Goal: Task Accomplishment & Management: Manage account settings

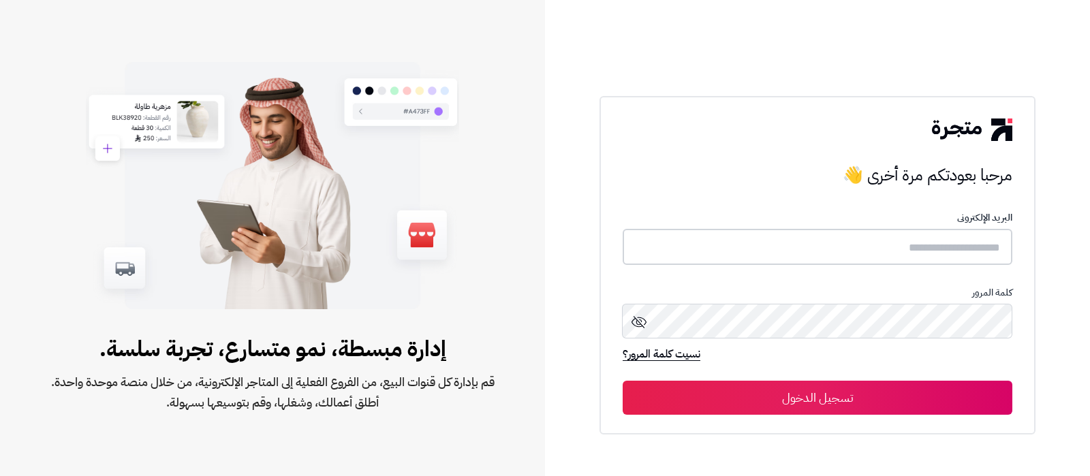
type input "**********"
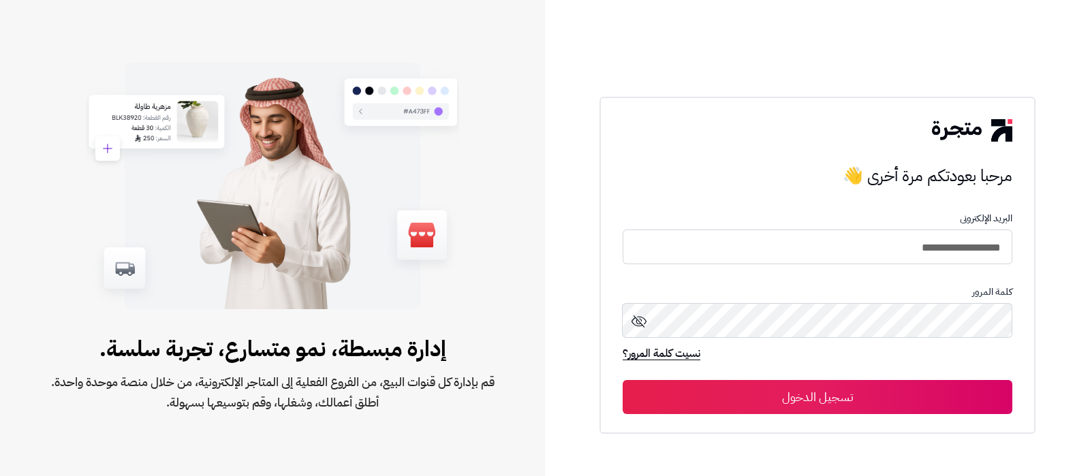
click at [827, 396] on button "تسجيل الدخول" at bounding box center [818, 397] width 390 height 34
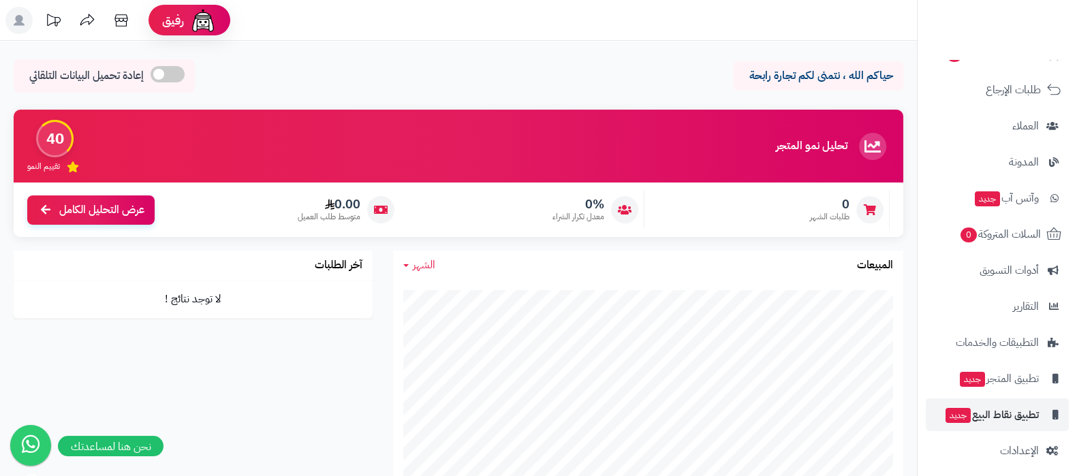
scroll to position [146, 0]
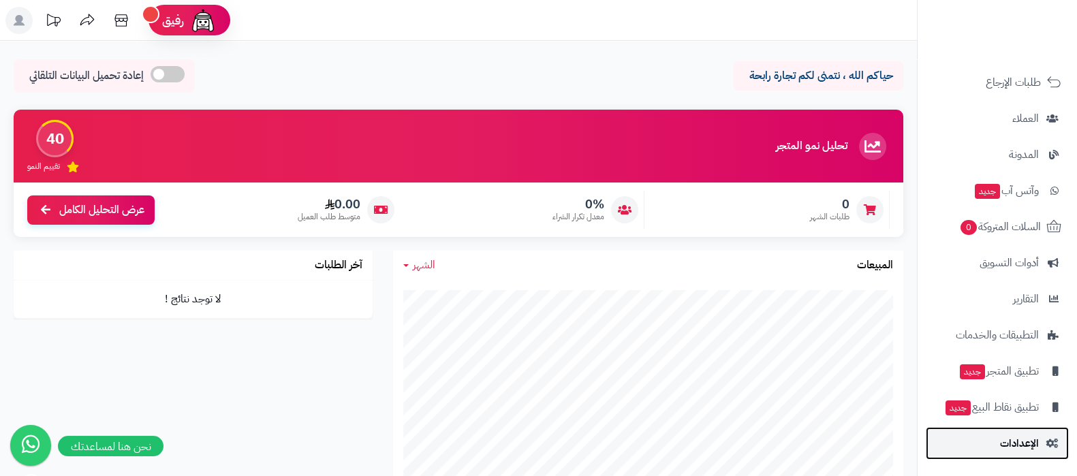
click at [1015, 441] on span "الإعدادات" at bounding box center [1019, 443] width 39 height 19
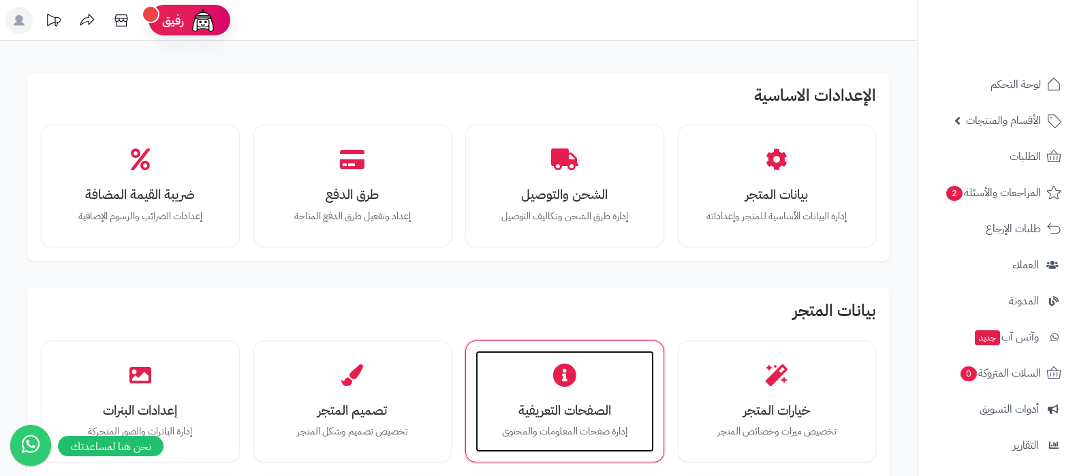
click at [563, 405] on h3 "الصفحات التعريفية" at bounding box center [564, 410] width 151 height 14
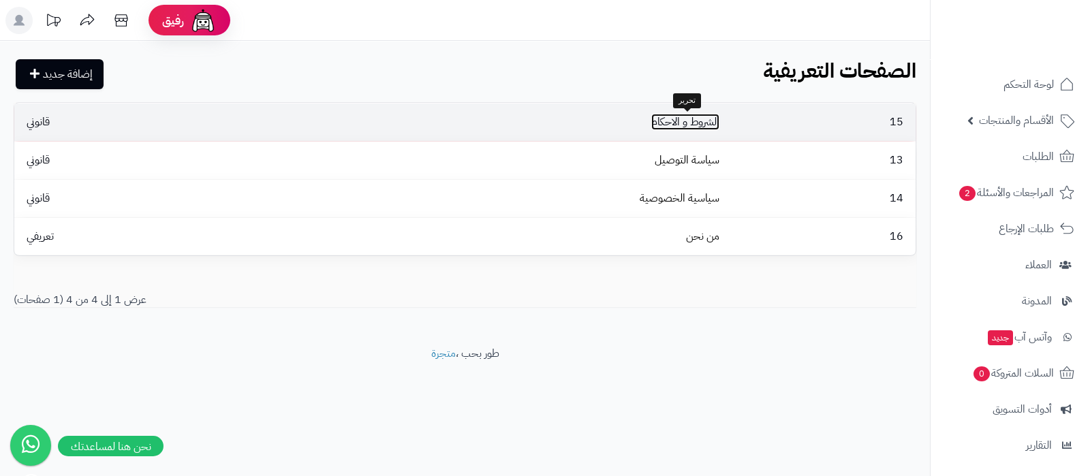
click at [695, 121] on link "الشروط و الاحكام" at bounding box center [685, 122] width 68 height 16
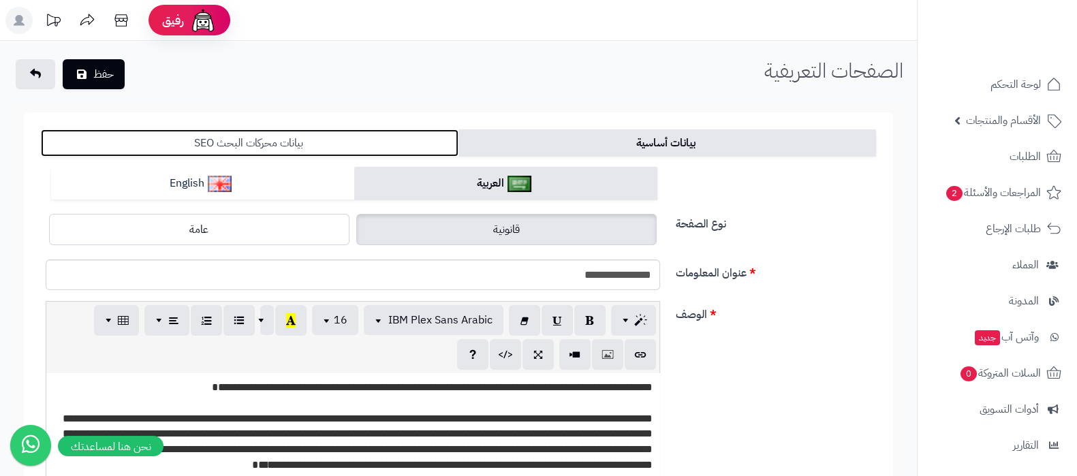
click at [300, 144] on link "بيانات محركات البحث SEO" at bounding box center [250, 142] width 418 height 27
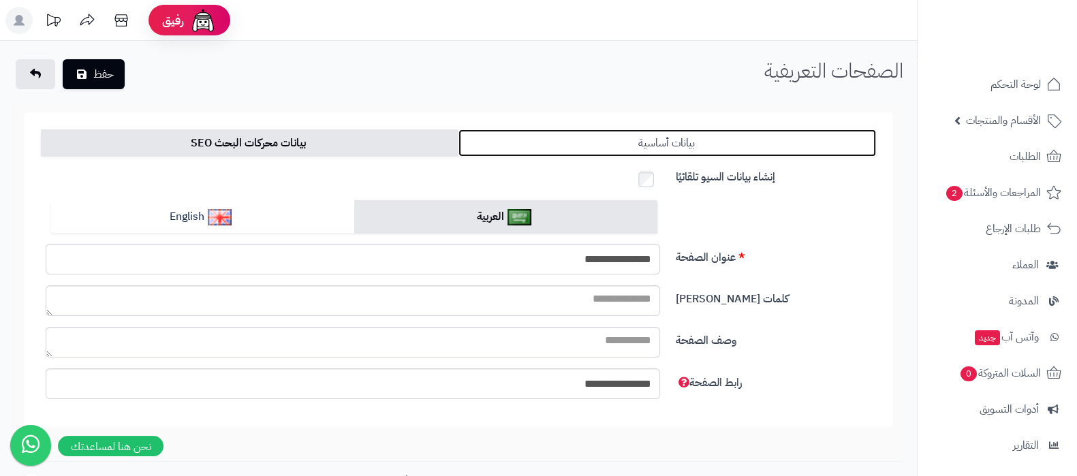
click at [709, 140] on link "بيانات أساسية" at bounding box center [667, 142] width 418 height 27
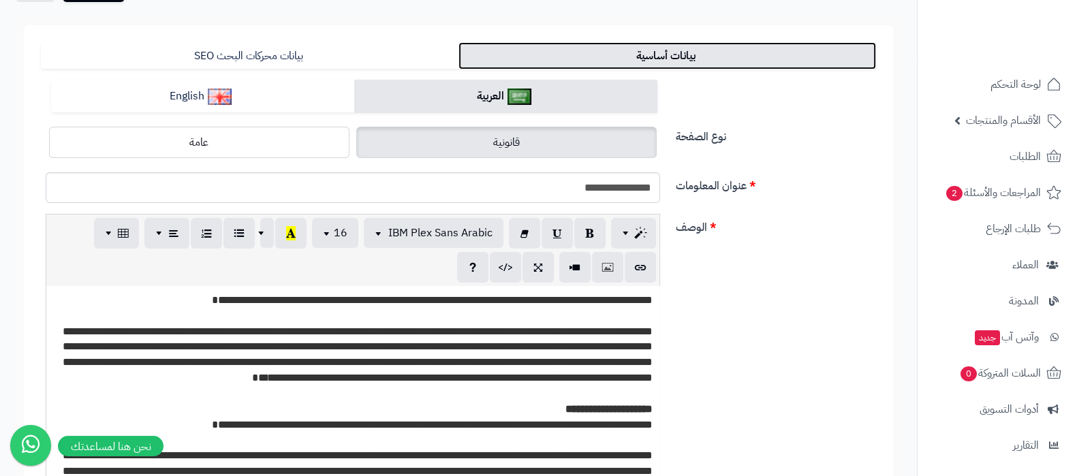
scroll to position [84, 0]
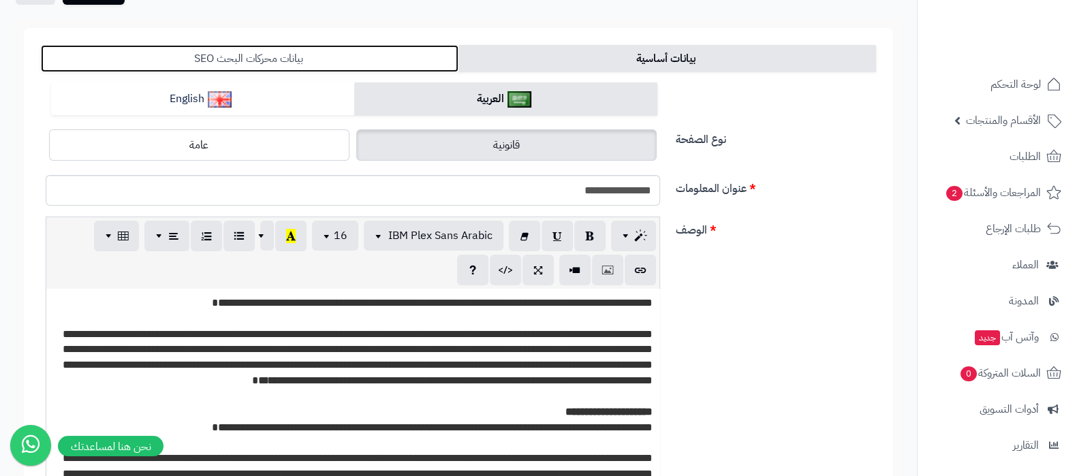
click at [204, 57] on link "بيانات محركات البحث SEO" at bounding box center [250, 58] width 418 height 27
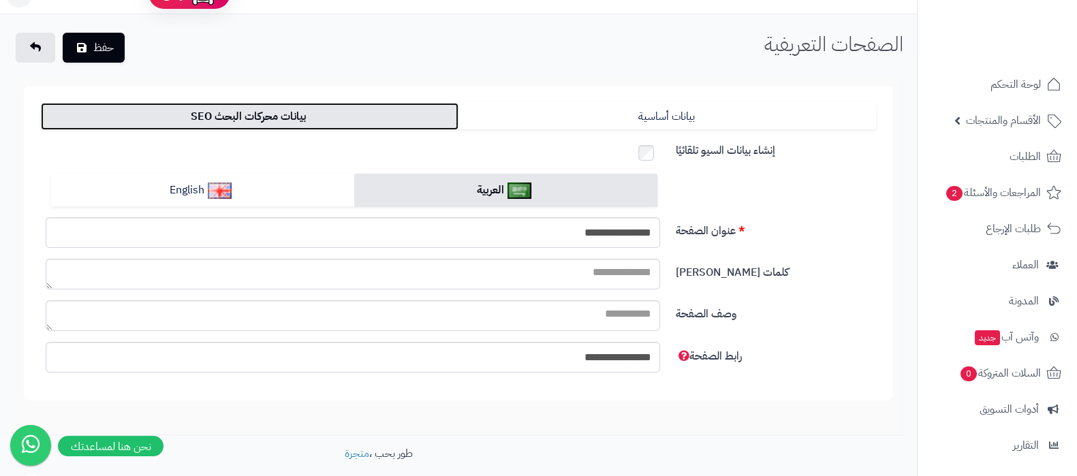
scroll to position [0, 0]
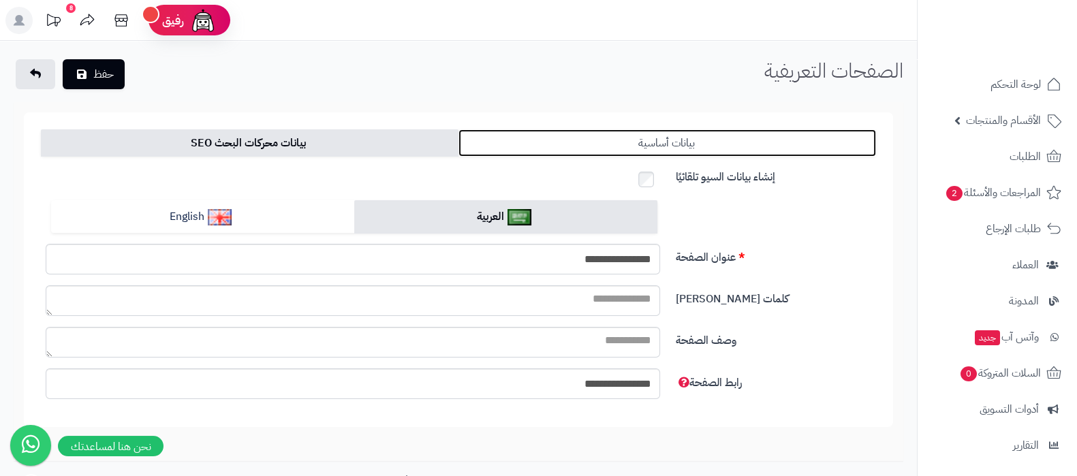
click at [716, 148] on link "بيانات أساسية" at bounding box center [667, 142] width 418 height 27
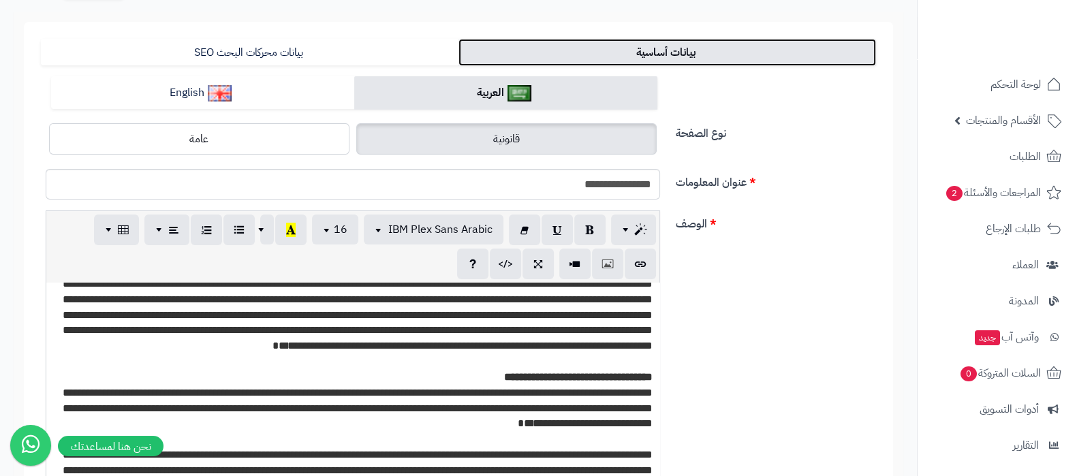
scroll to position [170, 0]
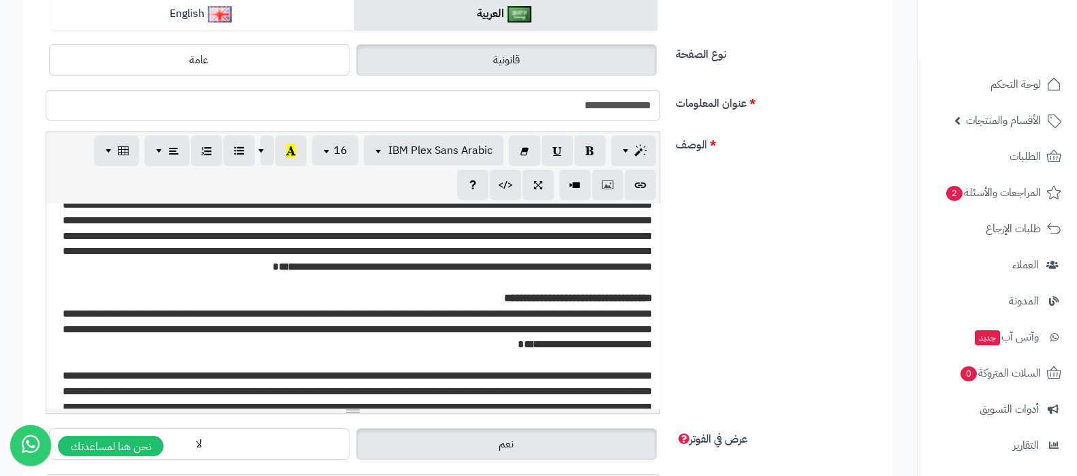
click at [538, 249] on p "**********" at bounding box center [352, 237] width 599 height 78
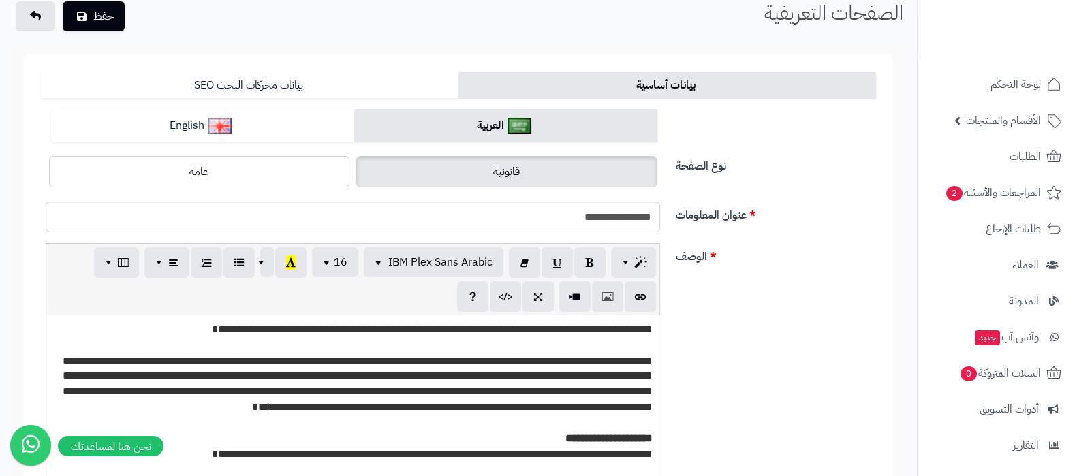
scroll to position [0, 0]
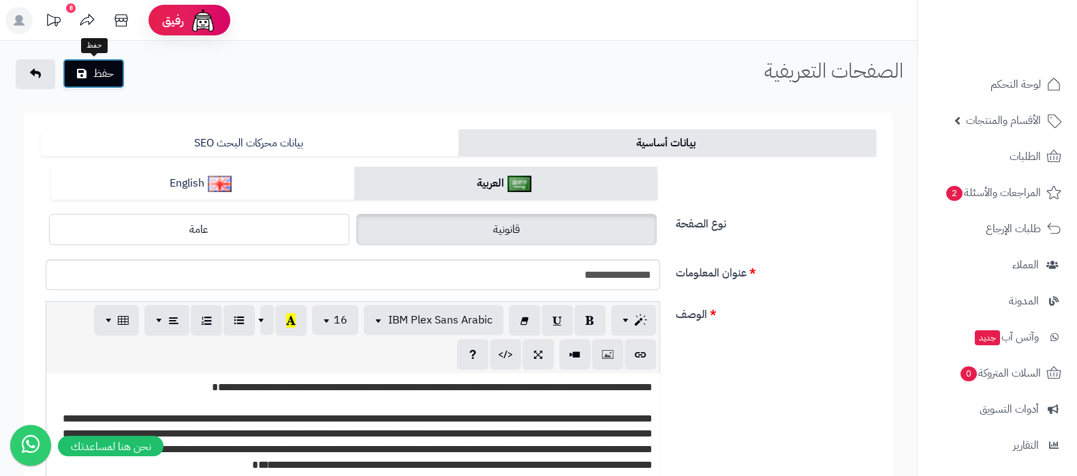
click at [88, 74] on button "حفظ" at bounding box center [94, 74] width 62 height 30
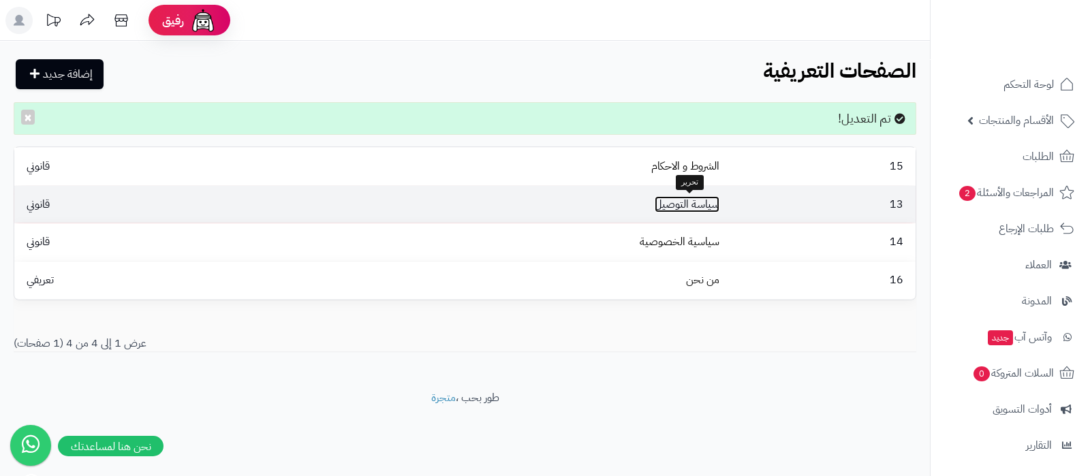
click at [703, 210] on link "سياسة التوصيل" at bounding box center [687, 204] width 65 height 16
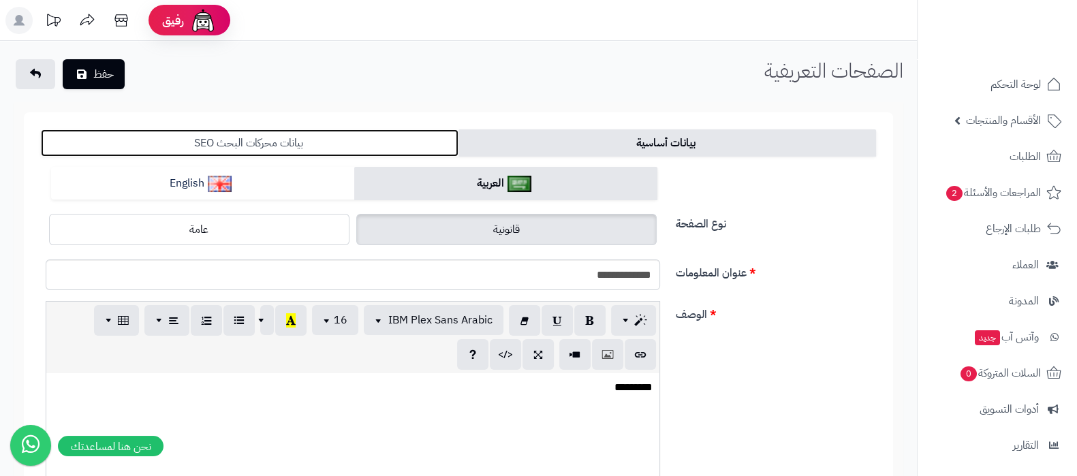
click at [306, 148] on link "بيانات محركات البحث SEO" at bounding box center [250, 142] width 418 height 27
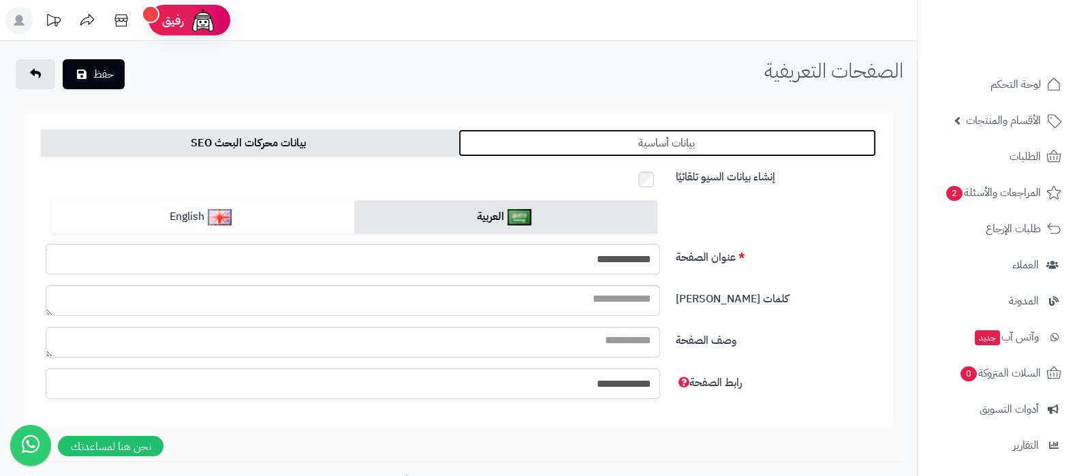
click at [728, 144] on link "بيانات أساسية" at bounding box center [667, 142] width 418 height 27
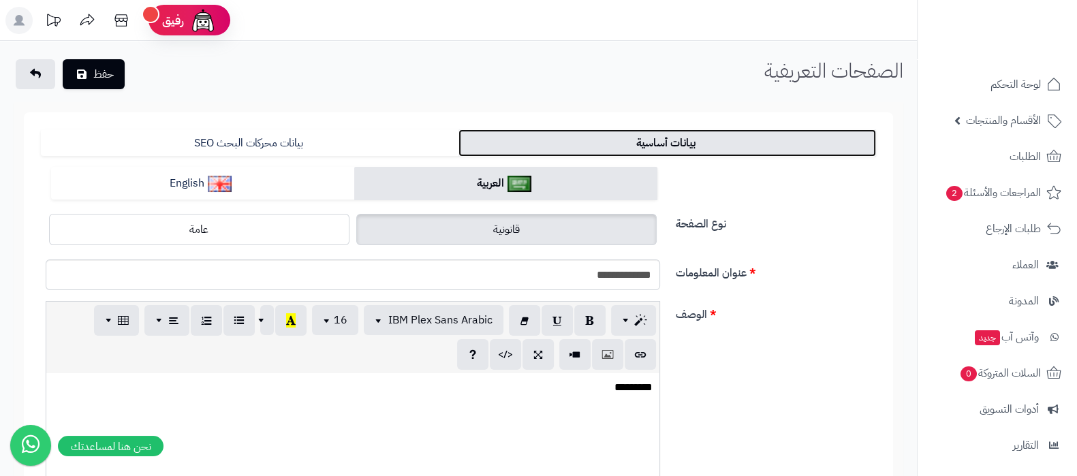
scroll to position [84, 0]
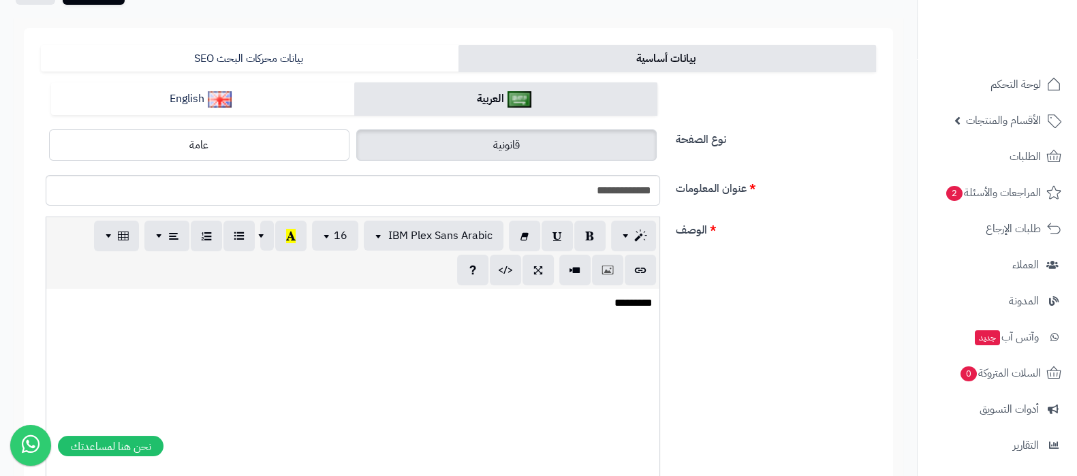
click at [594, 300] on p "*********" at bounding box center [352, 304] width 599 height 16
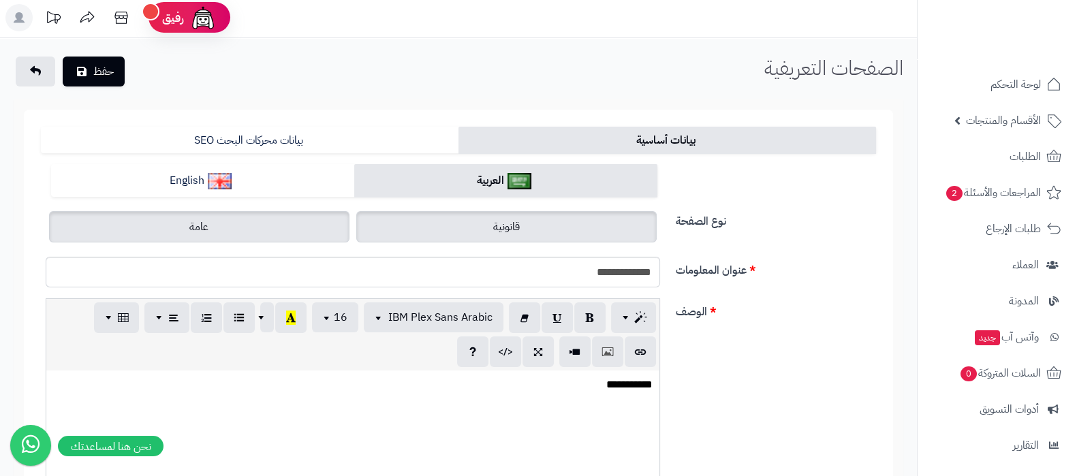
scroll to position [0, 0]
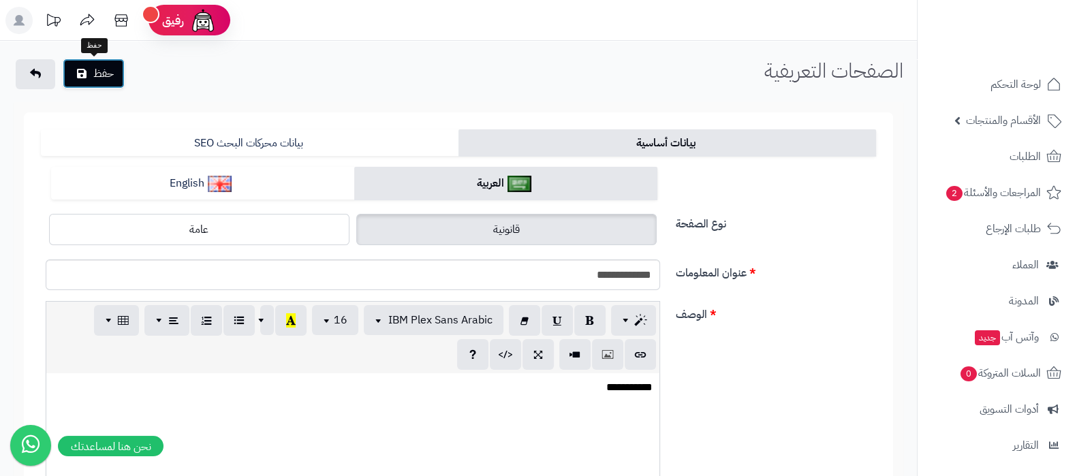
click at [95, 81] on button "حفظ" at bounding box center [94, 74] width 62 height 30
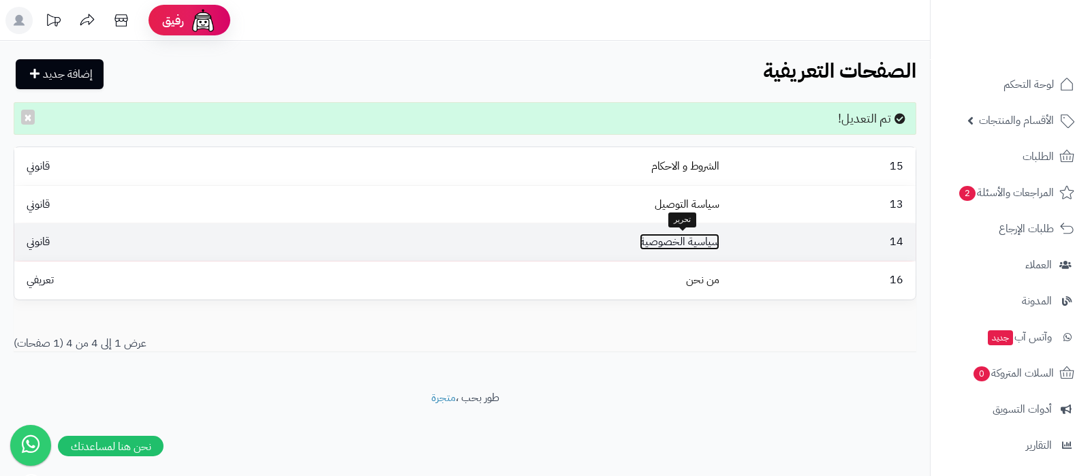
click at [698, 245] on link "سياسية الخصوصية" at bounding box center [680, 242] width 80 height 16
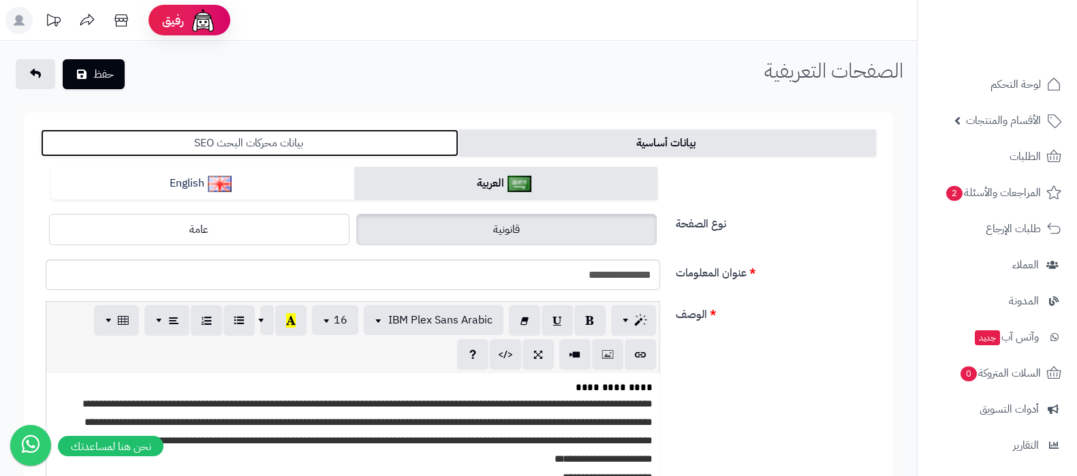
click at [317, 148] on link "بيانات محركات البحث SEO" at bounding box center [250, 142] width 418 height 27
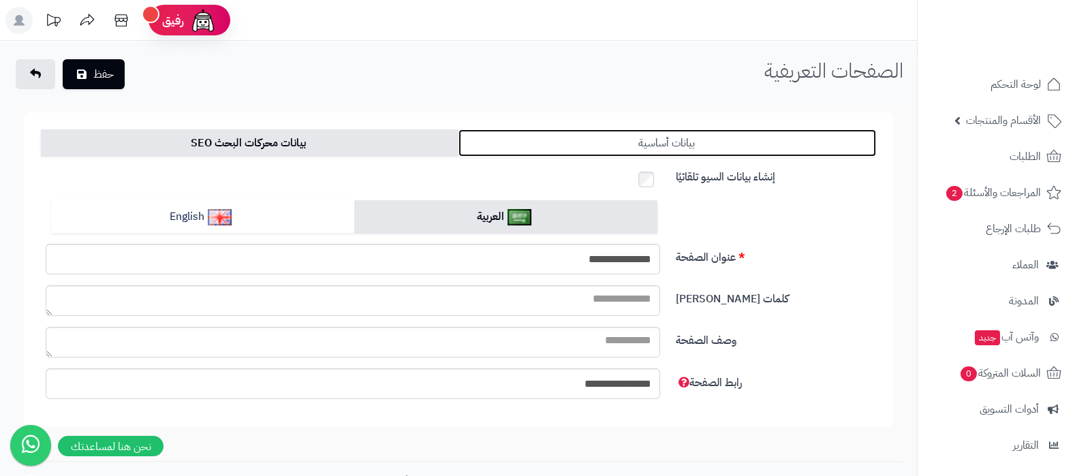
click at [688, 132] on link "بيانات أساسية" at bounding box center [667, 142] width 418 height 27
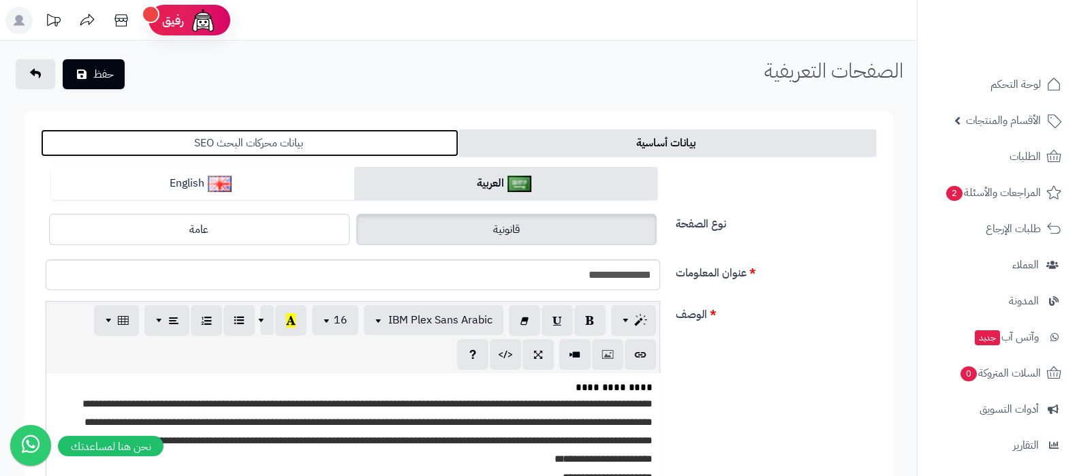
click at [295, 130] on link "بيانات محركات البحث SEO" at bounding box center [250, 142] width 418 height 27
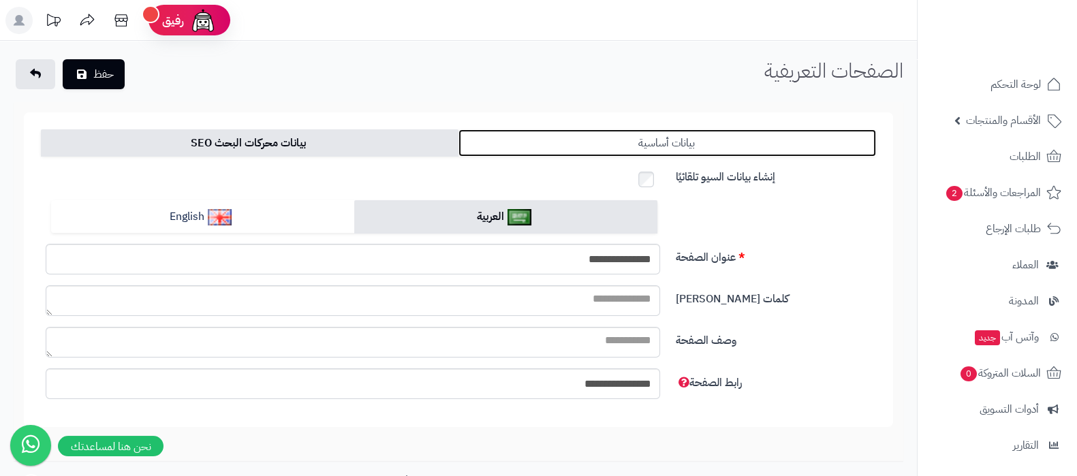
click at [715, 146] on link "بيانات أساسية" at bounding box center [667, 142] width 418 height 27
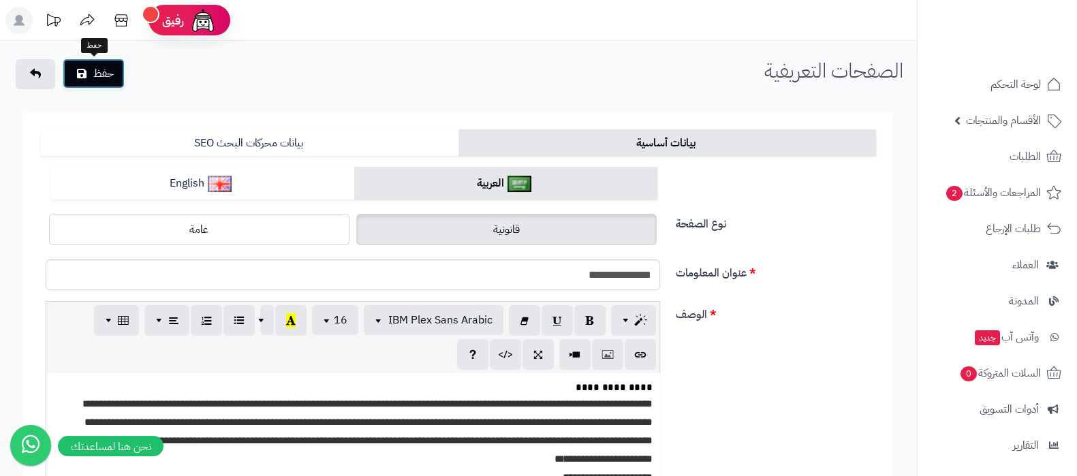
click at [77, 84] on button "حفظ" at bounding box center [94, 74] width 62 height 30
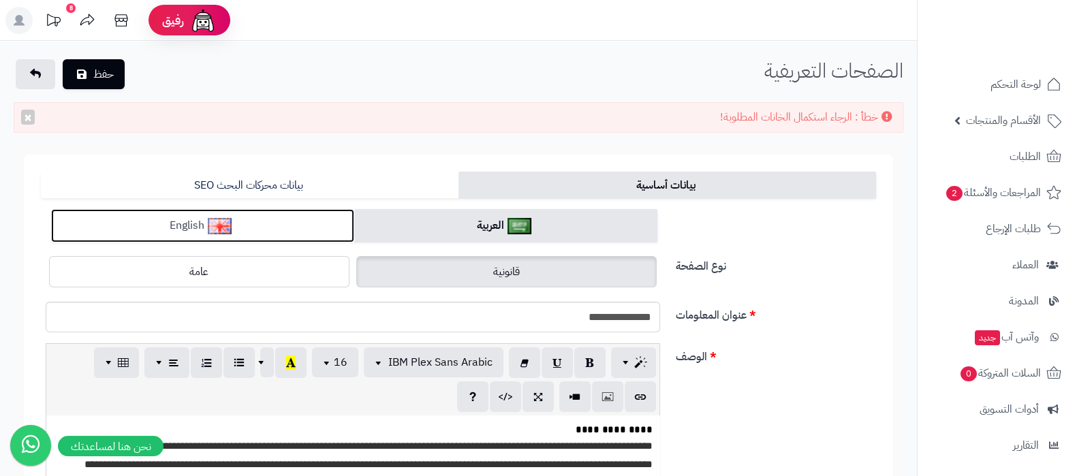
click at [281, 221] on link "English" at bounding box center [202, 225] width 303 height 33
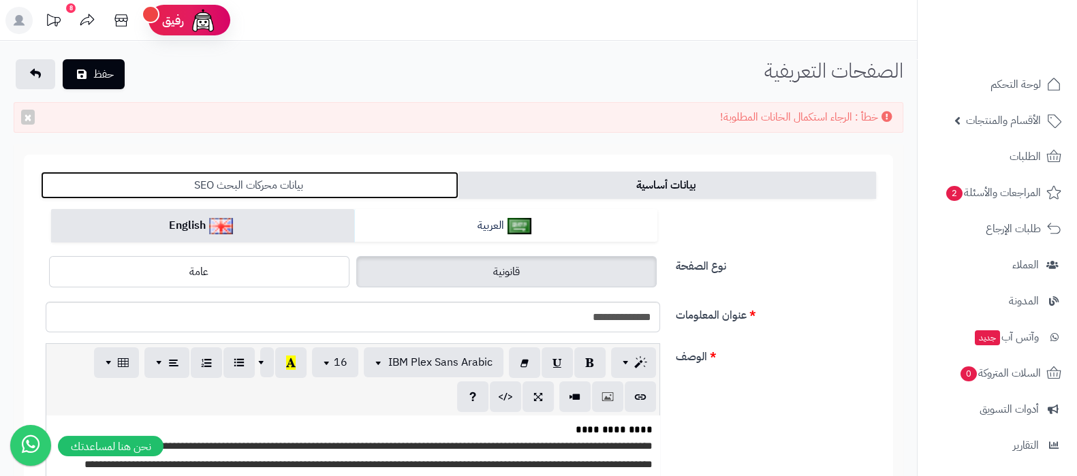
click at [307, 185] on link "بيانات محركات البحث SEO" at bounding box center [250, 185] width 418 height 27
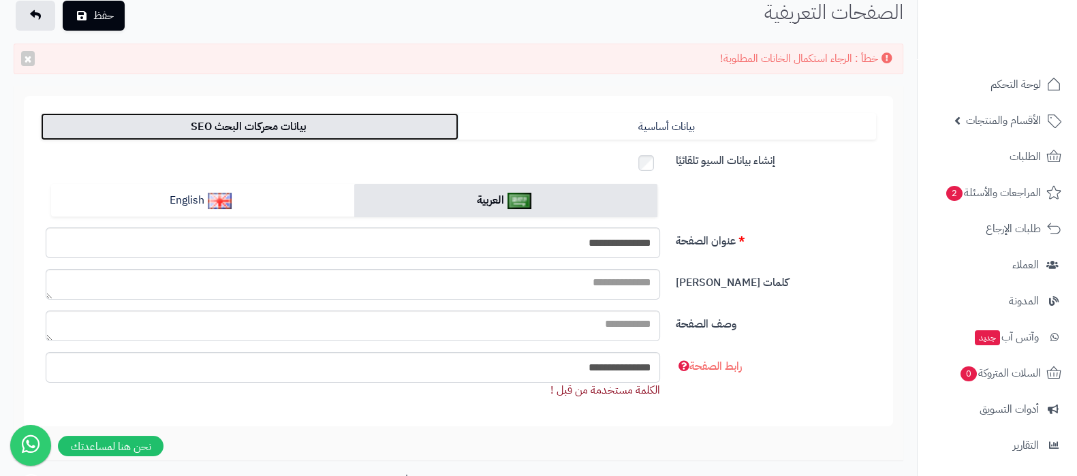
scroll to position [84, 0]
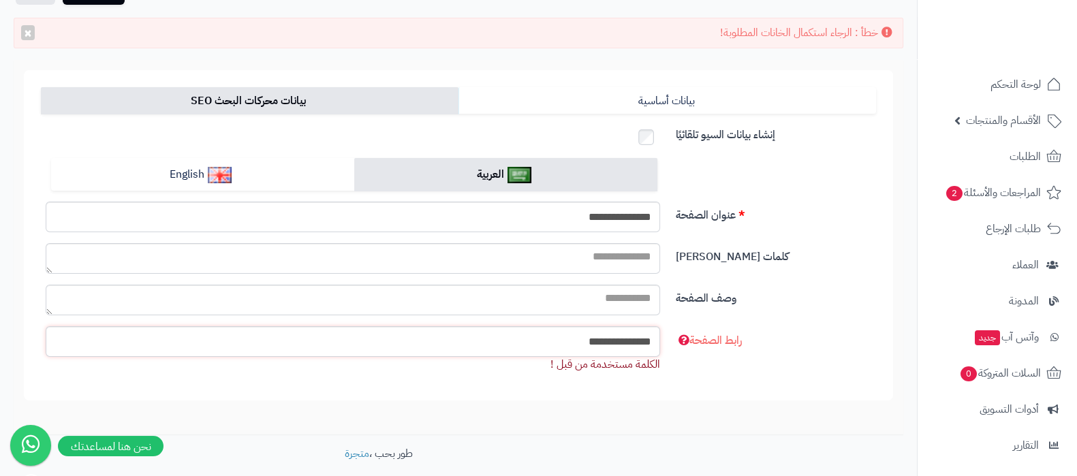
click at [616, 339] on input "**********" at bounding box center [353, 341] width 614 height 31
type input "*"
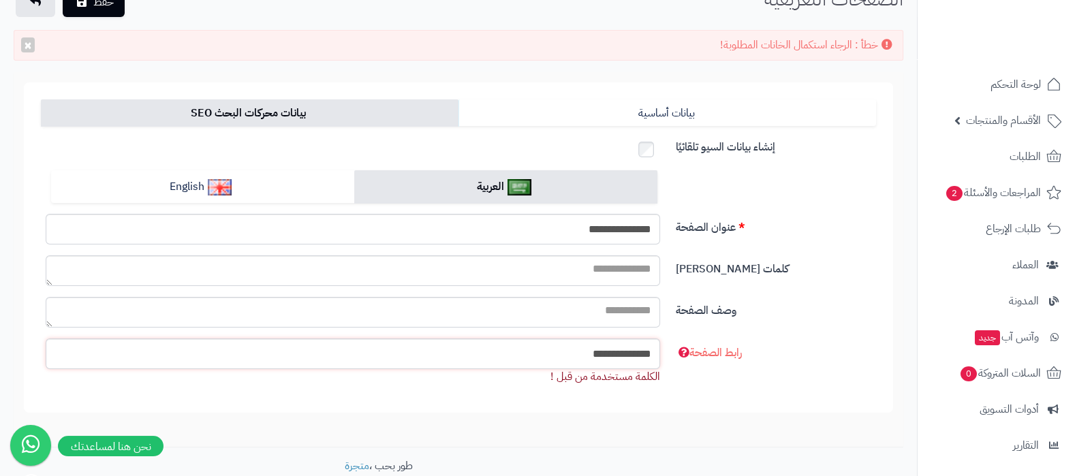
scroll to position [0, 0]
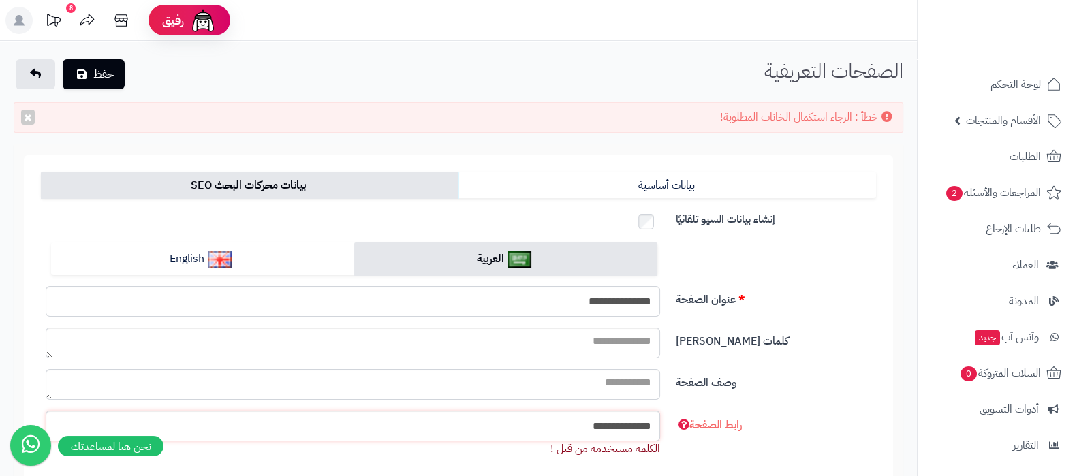
click at [620, 422] on input "**********" at bounding box center [353, 426] width 614 height 31
type input "**********"
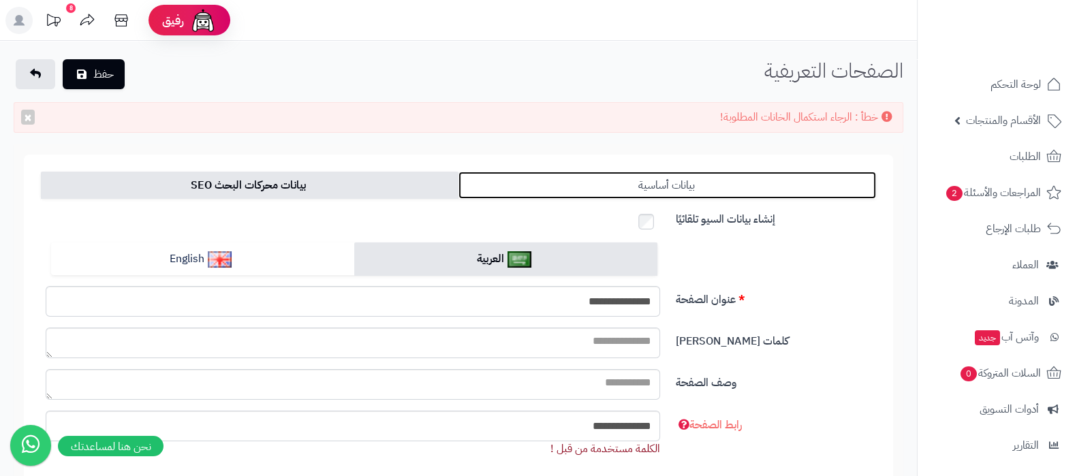
click at [637, 181] on link "بيانات أساسية" at bounding box center [667, 185] width 418 height 27
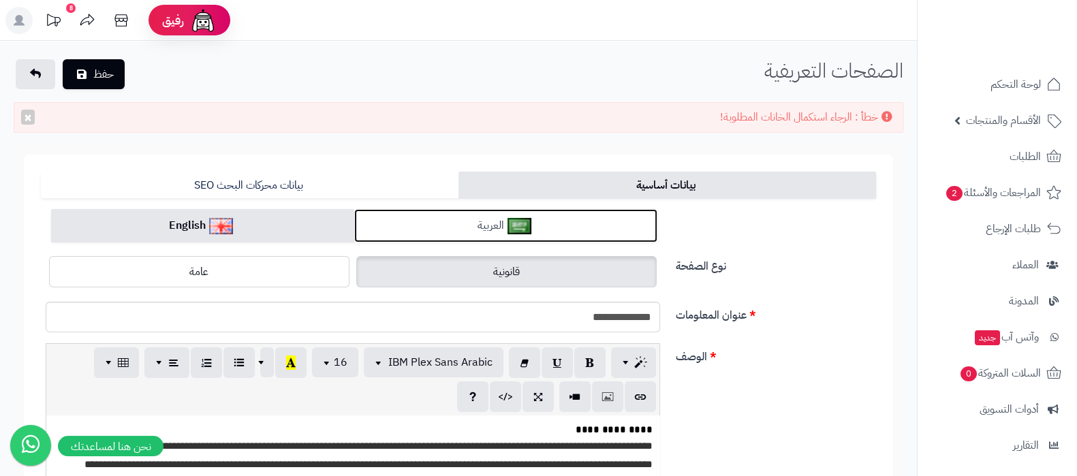
click at [503, 223] on link "العربية" at bounding box center [505, 225] width 303 height 33
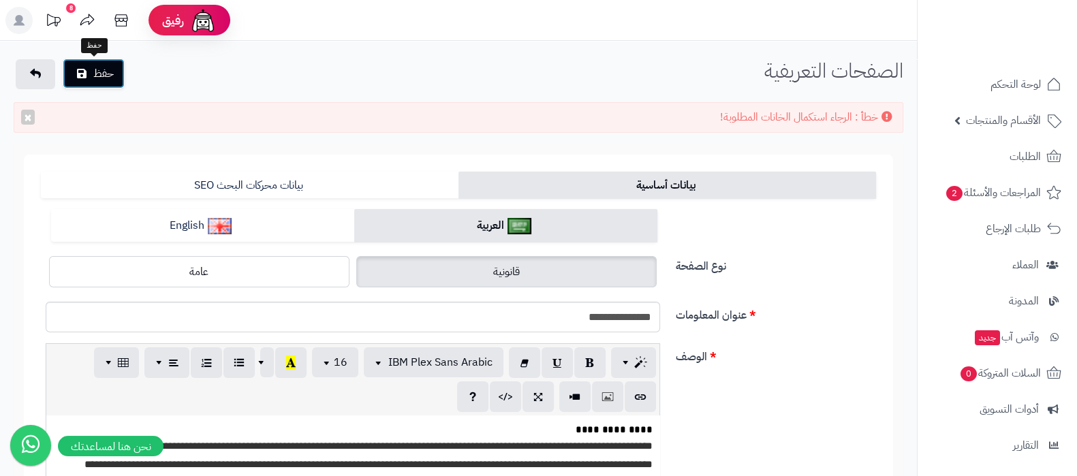
click at [107, 78] on button "حفظ" at bounding box center [94, 74] width 62 height 30
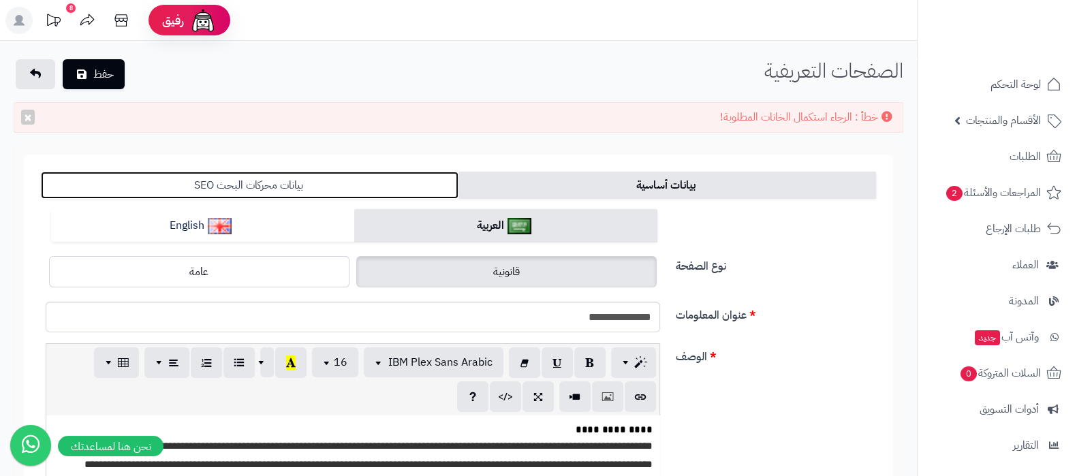
click at [284, 182] on link "بيانات محركات البحث SEO" at bounding box center [250, 185] width 418 height 27
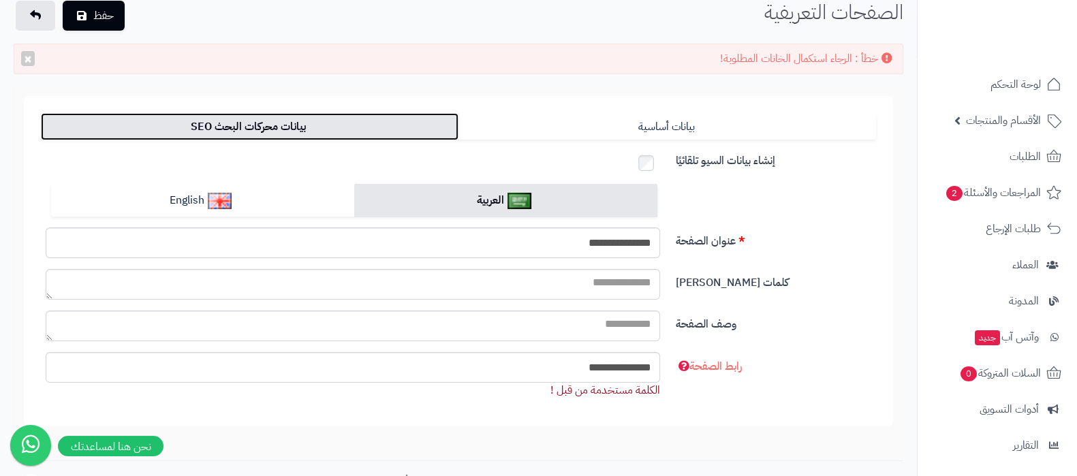
scroll to position [84, 0]
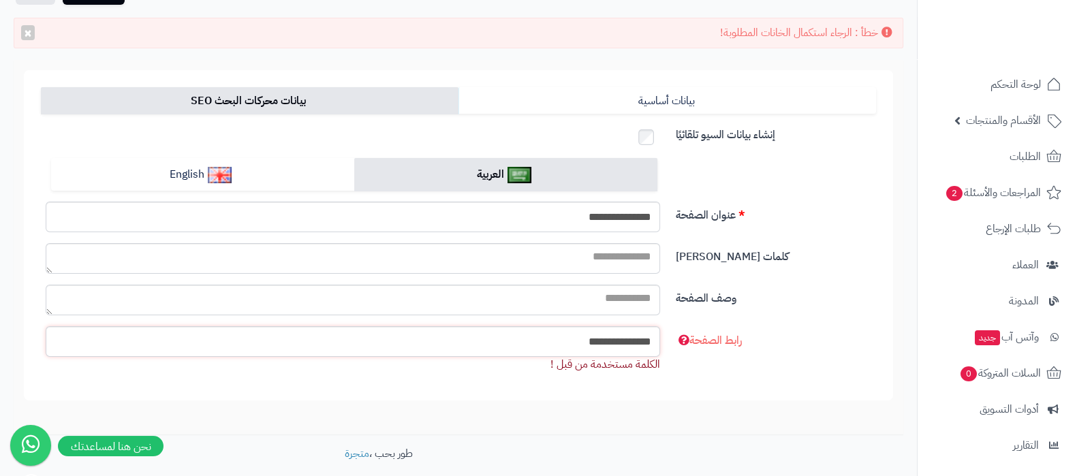
click at [565, 336] on input "**********" at bounding box center [353, 341] width 614 height 31
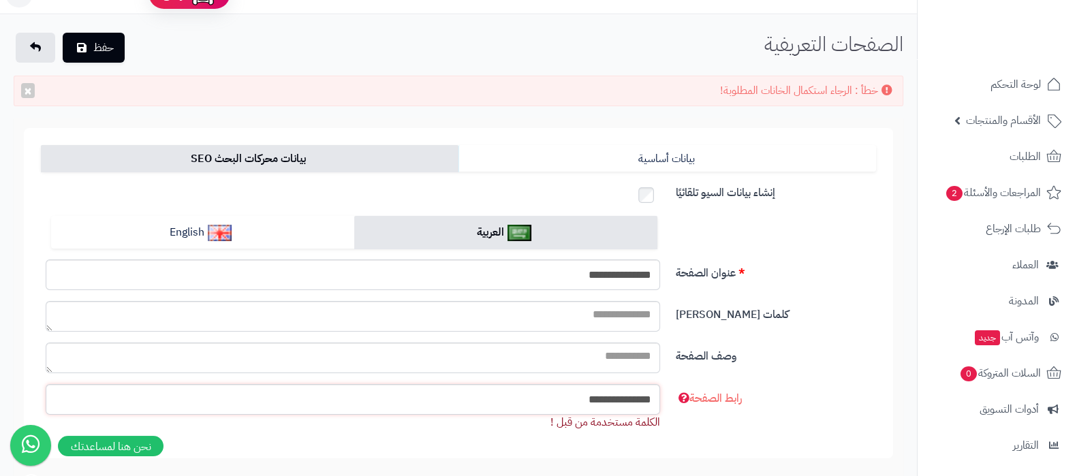
scroll to position [0, 0]
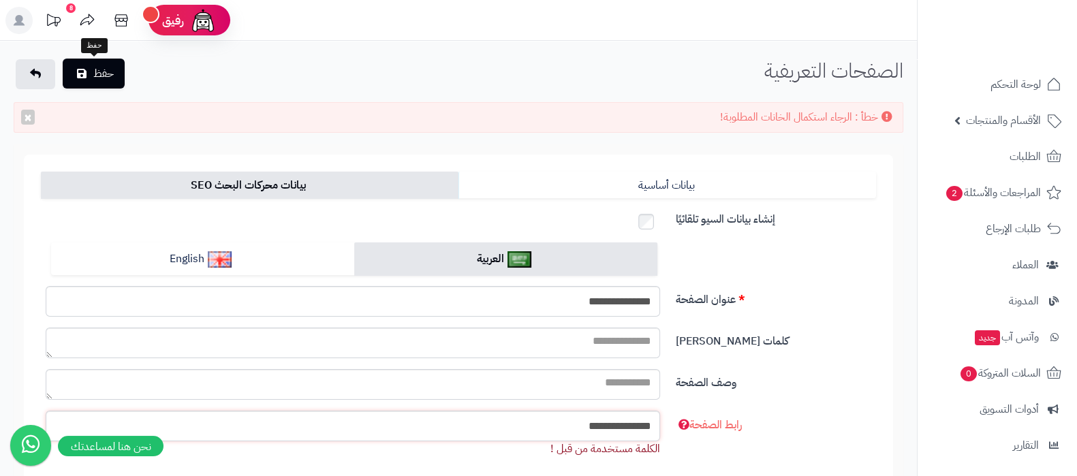
type input "**********"
click at [101, 68] on button "حفظ" at bounding box center [94, 74] width 62 height 30
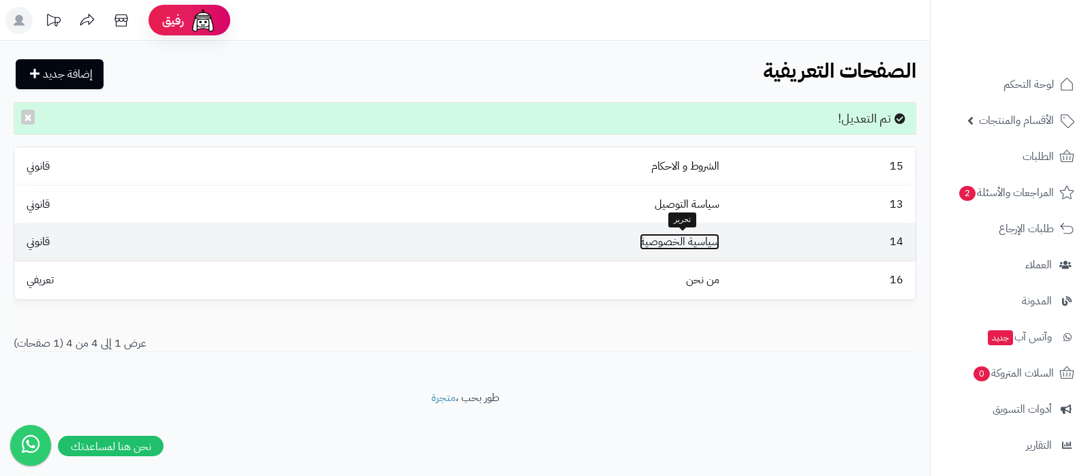
click at [680, 238] on link "سياسية الخصوصية" at bounding box center [680, 242] width 80 height 16
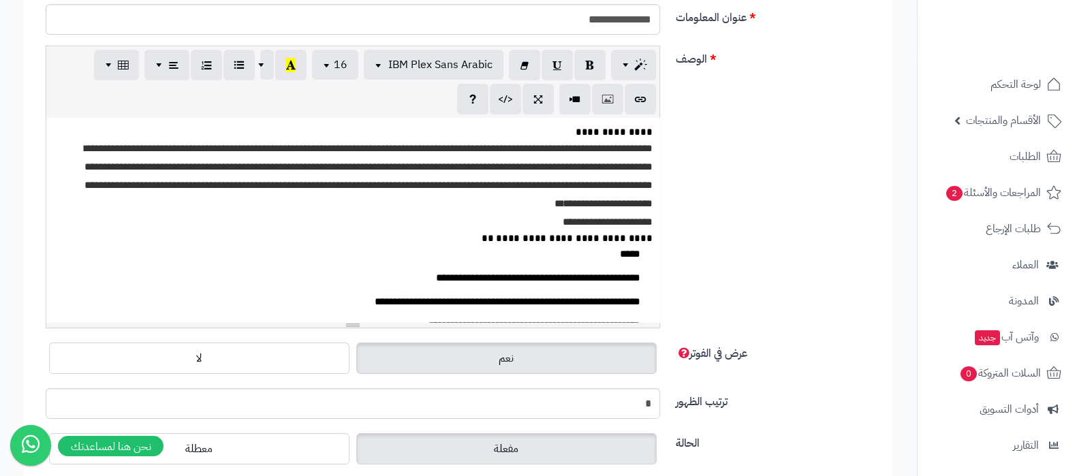
scroll to position [255, 0]
click at [432, 279] on li "**********" at bounding box center [274, 280] width 756 height 20
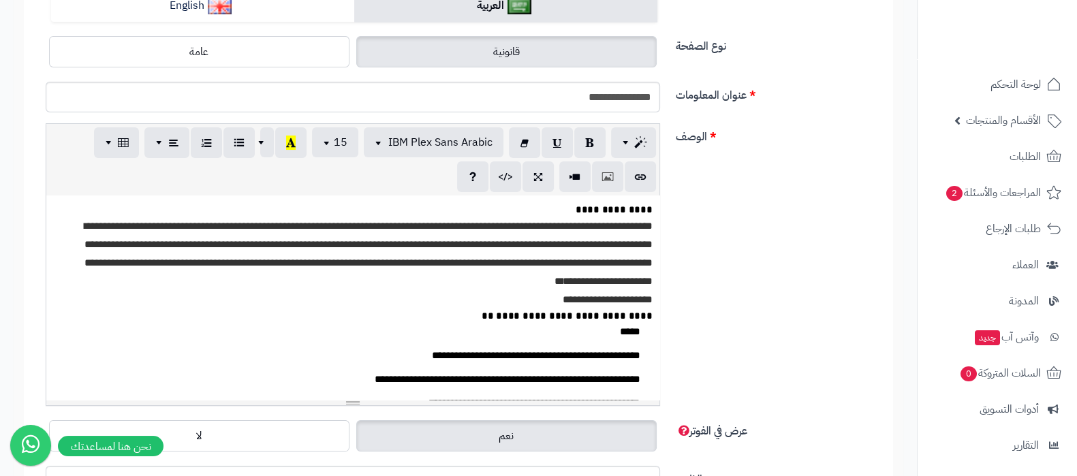
scroll to position [0, 0]
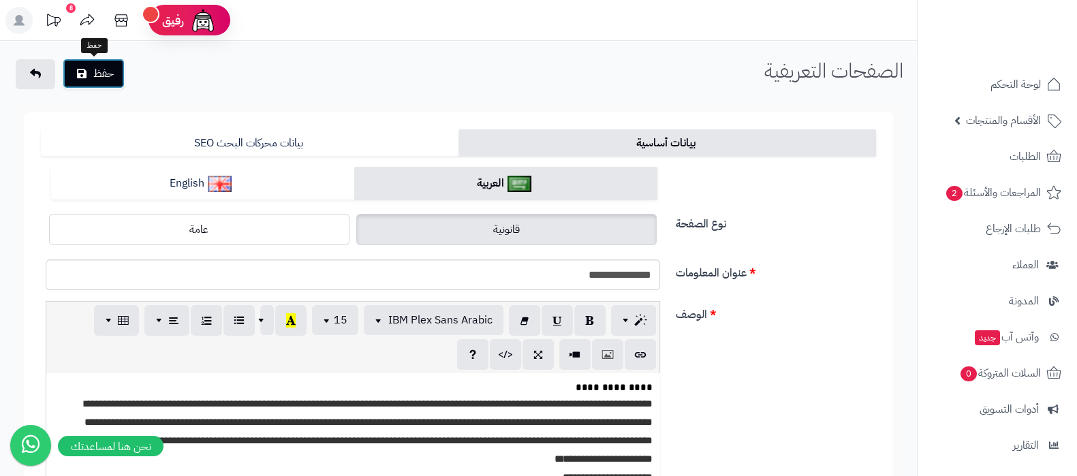
click at [109, 80] on button "حفظ" at bounding box center [94, 74] width 62 height 30
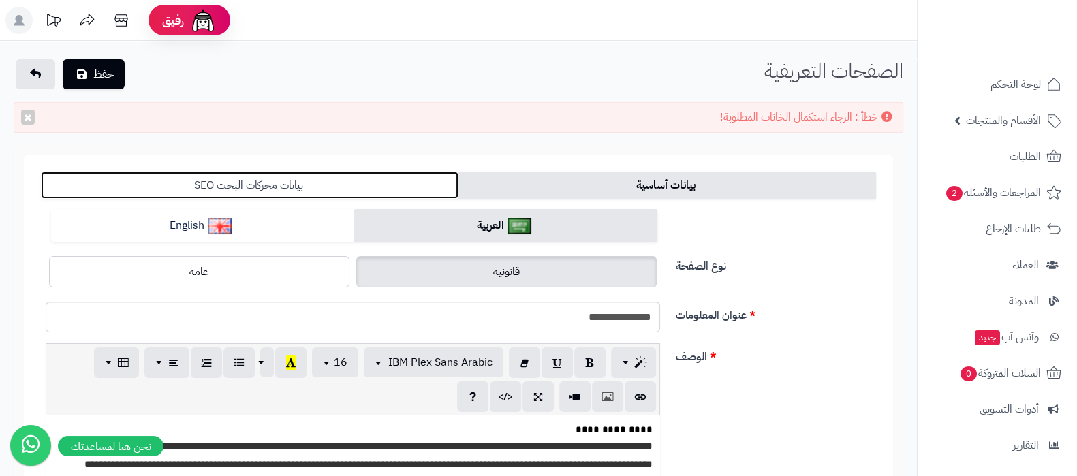
click at [277, 185] on link "بيانات محركات البحث SEO" at bounding box center [250, 185] width 418 height 27
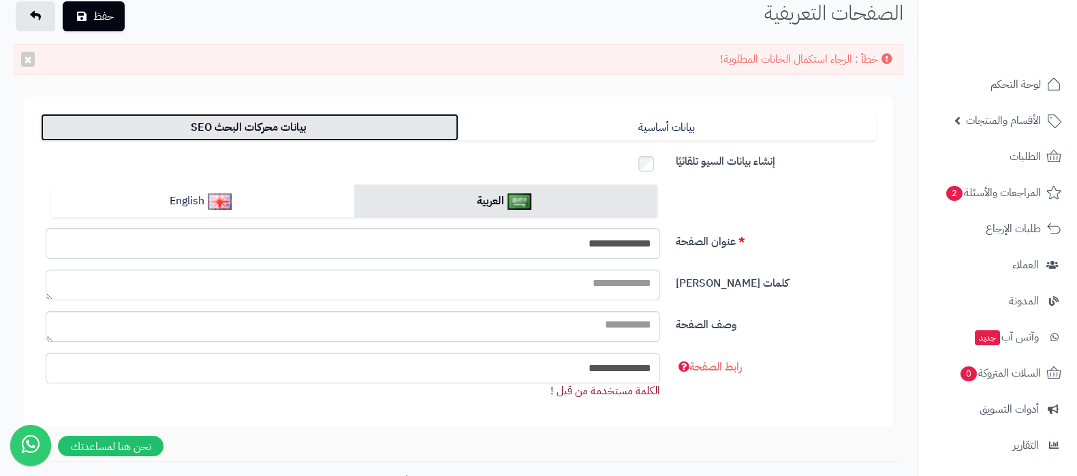
scroll to position [84, 0]
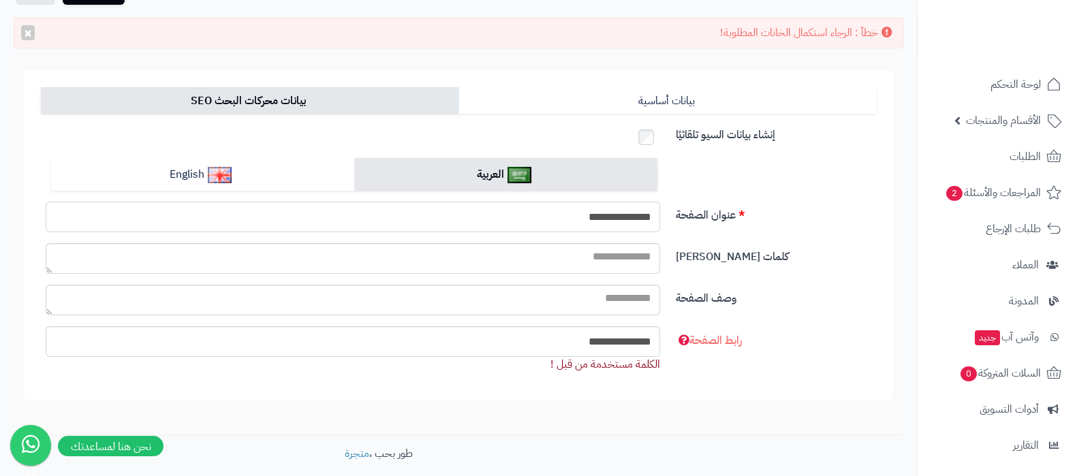
click at [564, 216] on input "**********" at bounding box center [353, 217] width 614 height 31
type input "**********"
click at [561, 335] on input "**********" at bounding box center [353, 341] width 614 height 31
type input "**********"
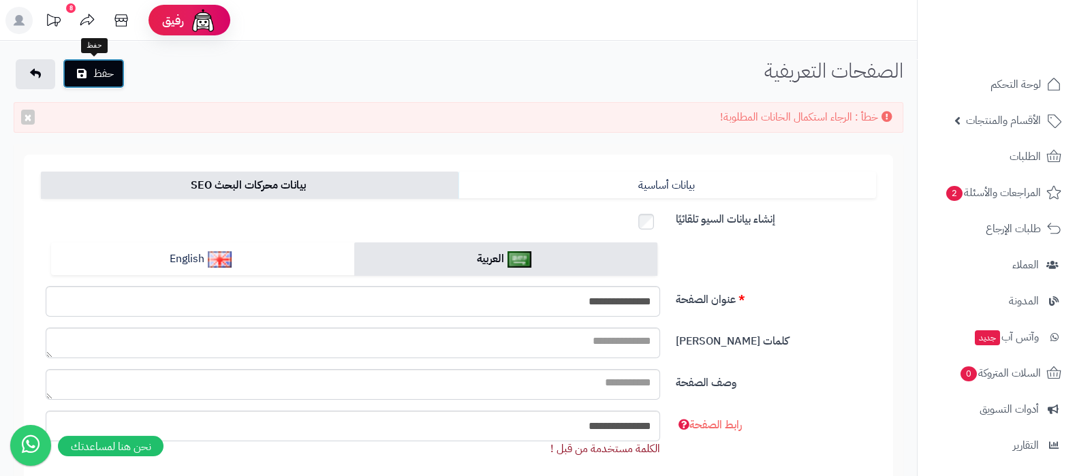
click at [95, 80] on button "حفظ" at bounding box center [94, 74] width 62 height 30
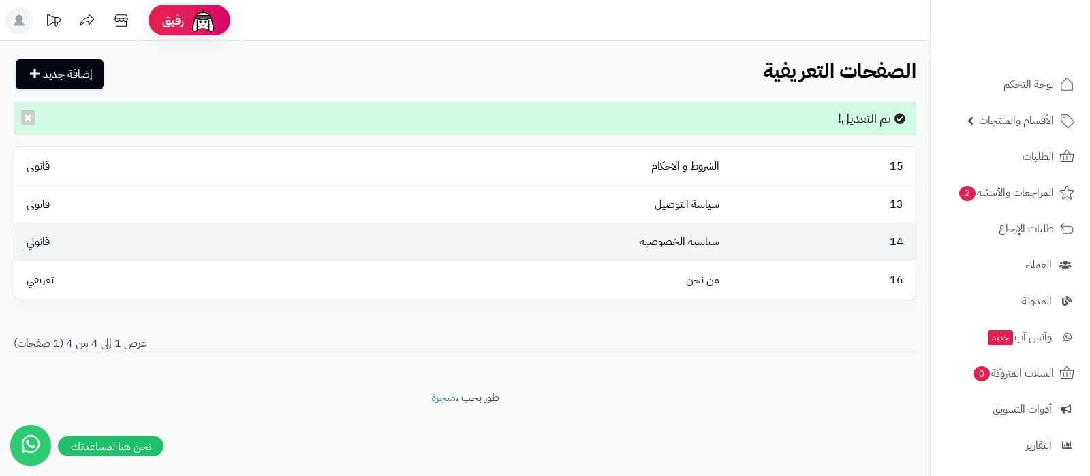
click at [667, 253] on td "سياسية الخصوصية" at bounding box center [498, 241] width 452 height 37
click at [693, 249] on link "سياسية الخصوصية" at bounding box center [680, 242] width 80 height 16
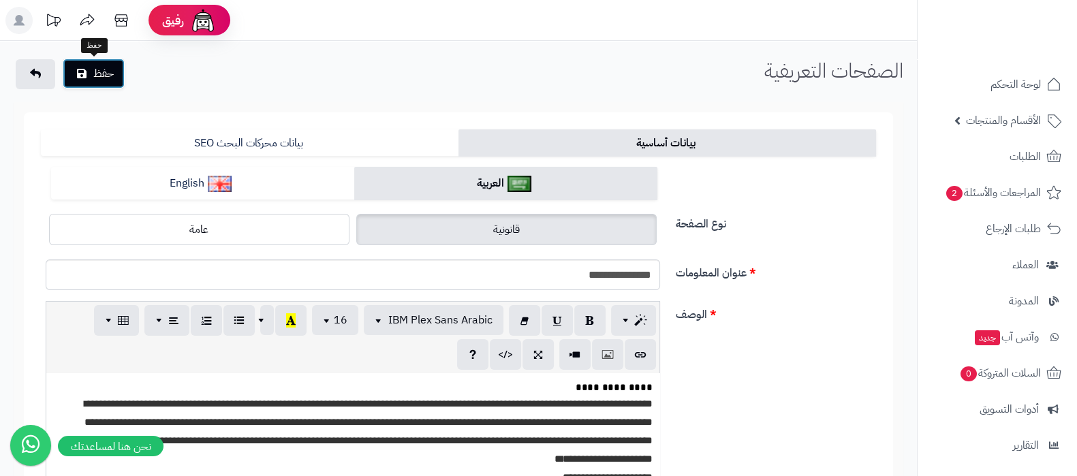
click at [113, 78] on button "حفظ" at bounding box center [94, 74] width 62 height 30
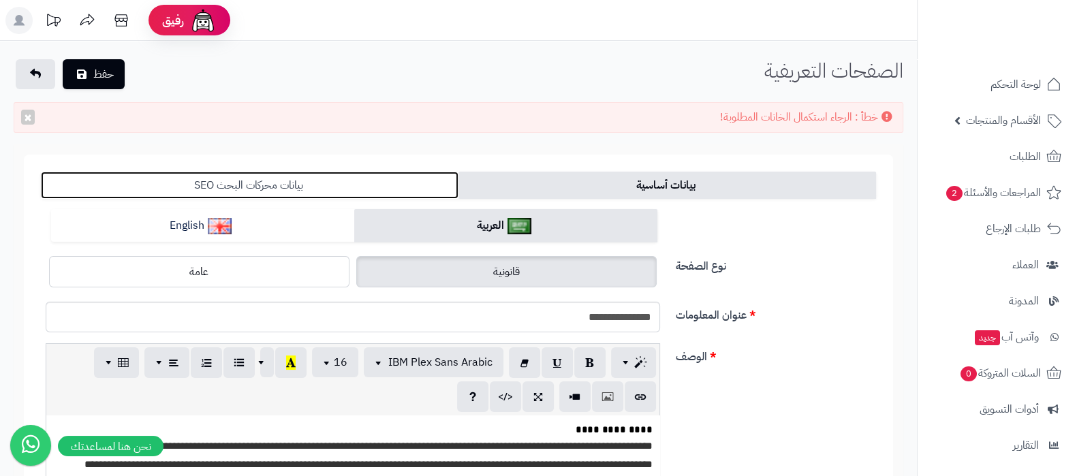
click at [332, 179] on link "بيانات محركات البحث SEO" at bounding box center [250, 185] width 418 height 27
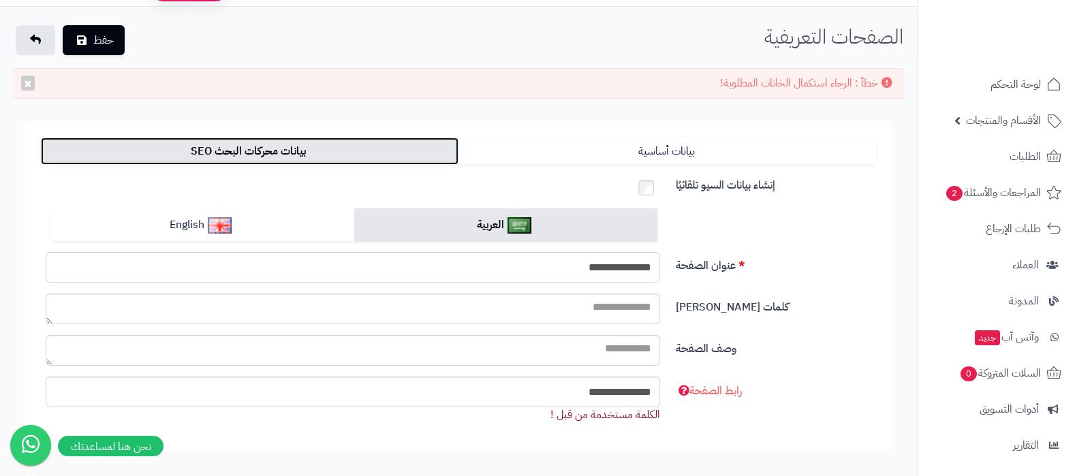
scroll to position [146, 0]
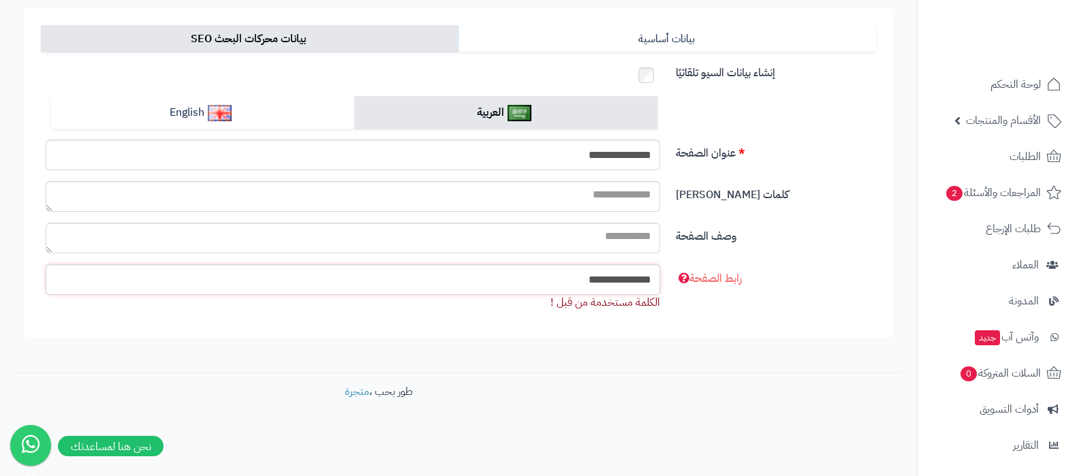
click at [557, 280] on input "**********" at bounding box center [353, 279] width 614 height 31
type input "**********"
click at [554, 158] on input "**********" at bounding box center [353, 155] width 614 height 31
type input "**********"
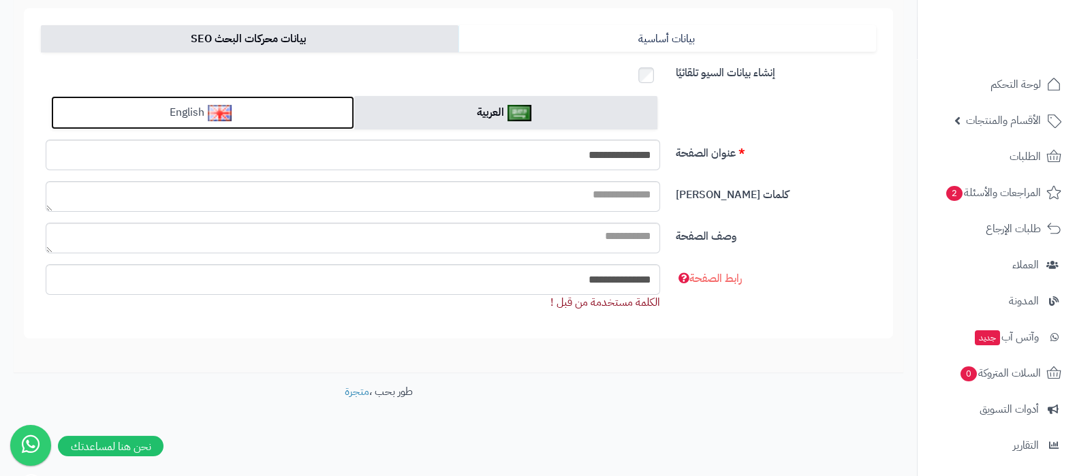
click at [286, 110] on link "English" at bounding box center [202, 112] width 303 height 33
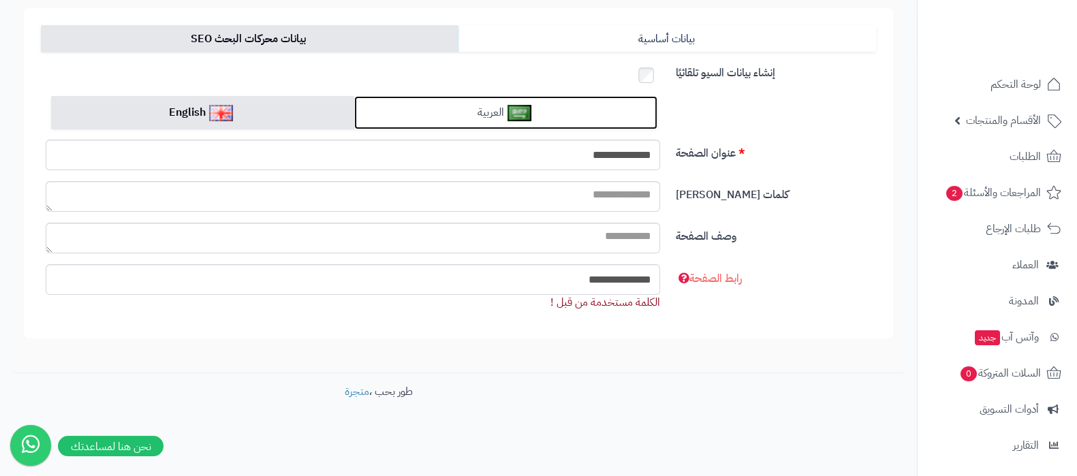
click at [588, 106] on link "العربية" at bounding box center [505, 112] width 303 height 33
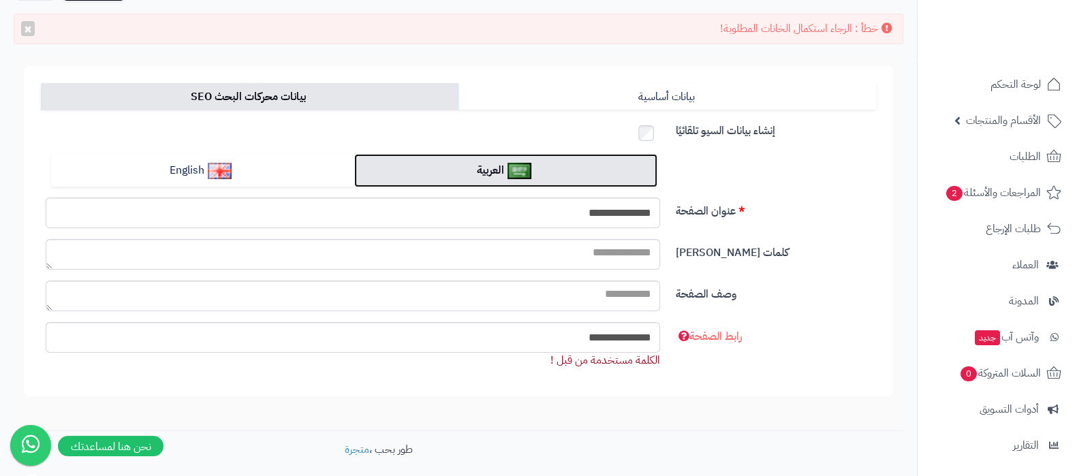
scroll to position [0, 0]
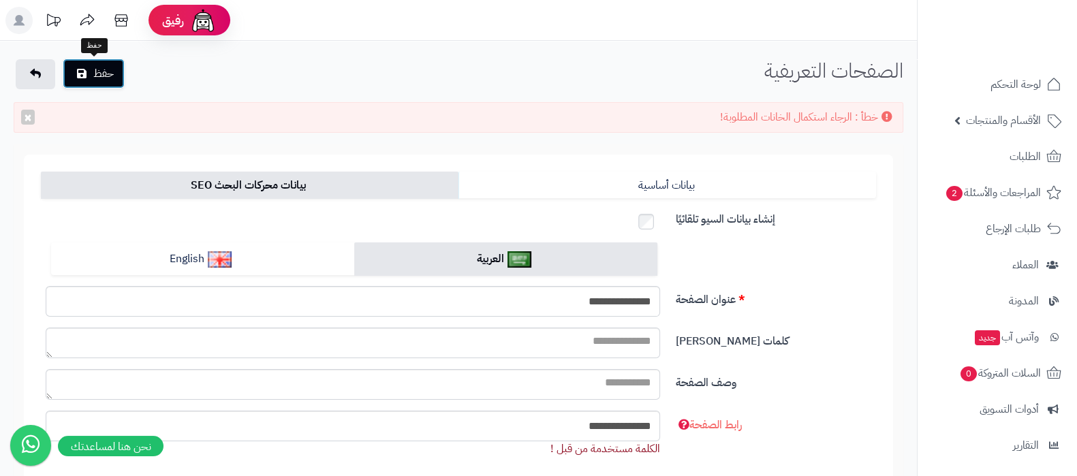
click at [101, 80] on button "حفظ" at bounding box center [94, 74] width 62 height 30
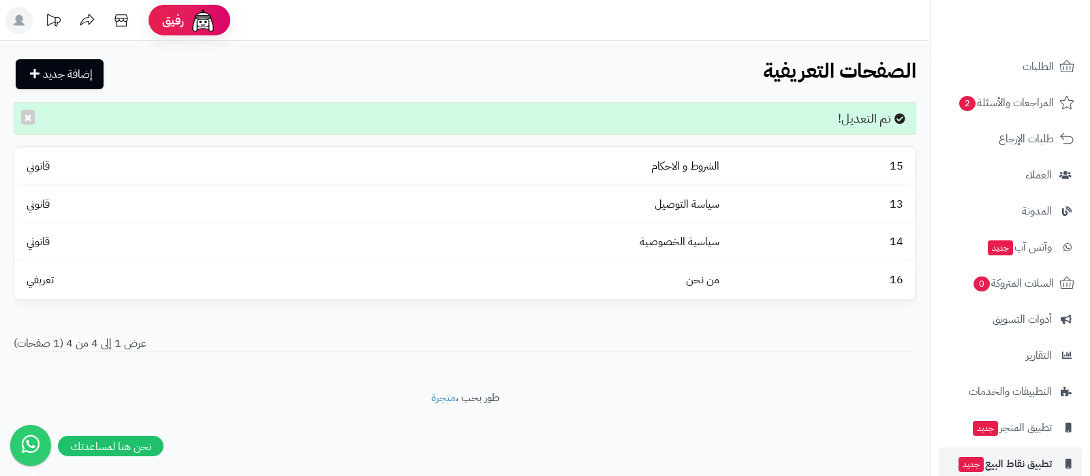
scroll to position [146, 0]
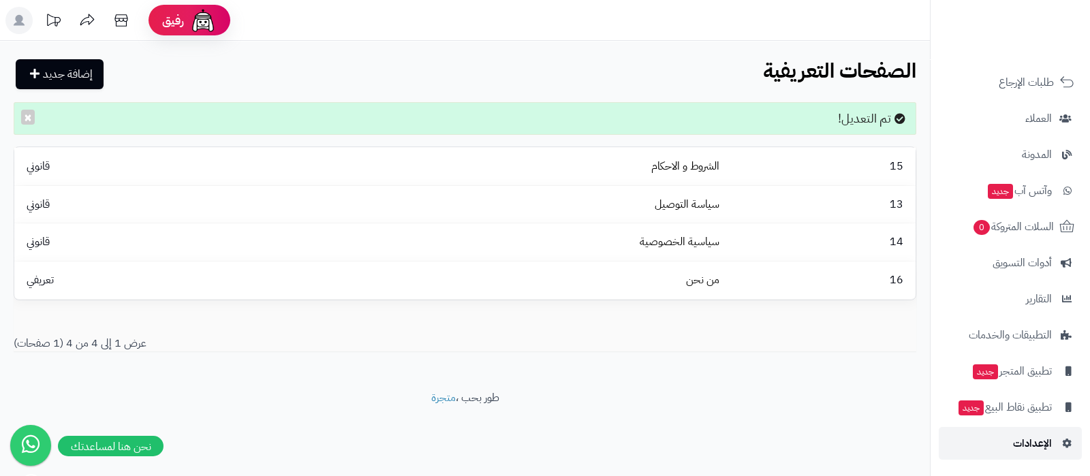
click at [1015, 439] on span "الإعدادات" at bounding box center [1032, 443] width 39 height 19
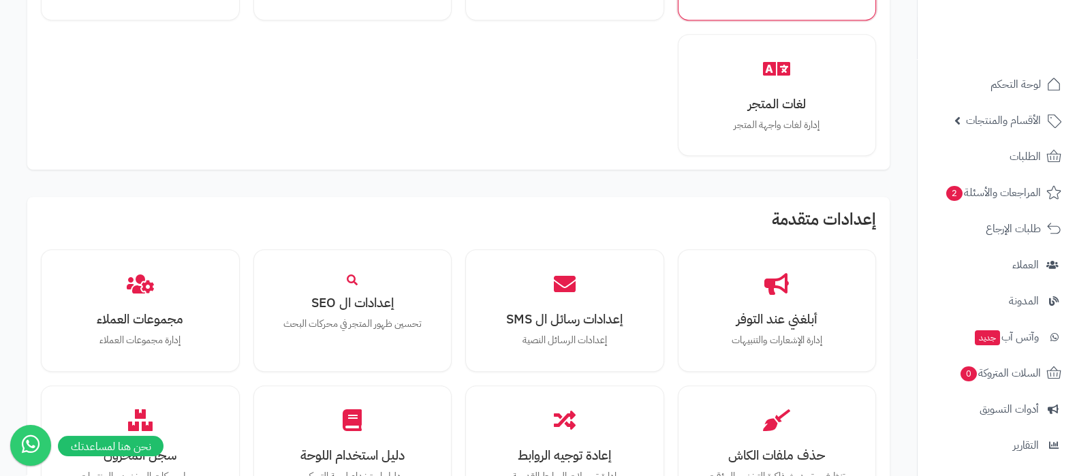
scroll to position [1022, 0]
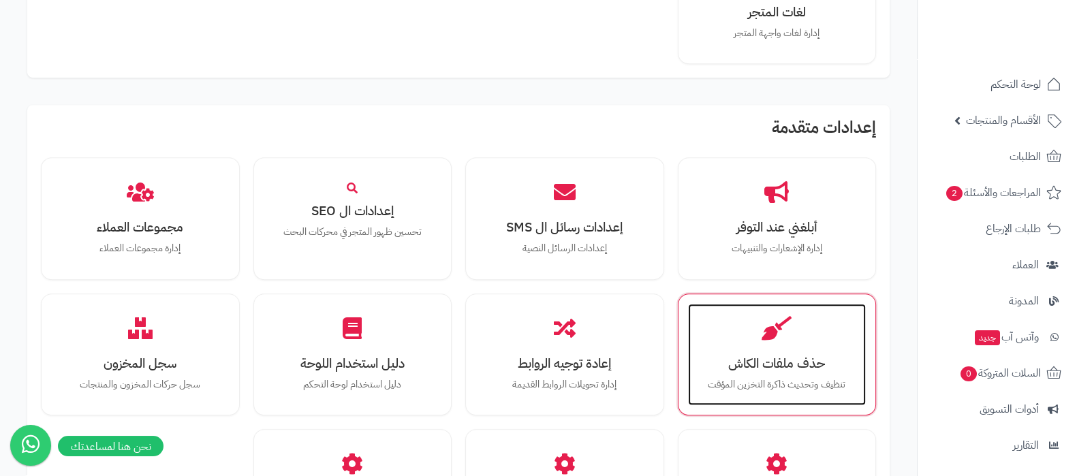
click at [789, 377] on p "تنظيف وتحديث ذاكرة التخزين المؤقت" at bounding box center [777, 384] width 151 height 15
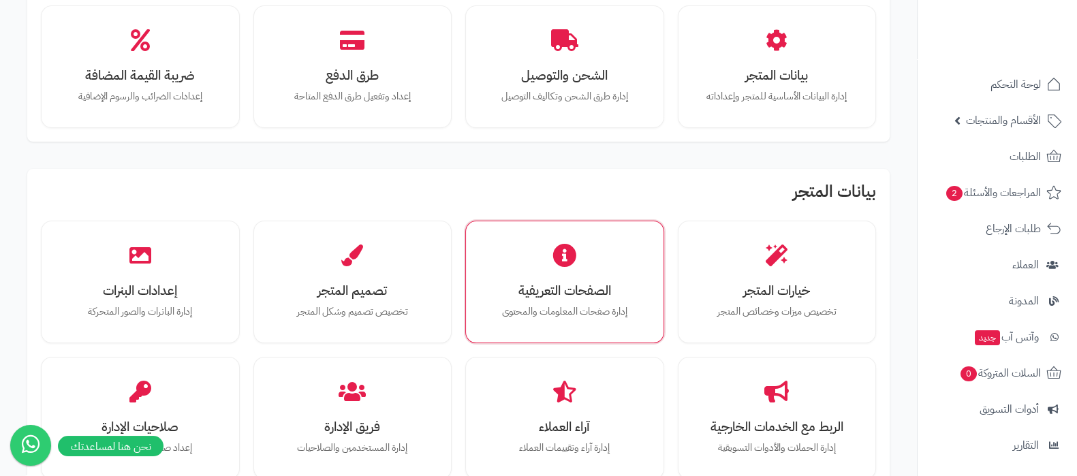
scroll to position [170, 0]
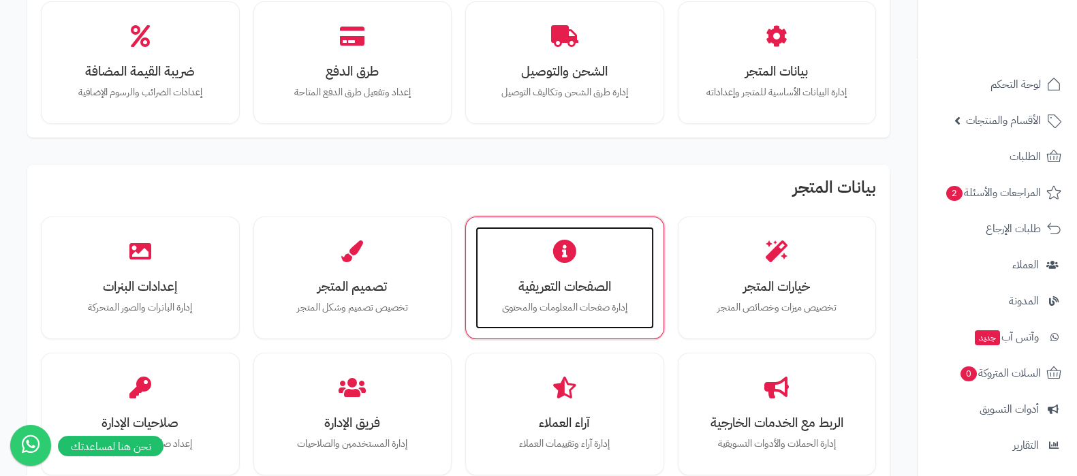
click at [559, 294] on h3 "الصفحات التعريفية" at bounding box center [564, 286] width 151 height 14
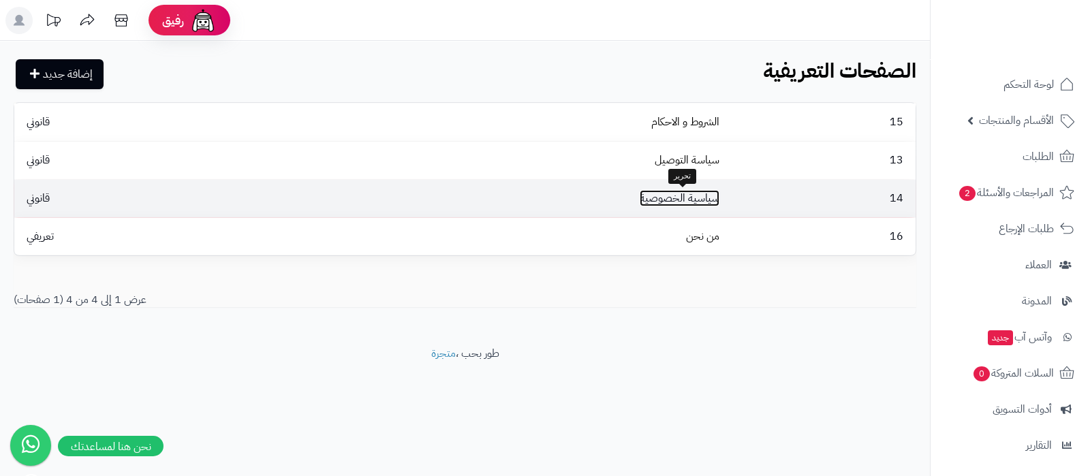
click at [678, 191] on link "سياسية الخصوصية" at bounding box center [680, 198] width 80 height 16
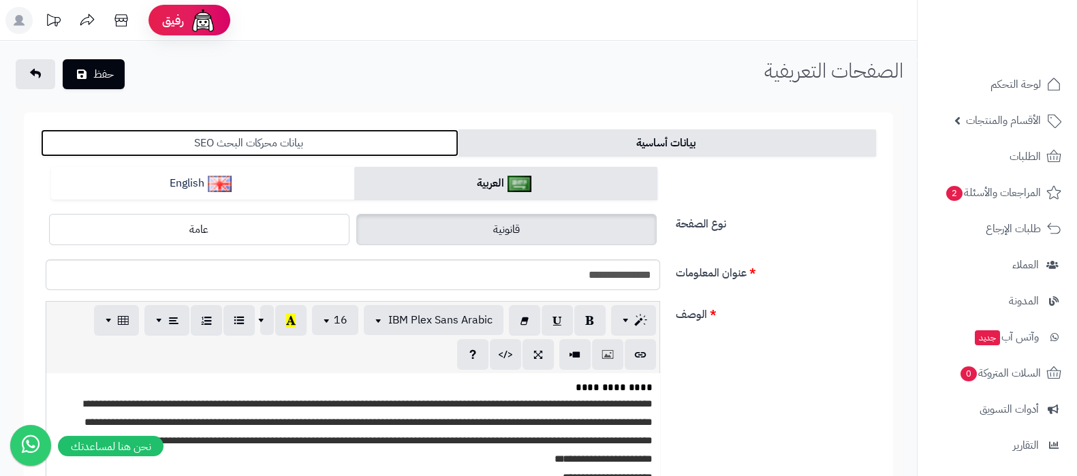
click at [308, 146] on link "بيانات محركات البحث SEO" at bounding box center [250, 142] width 418 height 27
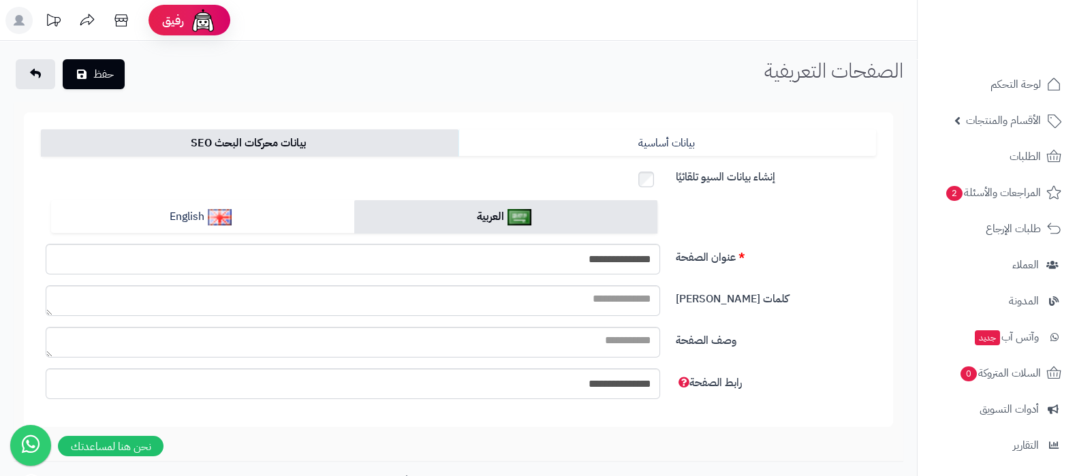
click at [742, 157] on form "**********" at bounding box center [458, 269] width 869 height 315
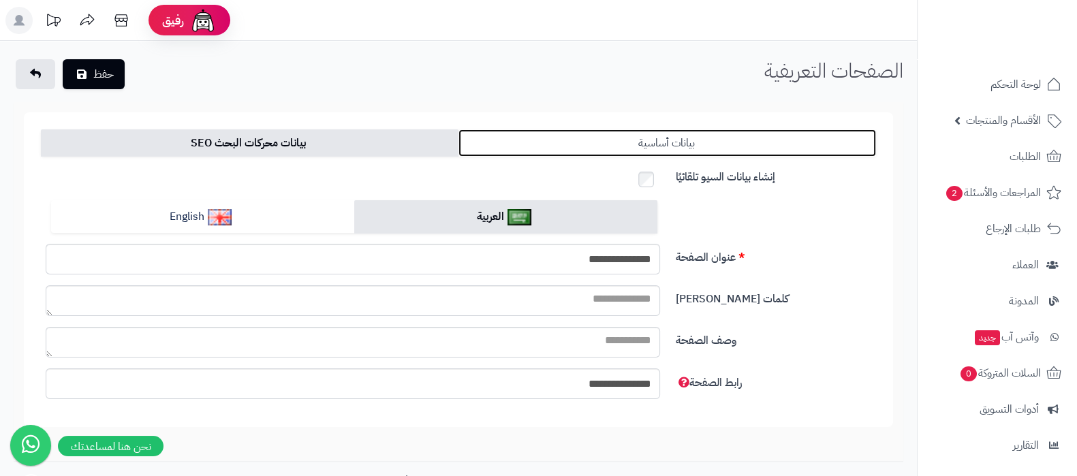
click at [749, 148] on link "بيانات أساسية" at bounding box center [667, 142] width 418 height 27
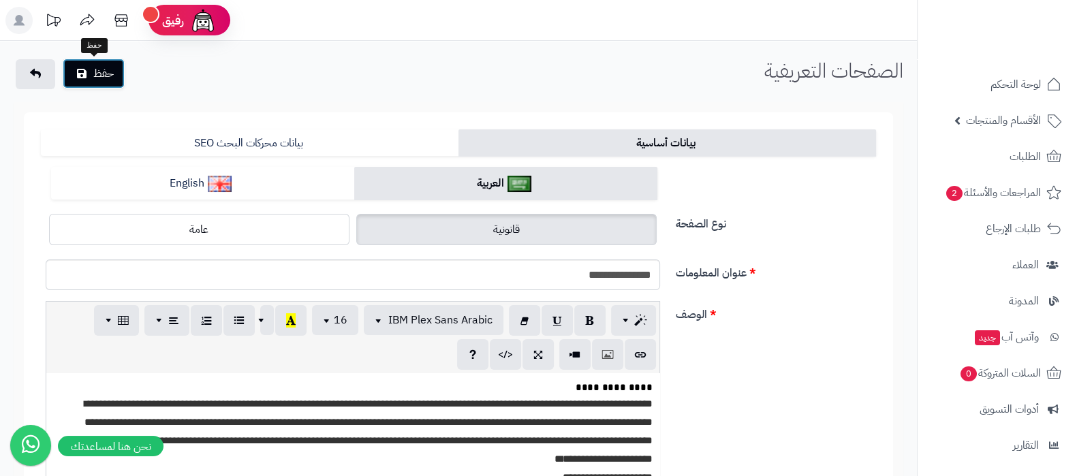
click at [86, 74] on icon "submit" at bounding box center [82, 73] width 10 height 11
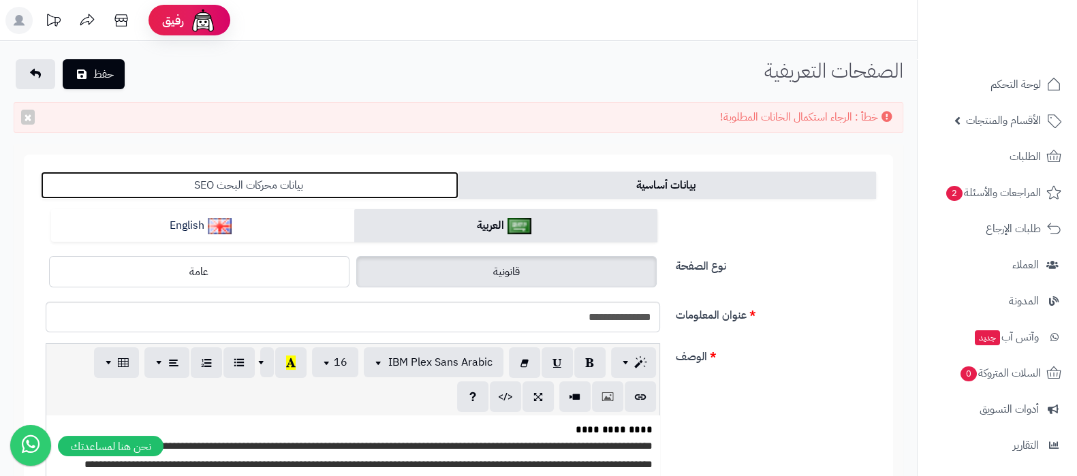
click at [258, 178] on link "بيانات محركات البحث SEO" at bounding box center [250, 185] width 418 height 27
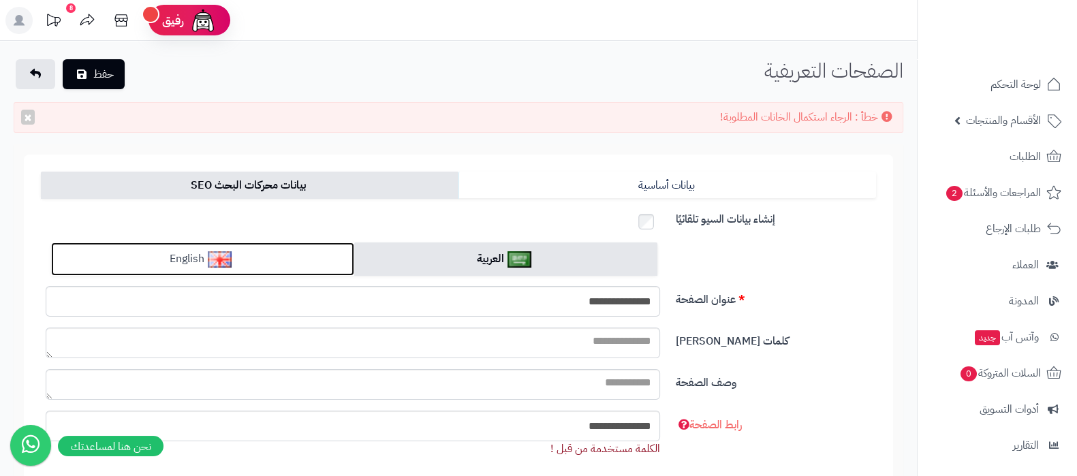
click at [265, 255] on link "English" at bounding box center [202, 258] width 303 height 33
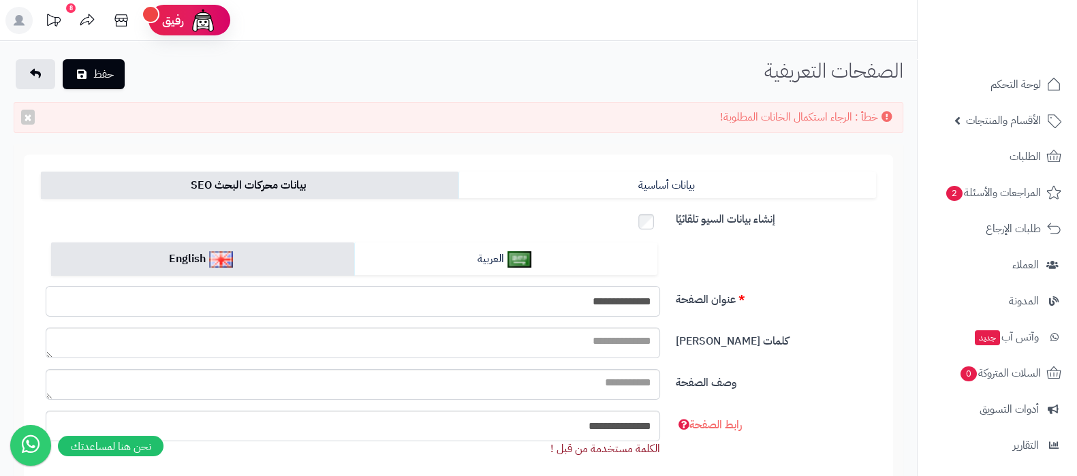
click at [620, 295] on input "**********" at bounding box center [353, 301] width 614 height 31
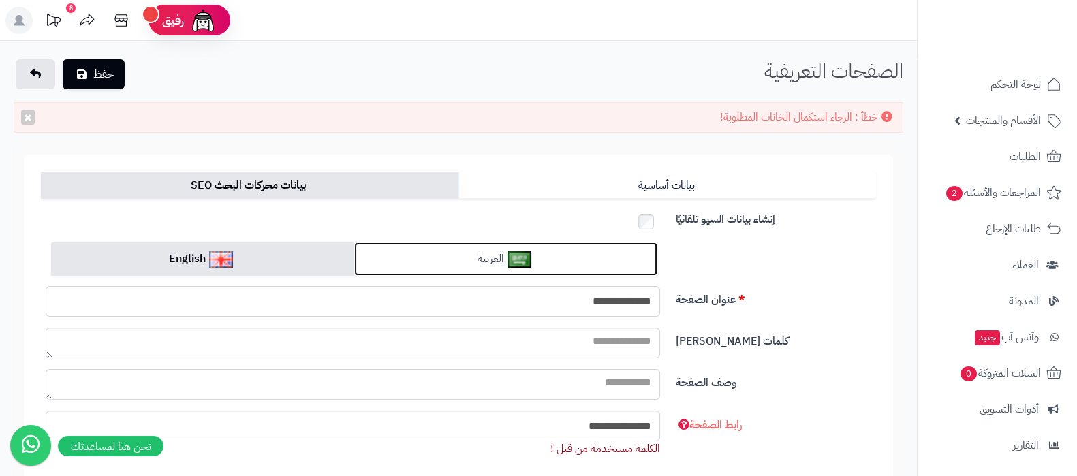
click at [533, 259] on link "العربية" at bounding box center [505, 258] width 303 height 33
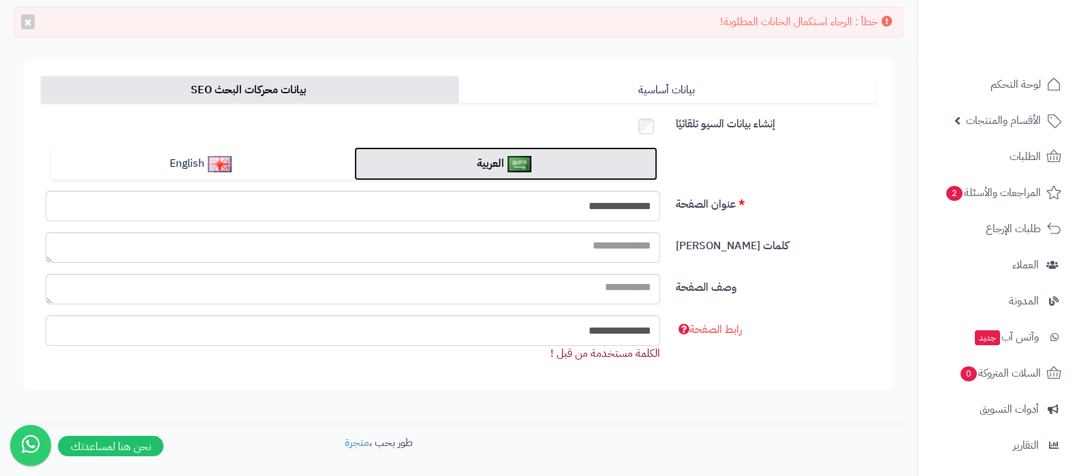
scroll to position [146, 0]
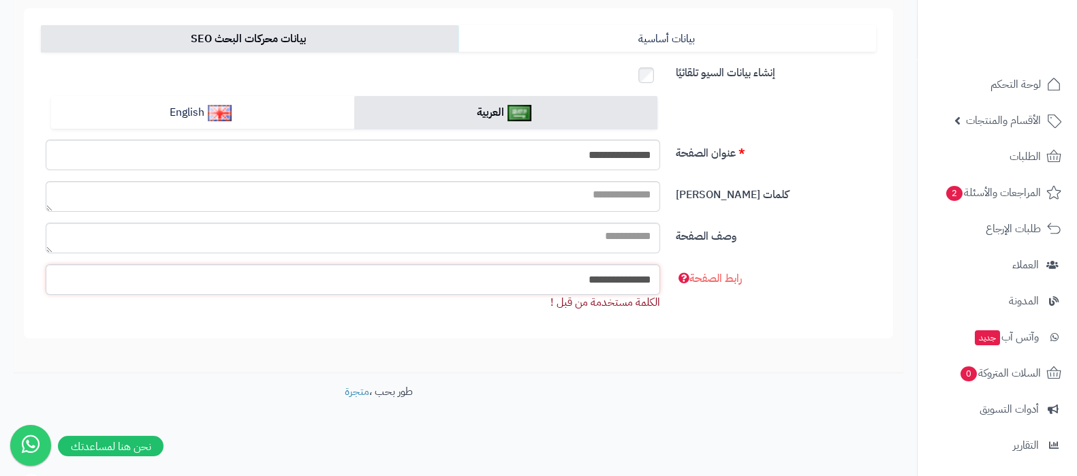
click at [627, 274] on input "**********" at bounding box center [353, 279] width 614 height 31
paste input "text"
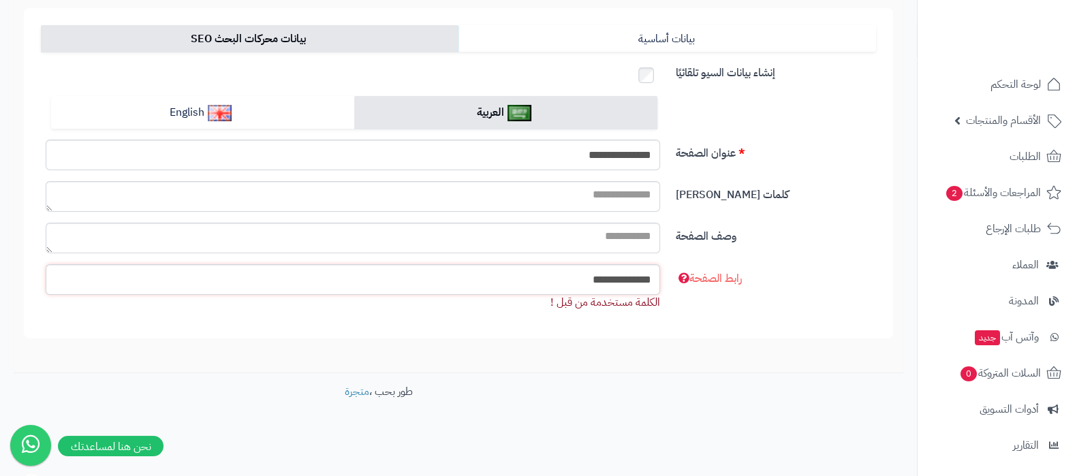
click at [618, 275] on input "**********" at bounding box center [353, 279] width 614 height 31
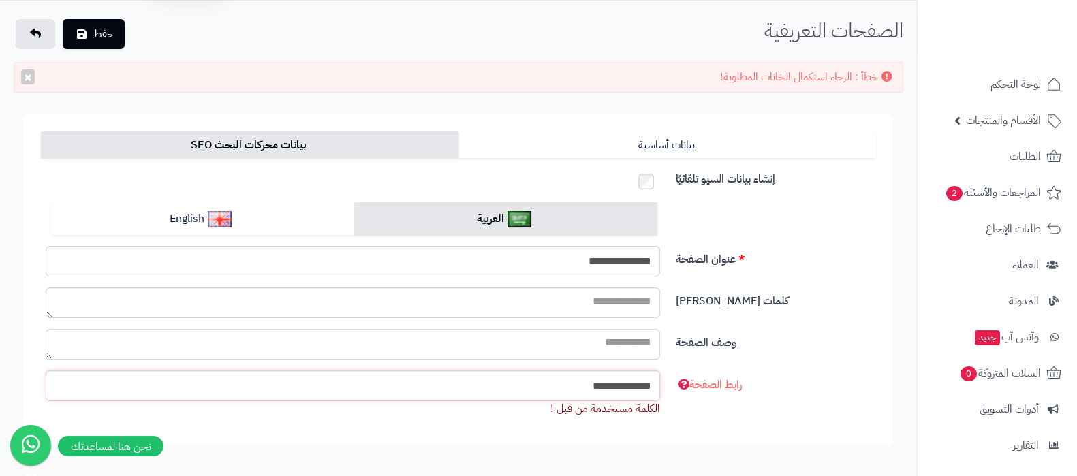
scroll to position [0, 0]
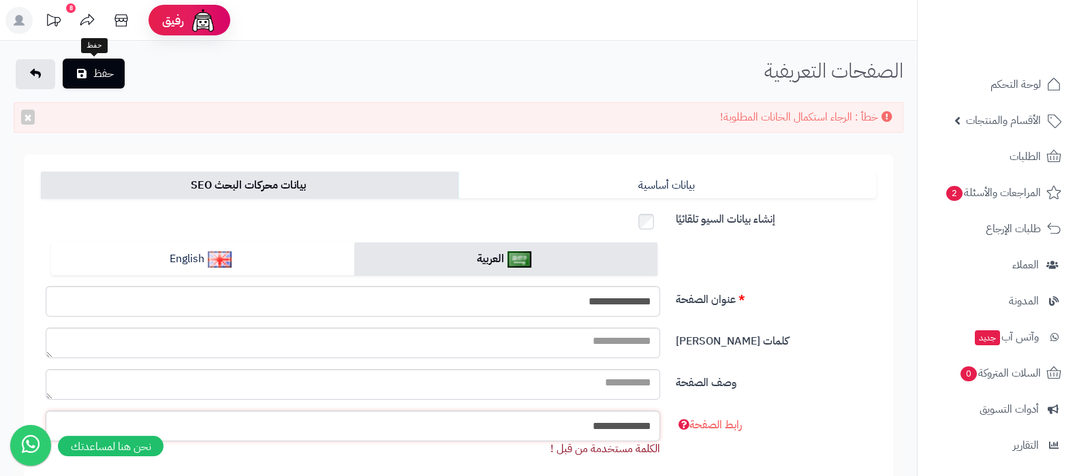
type input "**********"
click at [74, 72] on button "حفظ" at bounding box center [94, 74] width 62 height 30
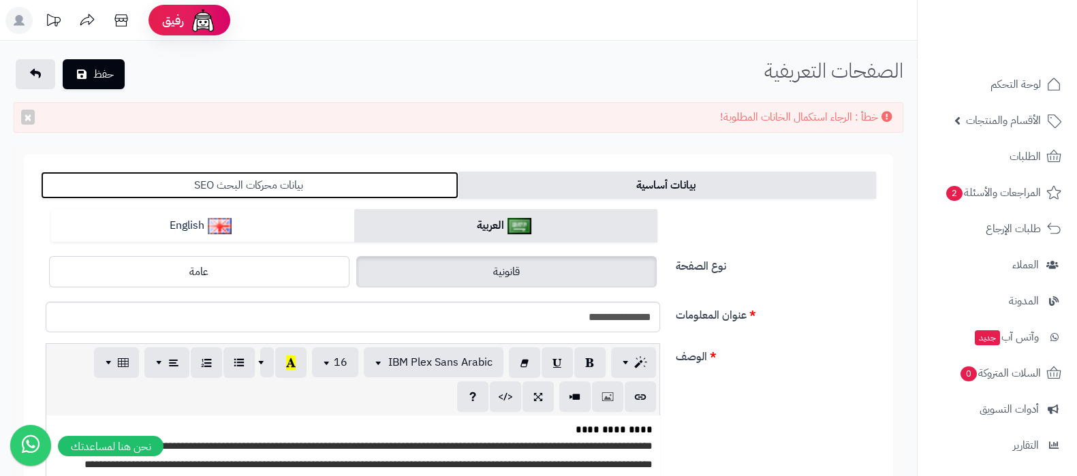
click at [351, 179] on link "بيانات محركات البحث SEO" at bounding box center [250, 185] width 418 height 27
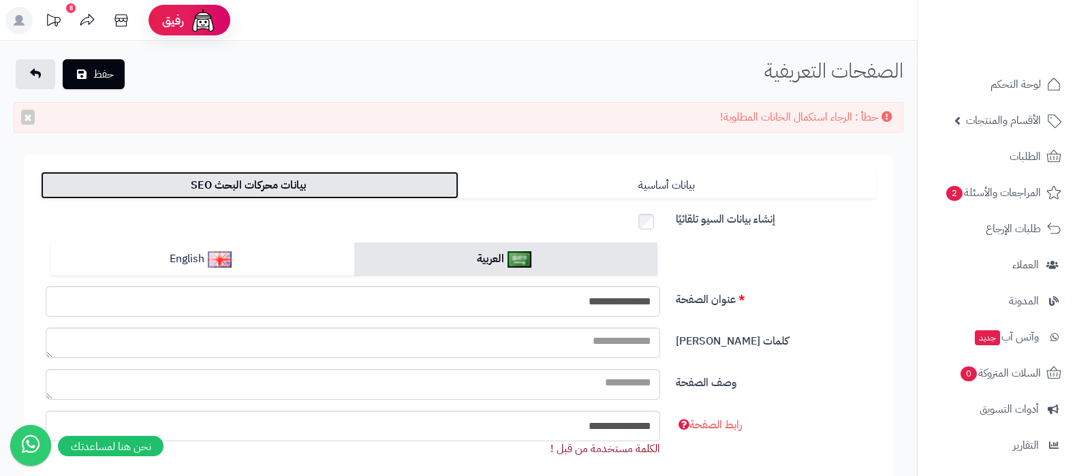
scroll to position [84, 0]
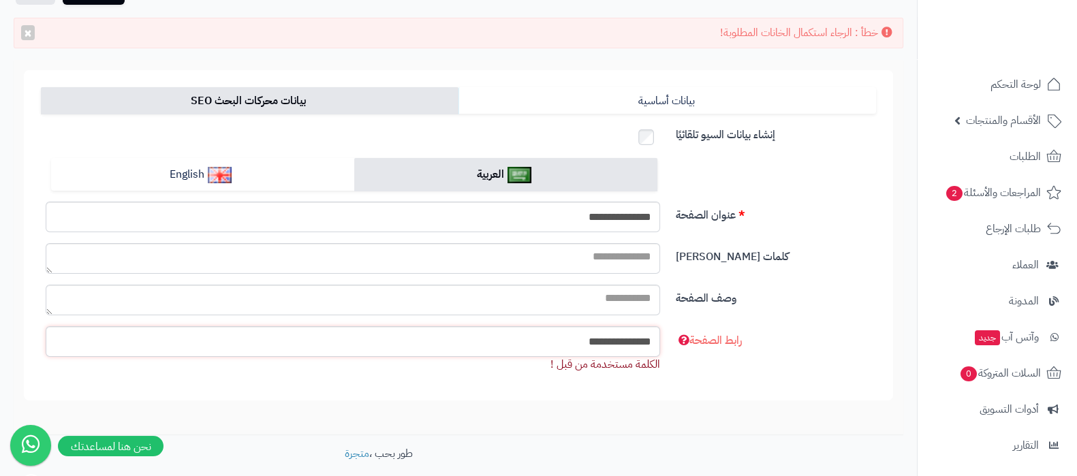
click at [601, 336] on input "**********" at bounding box center [353, 341] width 614 height 31
paste input "text"
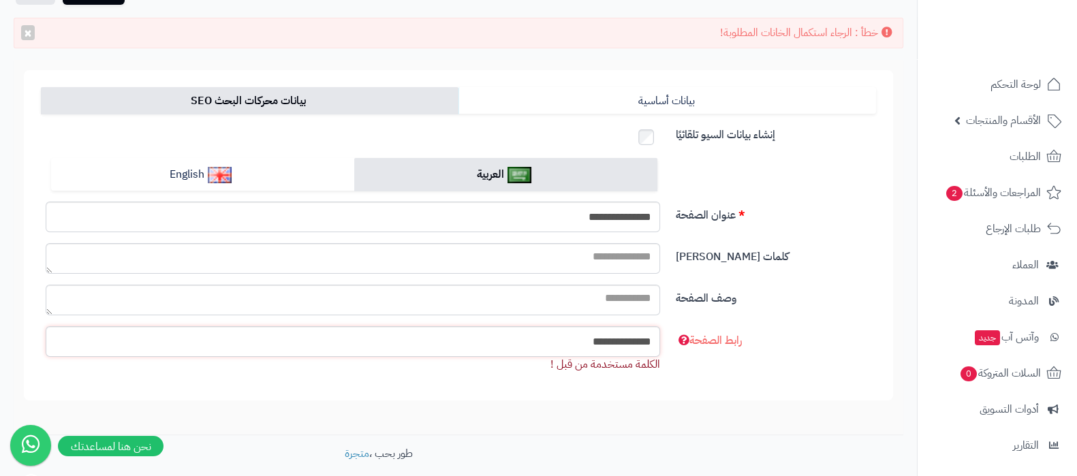
click at [621, 336] on input "**********" at bounding box center [353, 341] width 614 height 31
click at [628, 337] on input "**********" at bounding box center [353, 341] width 614 height 31
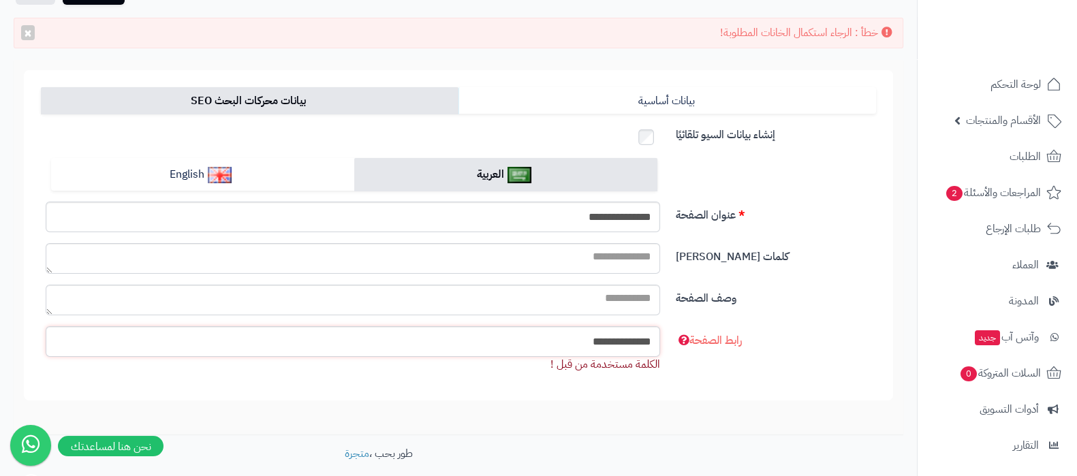
type input "**********"
click at [597, 206] on input "**********" at bounding box center [353, 217] width 614 height 31
paste input "text"
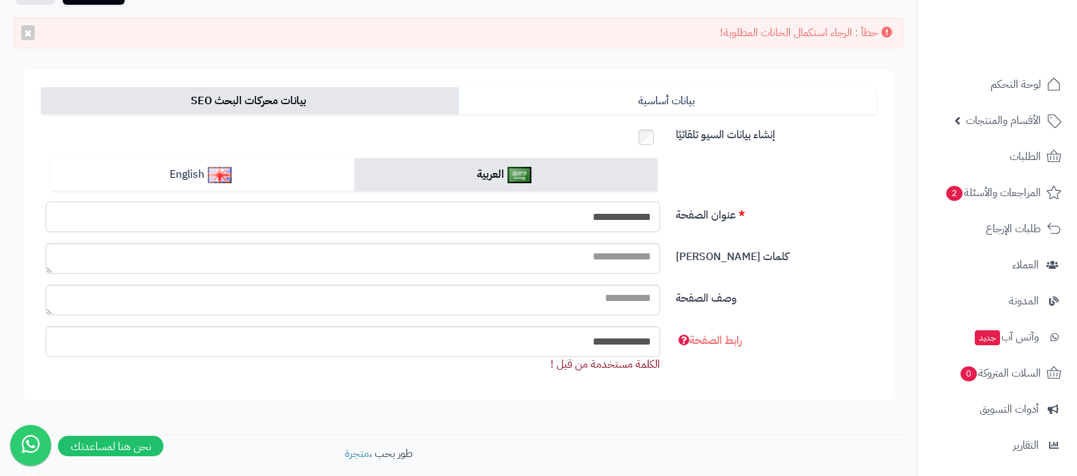
click at [618, 219] on input "**********" at bounding box center [353, 217] width 614 height 31
type input "**********"
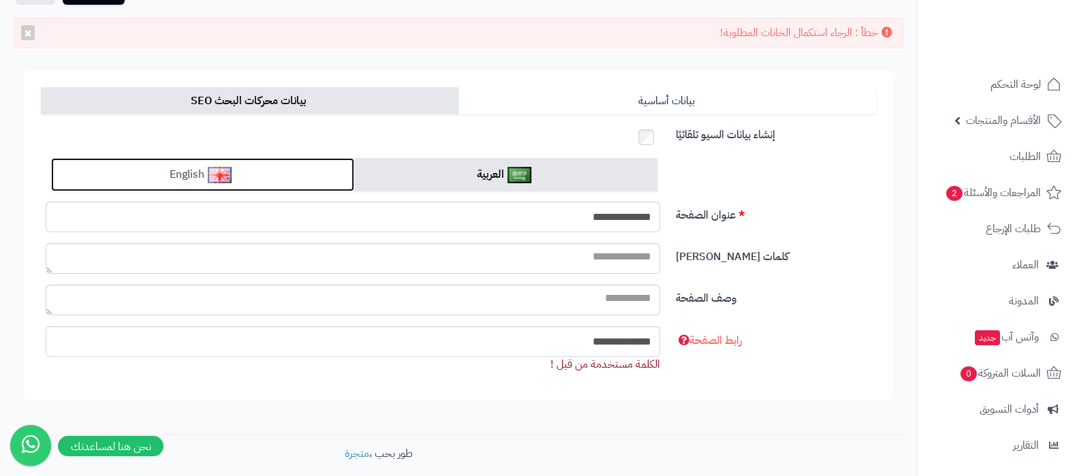
click at [258, 163] on link "English" at bounding box center [202, 174] width 303 height 33
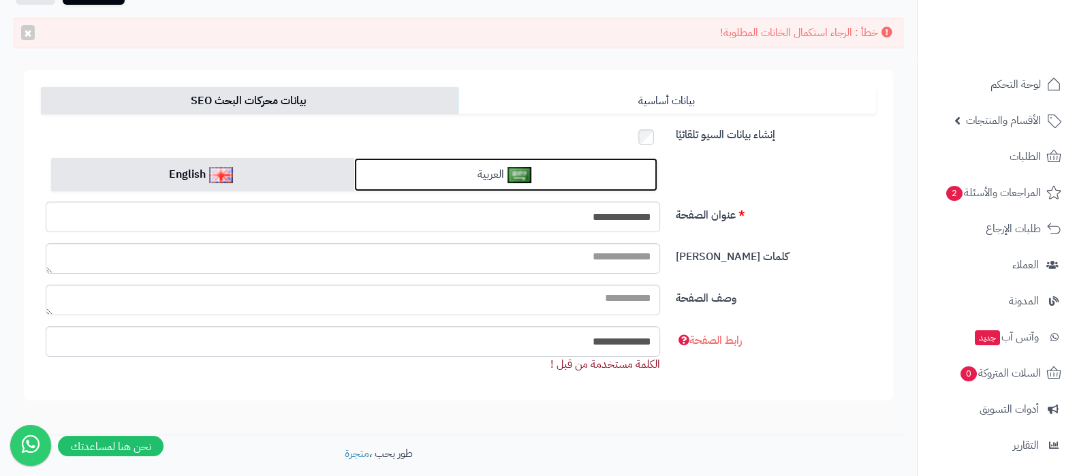
click at [466, 170] on link "العربية" at bounding box center [505, 174] width 303 height 33
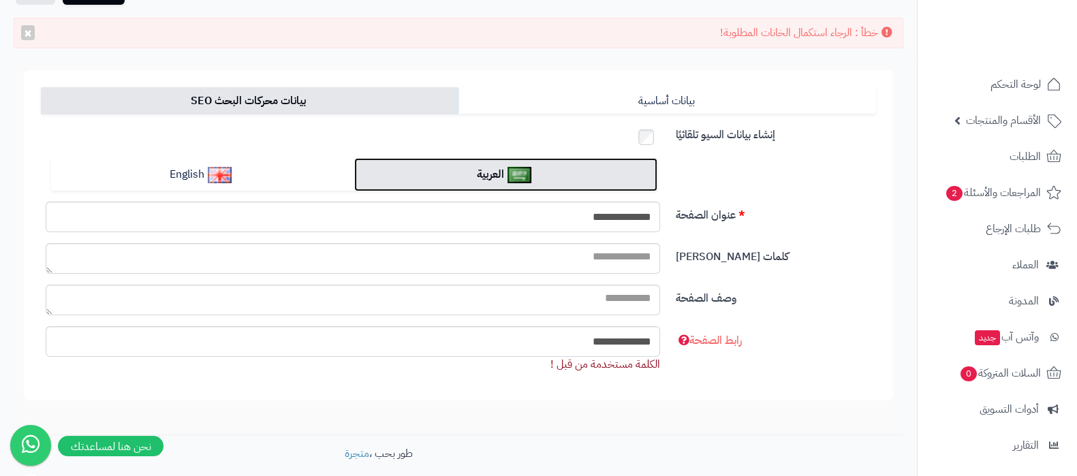
scroll to position [0, 0]
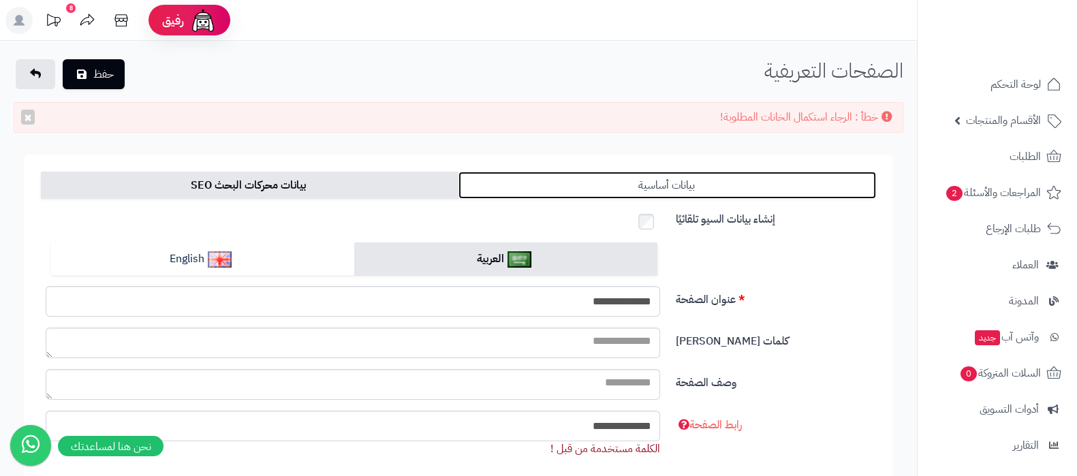
click at [599, 180] on link "بيانات أساسية" at bounding box center [667, 185] width 418 height 27
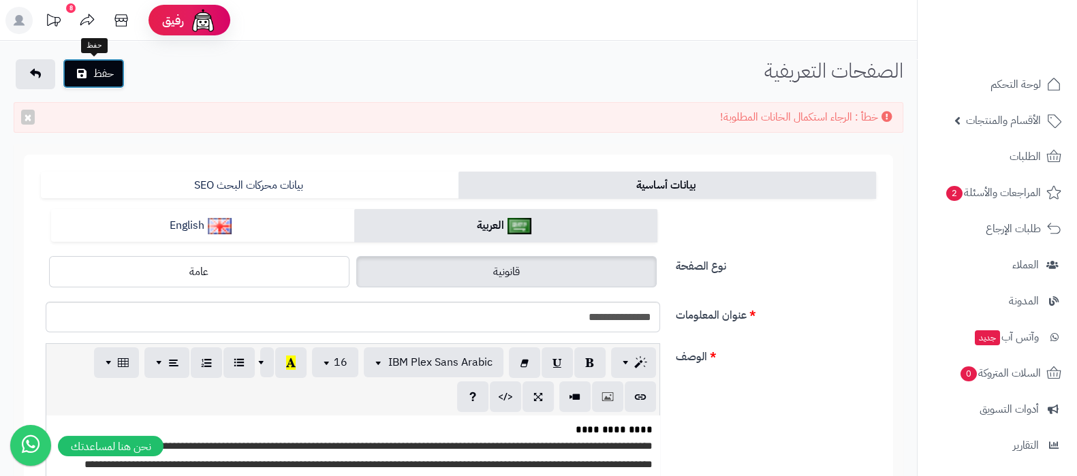
click at [108, 73] on button "حفظ" at bounding box center [94, 74] width 62 height 30
click at [122, 27] on icon at bounding box center [121, 20] width 27 height 27
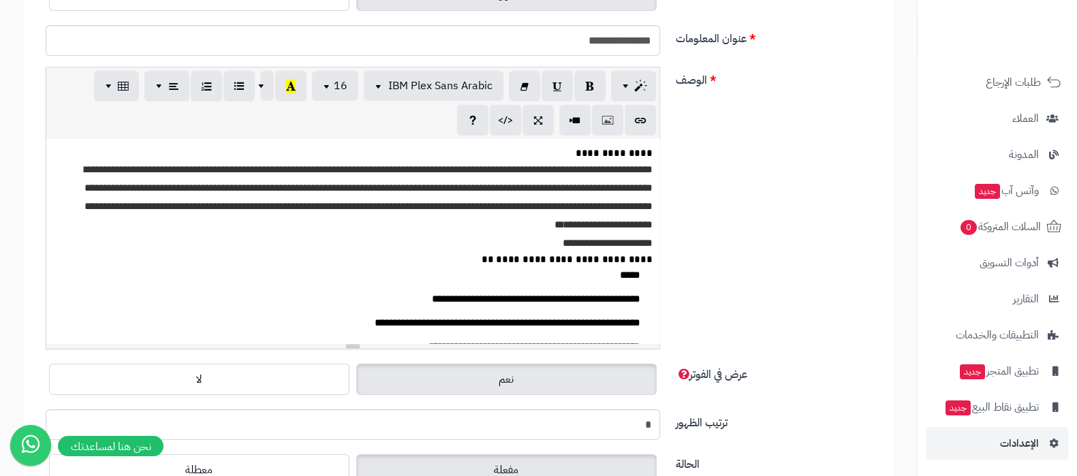
scroll to position [426, 0]
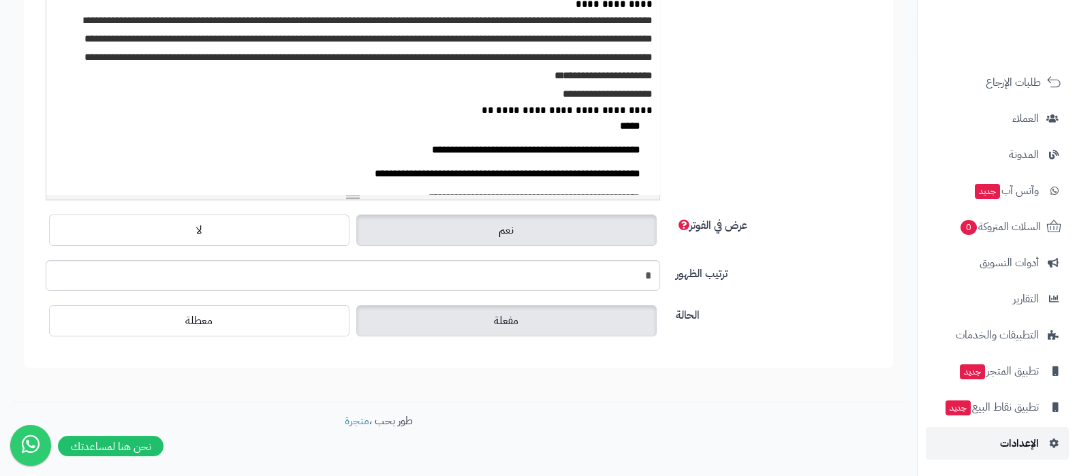
click at [1014, 440] on span "الإعدادات" at bounding box center [1019, 443] width 39 height 19
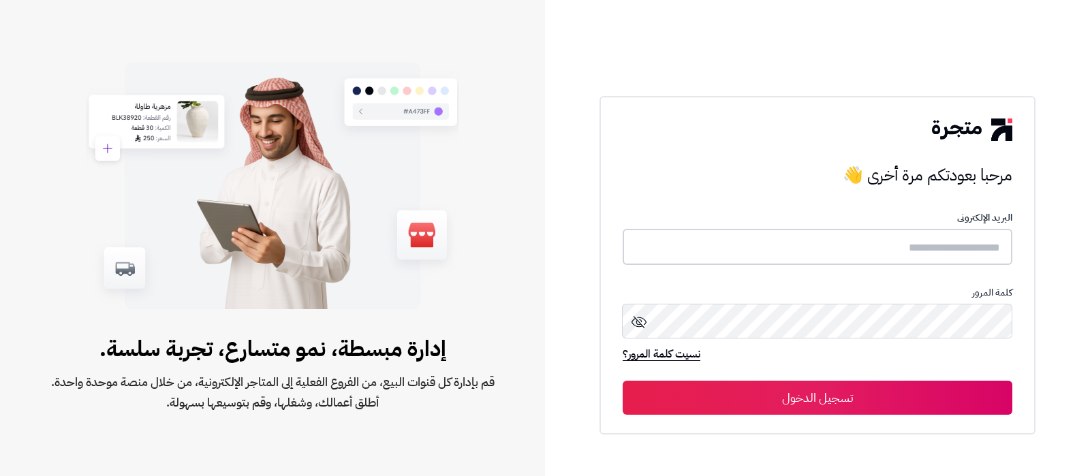
click at [930, 264] on input "text" at bounding box center [818, 247] width 390 height 36
type input "**********"
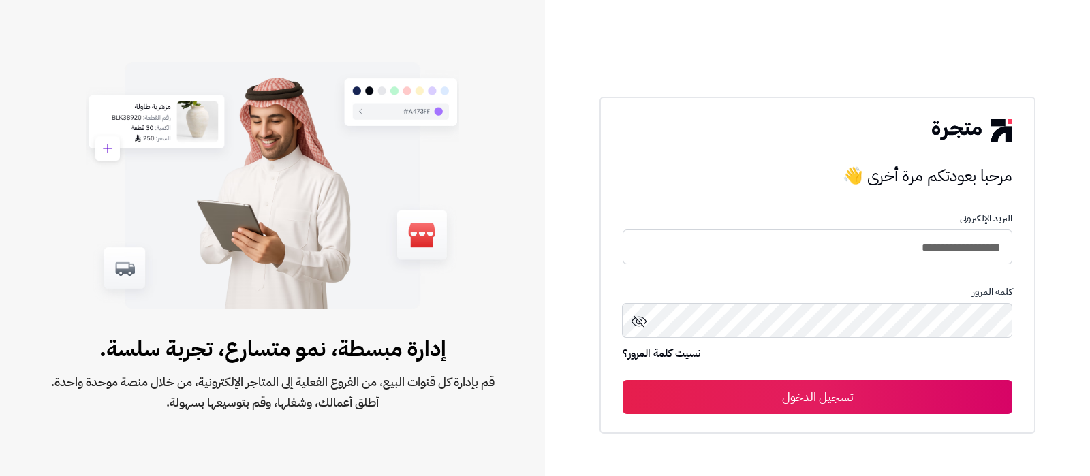
click at [849, 414] on div "**********" at bounding box center [817, 265] width 436 height 336
click at [853, 403] on button "تسجيل الدخول" at bounding box center [818, 397] width 390 height 34
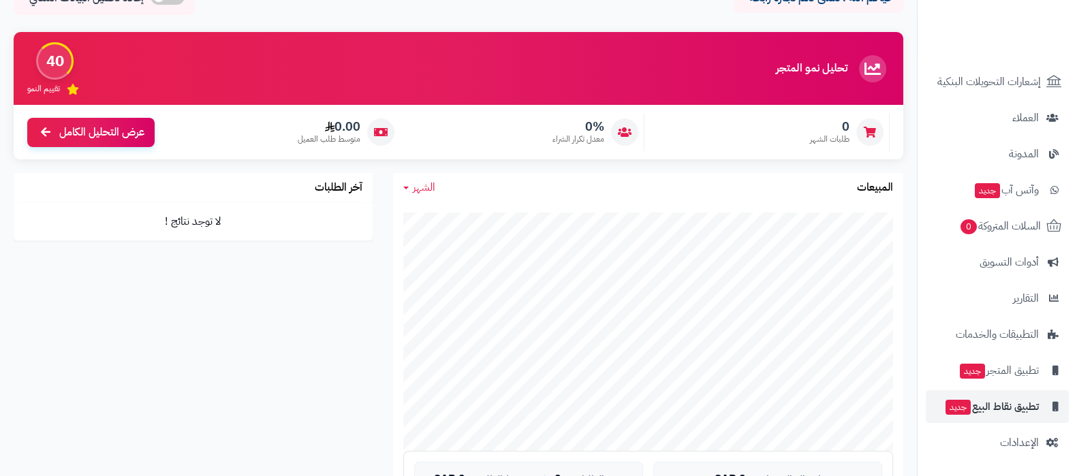
scroll to position [84, 0]
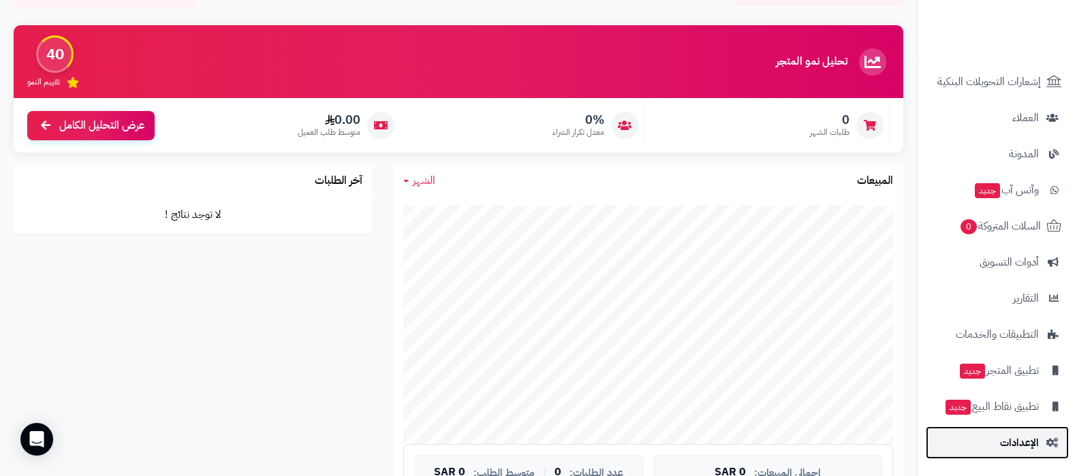
click at [994, 430] on link "الإعدادات" at bounding box center [997, 442] width 143 height 33
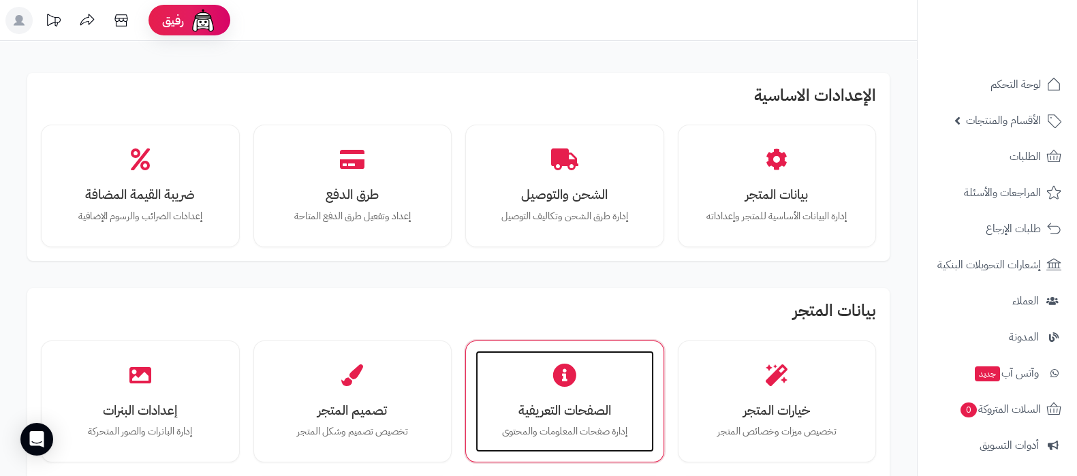
click at [528, 408] on h3 "الصفحات التعريفية" at bounding box center [564, 410] width 151 height 14
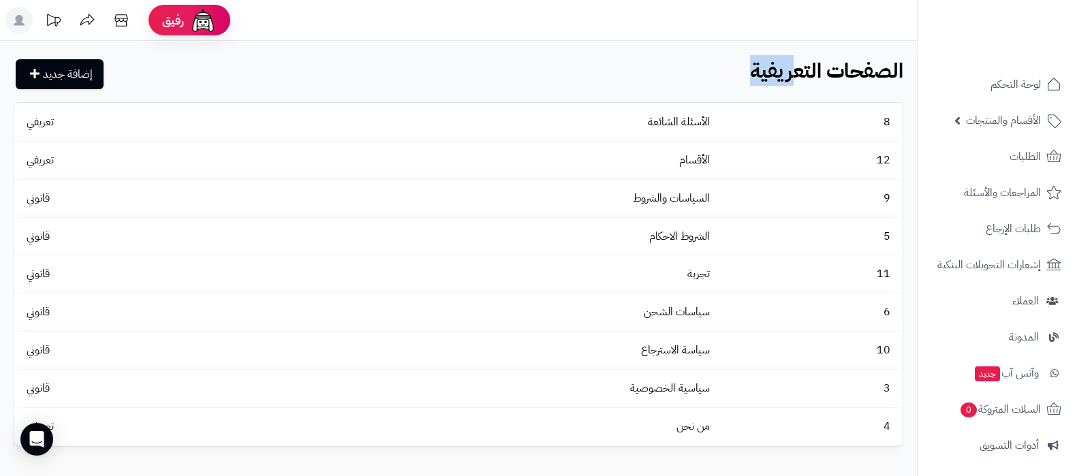
drag, startPoint x: 736, startPoint y: 67, endPoint x: 800, endPoint y: 74, distance: 64.4
click at [798, 74] on div "إضافة جديد الصفحات التعريفية الرئيسية الصفحات التعريفية" at bounding box center [458, 75] width 917 height 33
click at [821, 76] on b "الصفحات التعريفية" at bounding box center [826, 70] width 153 height 31
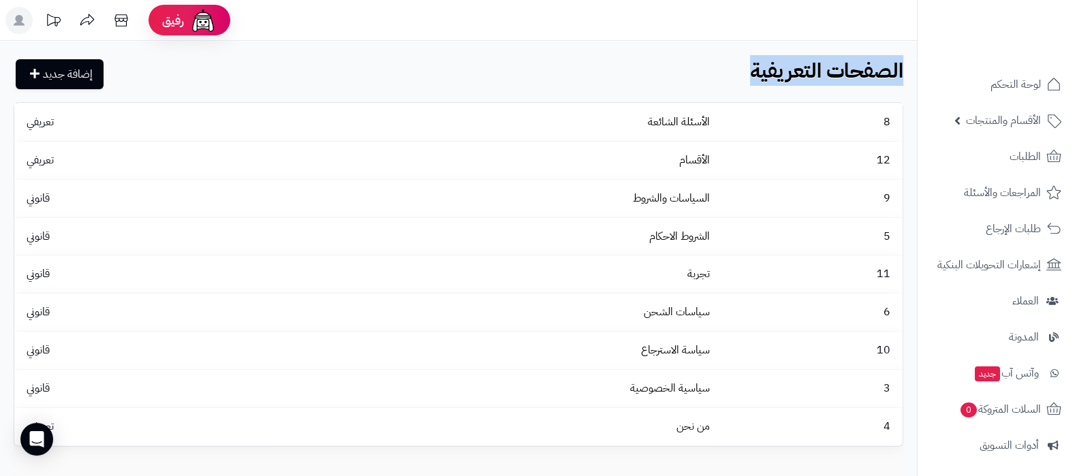
click at [680, 57] on div "إضافة جديد الصفحات التعريفية الرئيسية الصفحات التعريفية 8 الأسئلة الشائعة تعريف…" at bounding box center [458, 289] width 917 height 496
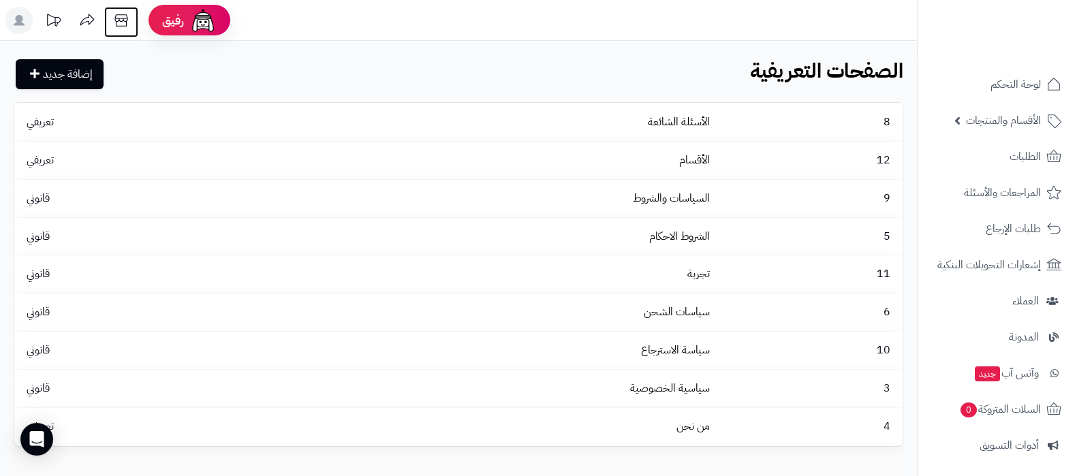
click at [116, 18] on icon at bounding box center [121, 20] width 27 height 27
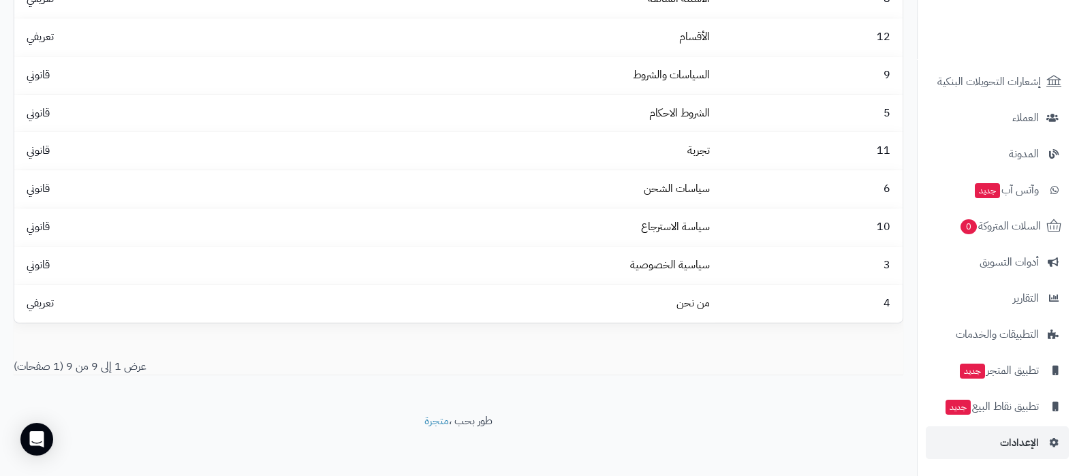
scroll to position [127, 0]
click at [1022, 433] on span "الإعدادات" at bounding box center [1019, 442] width 39 height 19
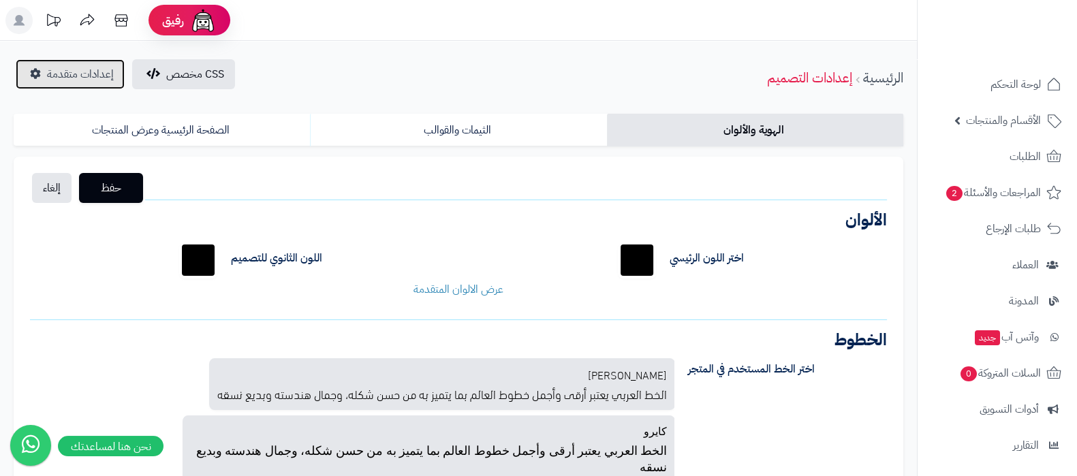
click at [73, 78] on span "إعدادات متقدمة" at bounding box center [80, 74] width 67 height 16
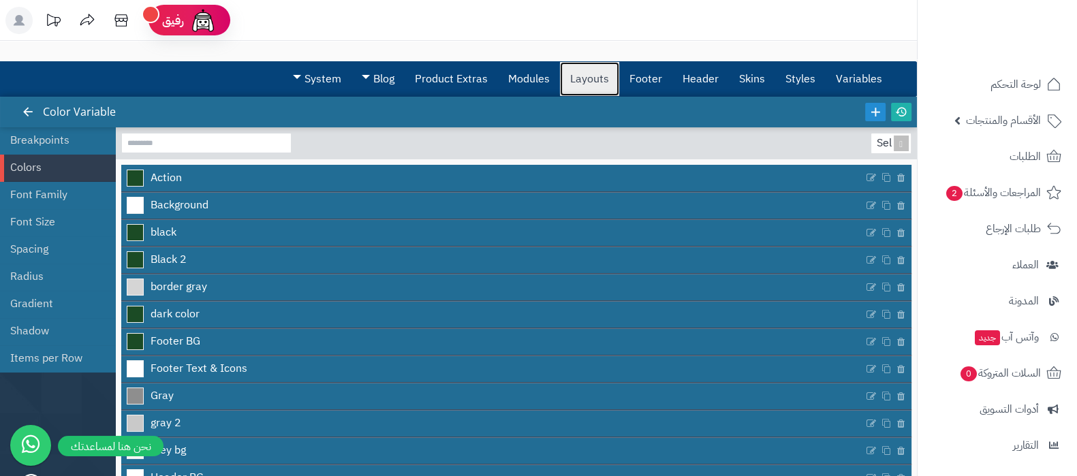
click at [600, 76] on link "Layouts" at bounding box center [589, 79] width 59 height 34
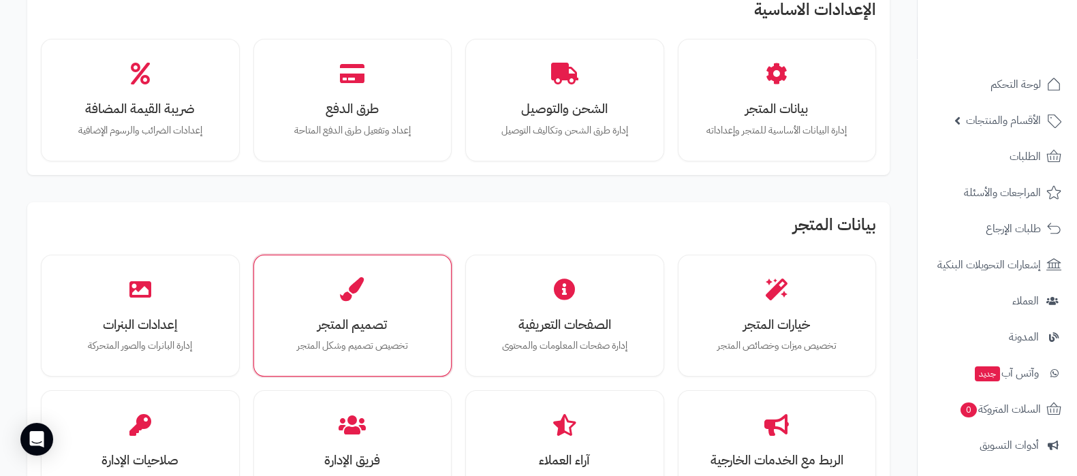
scroll to position [84, 0]
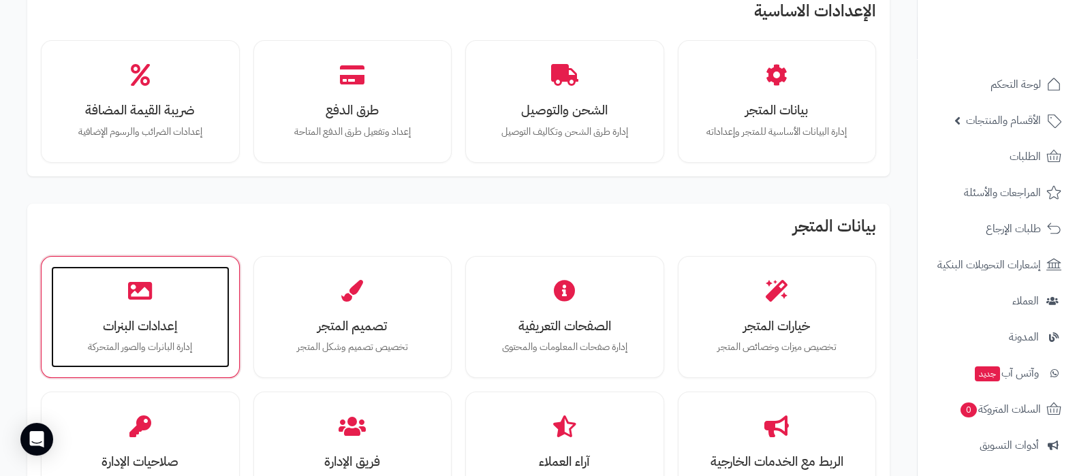
click at [104, 304] on div "إعدادات البنرات إدارة البانرات والصور المتحركة" at bounding box center [140, 317] width 178 height 102
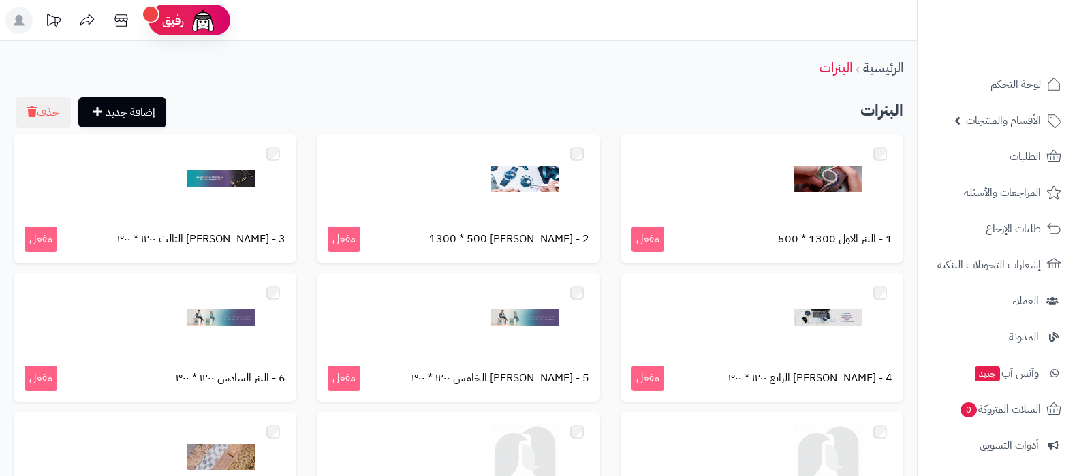
scroll to position [235, 0]
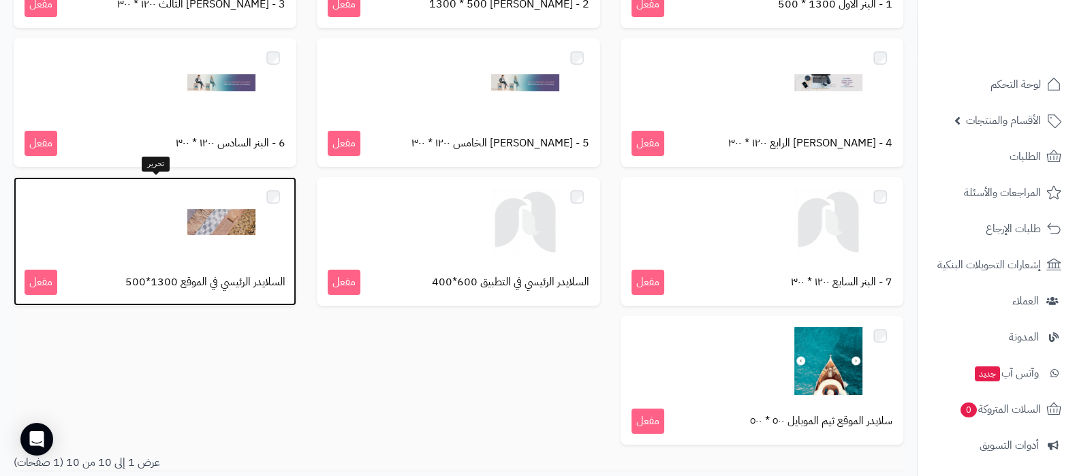
click at [233, 220] on img at bounding box center [221, 222] width 68 height 68
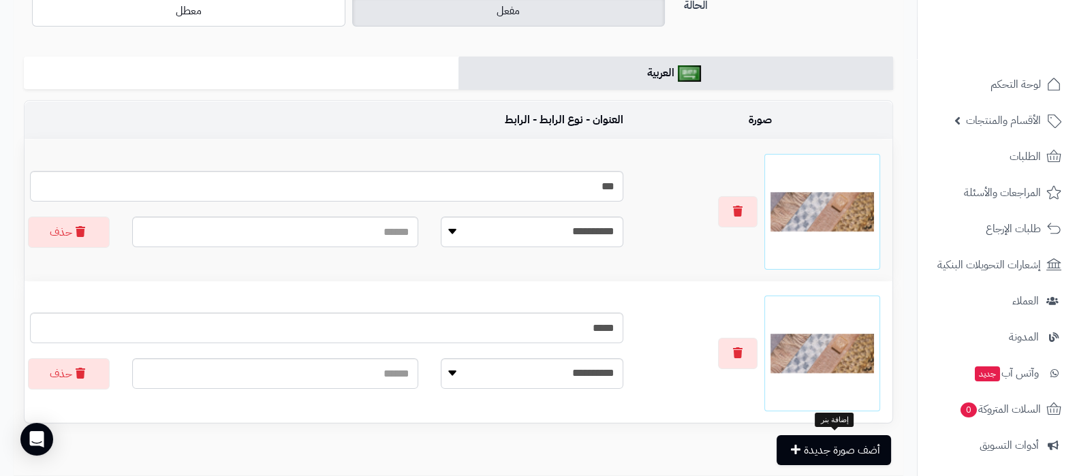
scroll to position [255, 0]
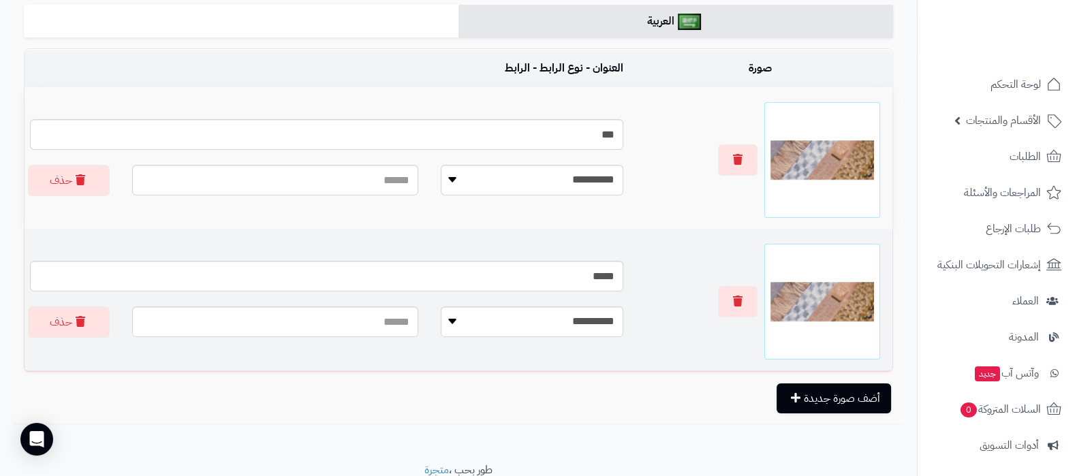
click at [817, 303] on img at bounding box center [822, 302] width 104 height 104
click at [731, 298] on button "button" at bounding box center [738, 300] width 40 height 31
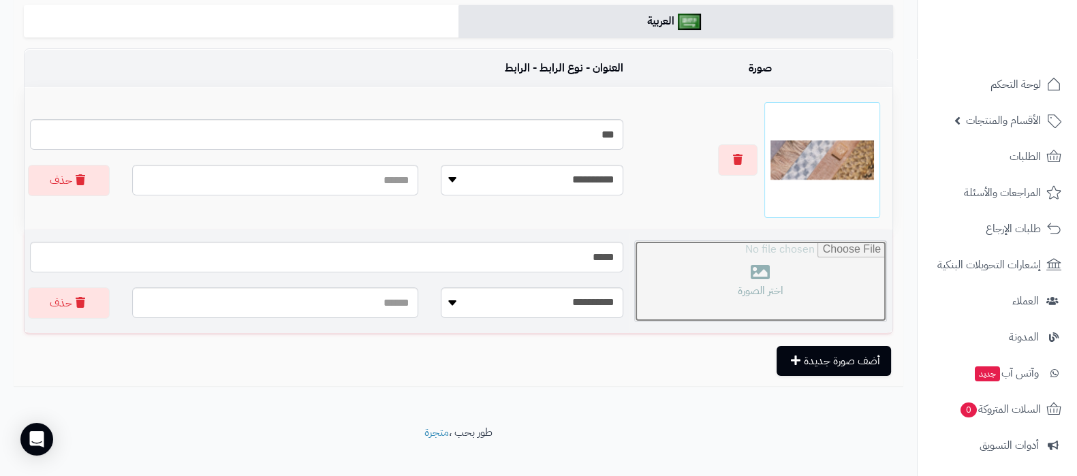
click at [776, 291] on input "file" at bounding box center [760, 281] width 251 height 80
click at [721, 256] on input "file" at bounding box center [760, 281] width 251 height 80
type input "**********"
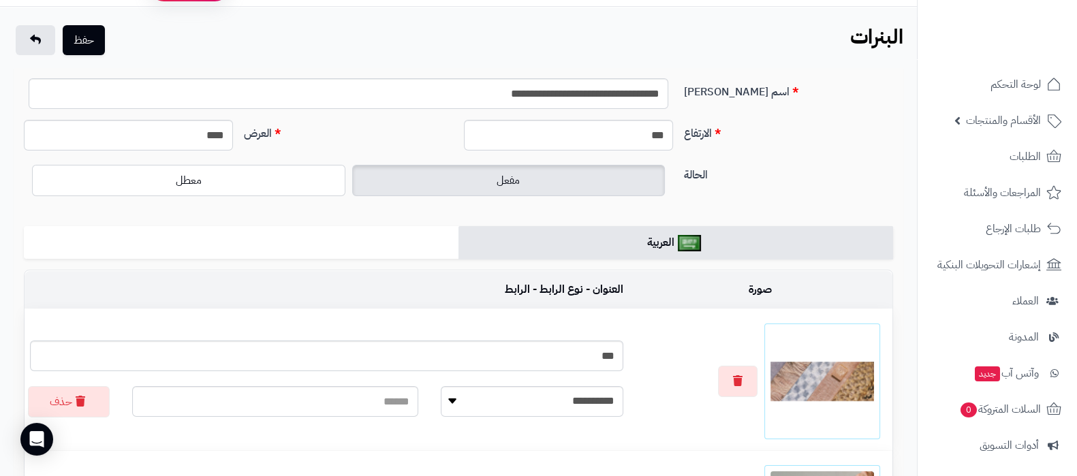
scroll to position [0, 0]
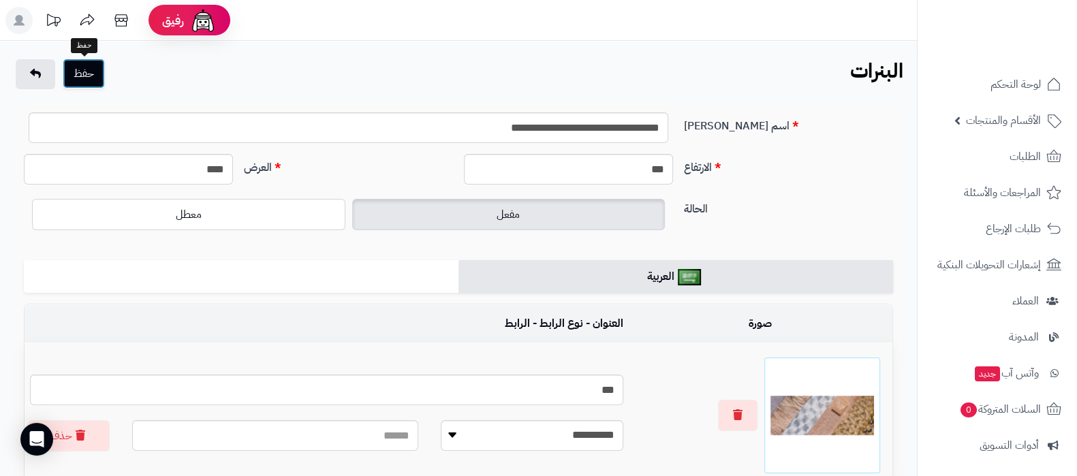
click at [87, 72] on button "حفظ" at bounding box center [84, 74] width 42 height 30
click at [93, 73] on button "حفظ" at bounding box center [84, 74] width 42 height 30
click at [168, 74] on div "حفظ البنرات الرئيسية البنرات" at bounding box center [458, 75] width 917 height 33
click at [82, 70] on button "حفظ" at bounding box center [84, 74] width 42 height 30
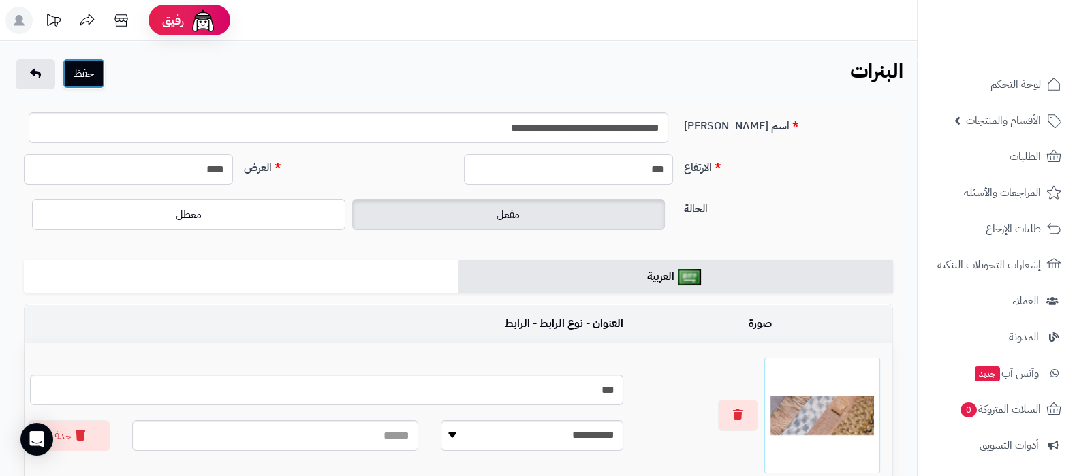
click at [92, 78] on button "حفظ" at bounding box center [84, 74] width 42 height 30
click at [87, 80] on button "حفظ" at bounding box center [84, 74] width 42 height 30
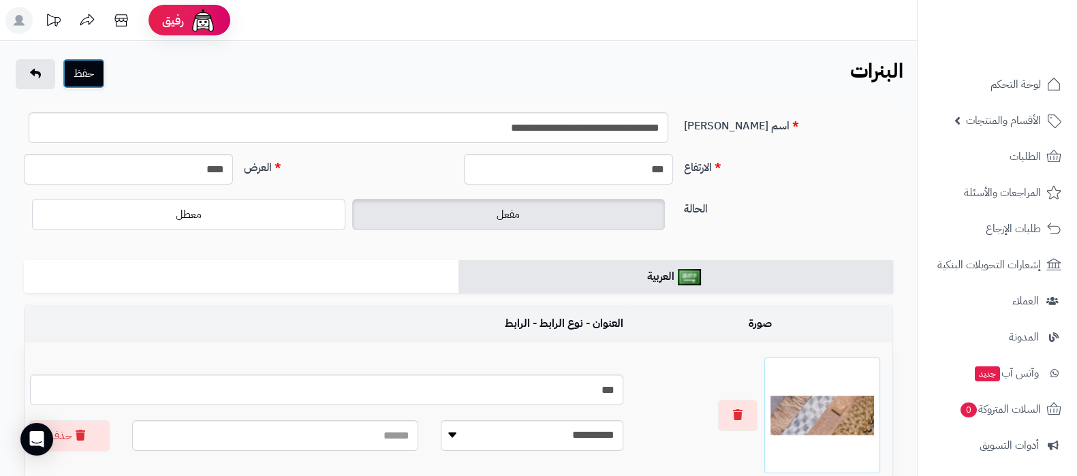
click at [87, 80] on button "حفظ" at bounding box center [84, 74] width 42 height 30
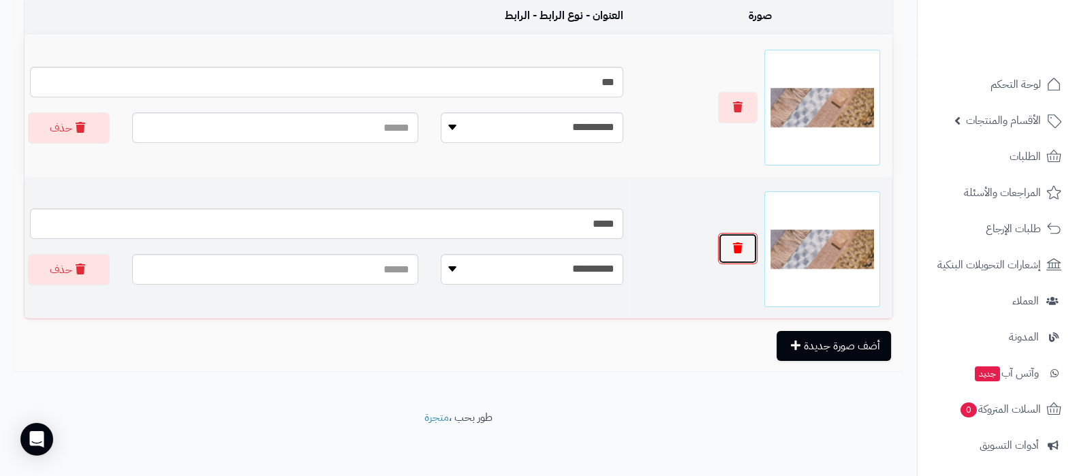
click at [743, 240] on button "button" at bounding box center [738, 248] width 40 height 31
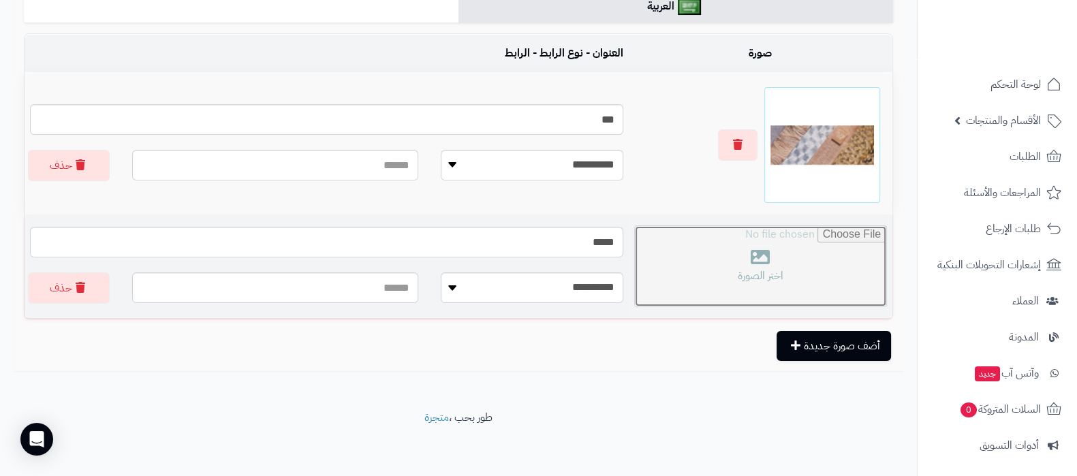
click at [734, 251] on input "file" at bounding box center [760, 266] width 251 height 80
type input "**********"
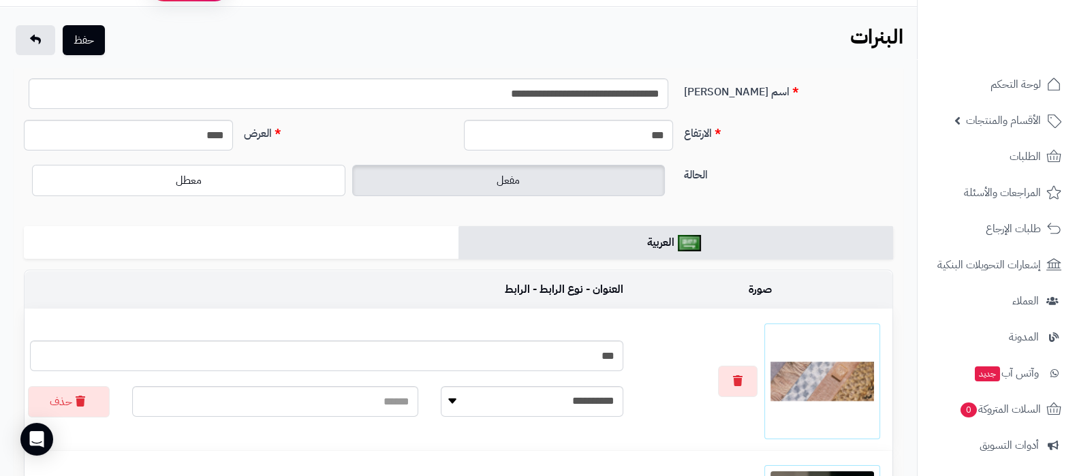
scroll to position [0, 0]
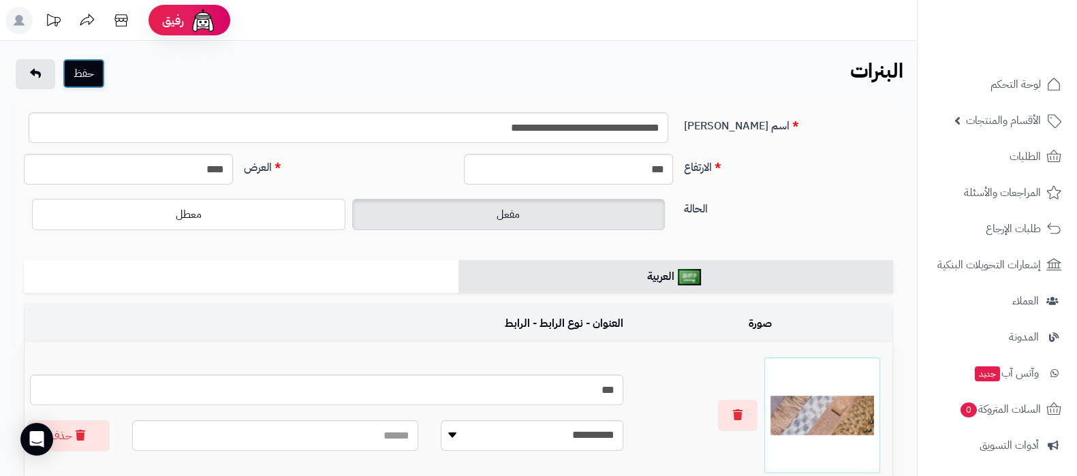
click at [89, 75] on button "حفظ" at bounding box center [84, 74] width 42 height 30
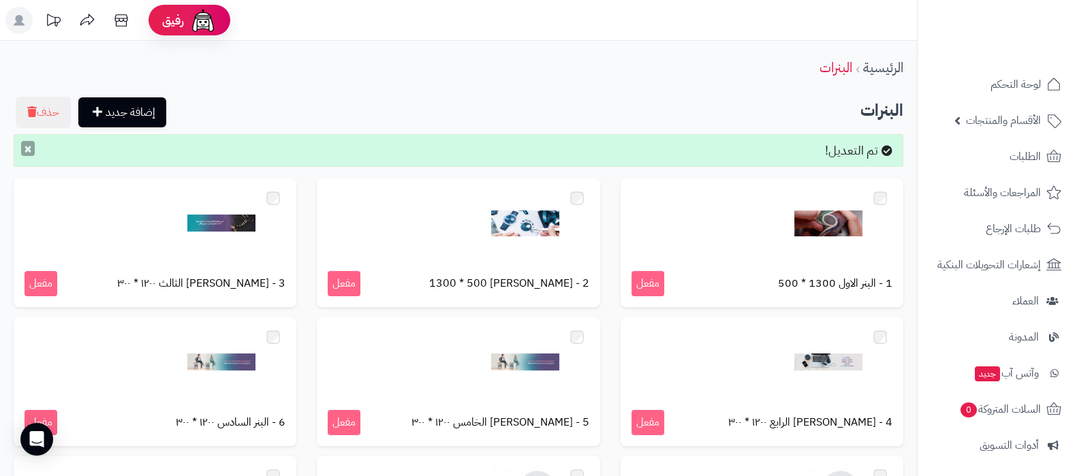
click at [28, 149] on button "×" at bounding box center [28, 148] width 14 height 15
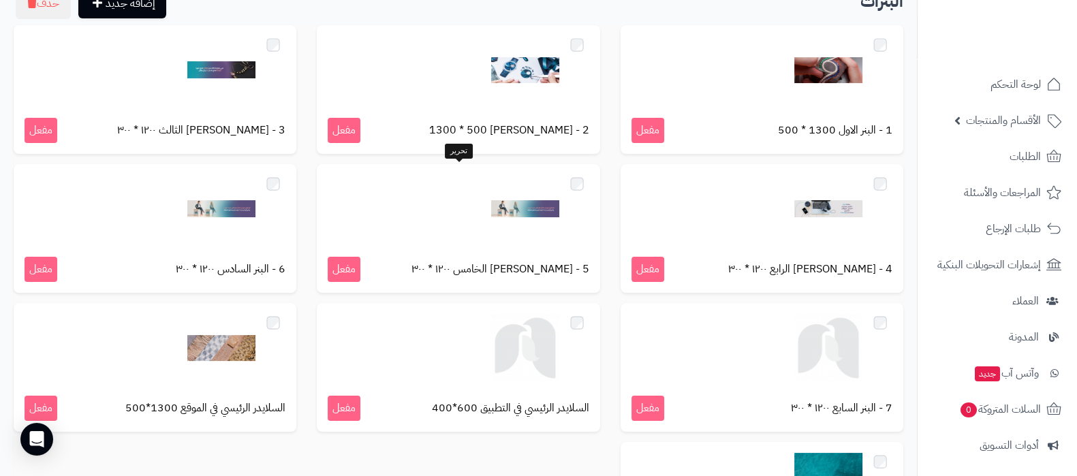
scroll to position [255, 0]
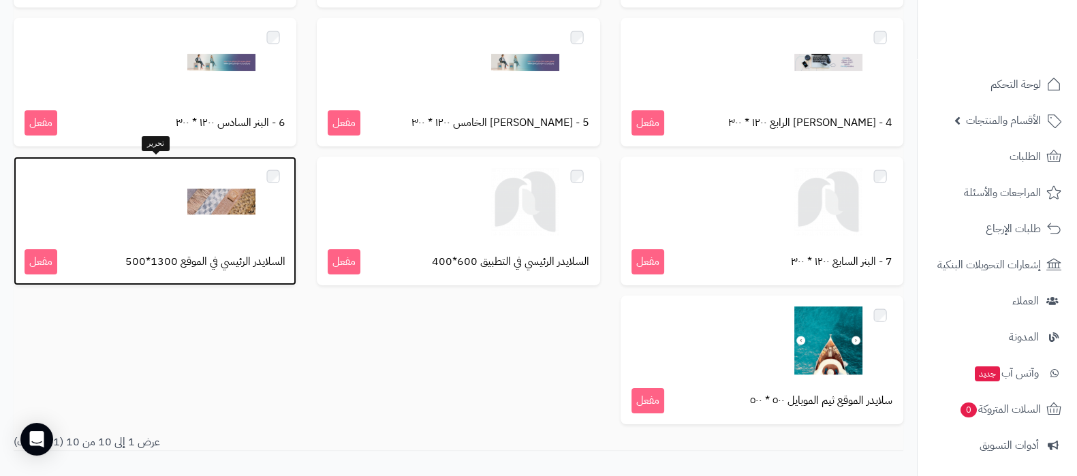
click at [213, 202] on img at bounding box center [221, 202] width 68 height 68
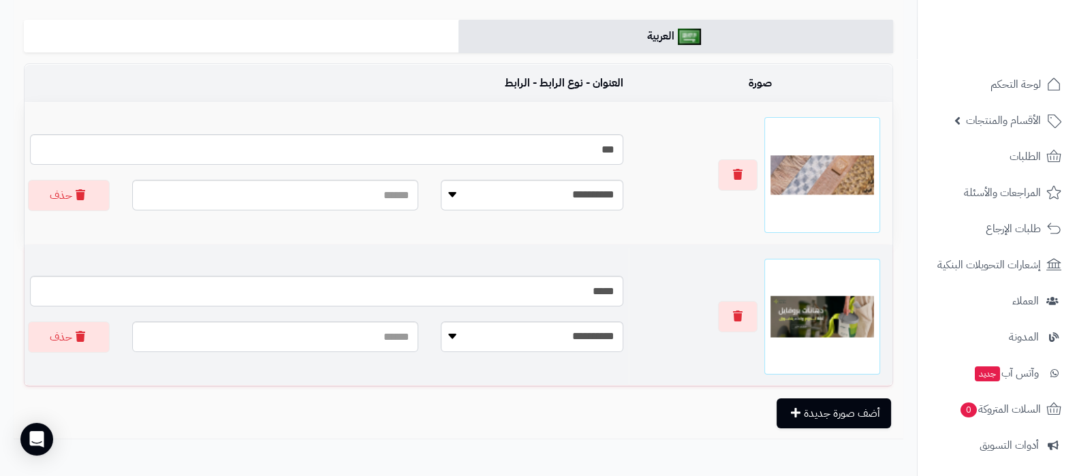
scroll to position [255, 0]
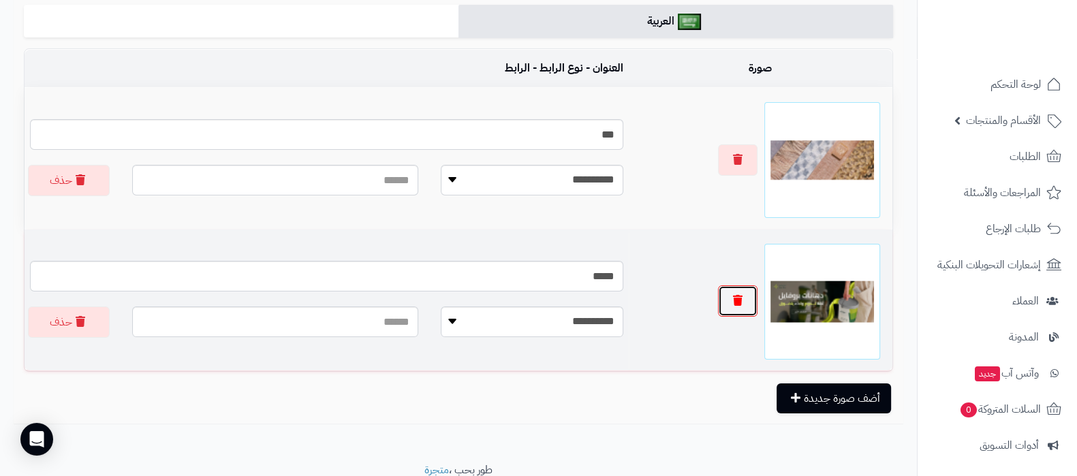
click at [738, 302] on icon "button" at bounding box center [738, 300] width 10 height 11
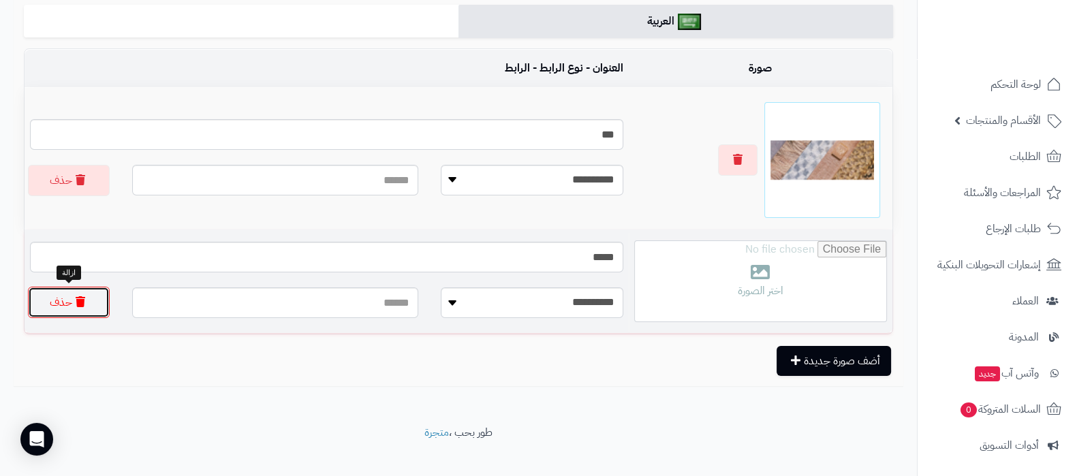
click at [81, 299] on icon "button" at bounding box center [81, 301] width 10 height 11
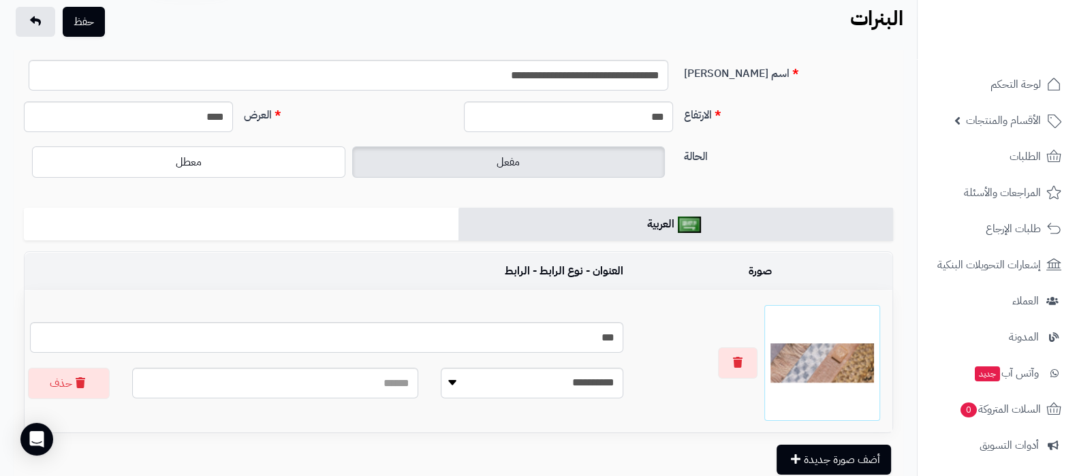
scroll to position [0, 0]
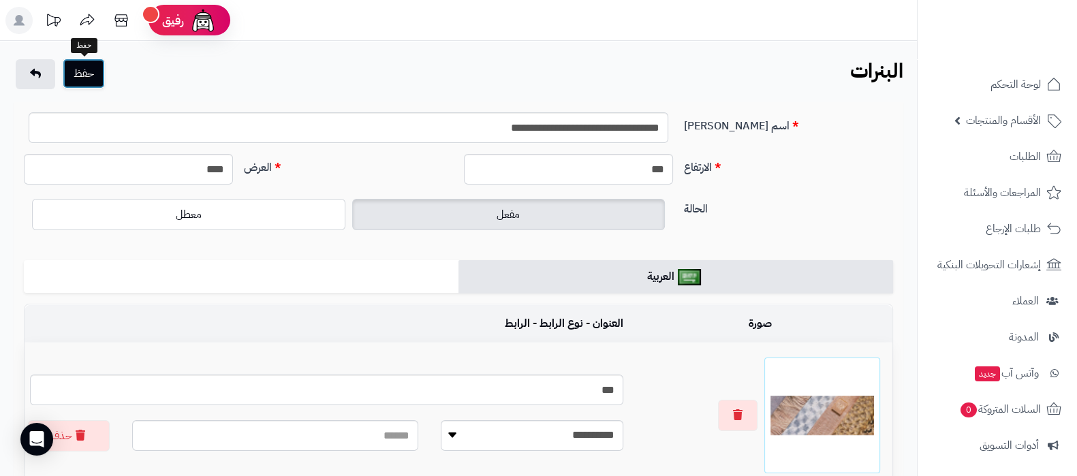
click at [82, 79] on button "حفظ" at bounding box center [84, 74] width 42 height 30
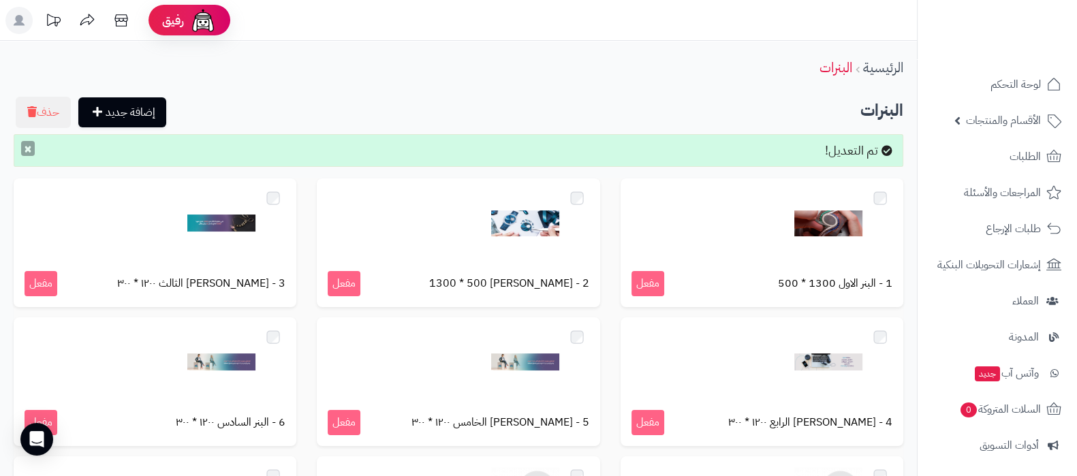
click at [27, 149] on button "×" at bounding box center [28, 148] width 14 height 15
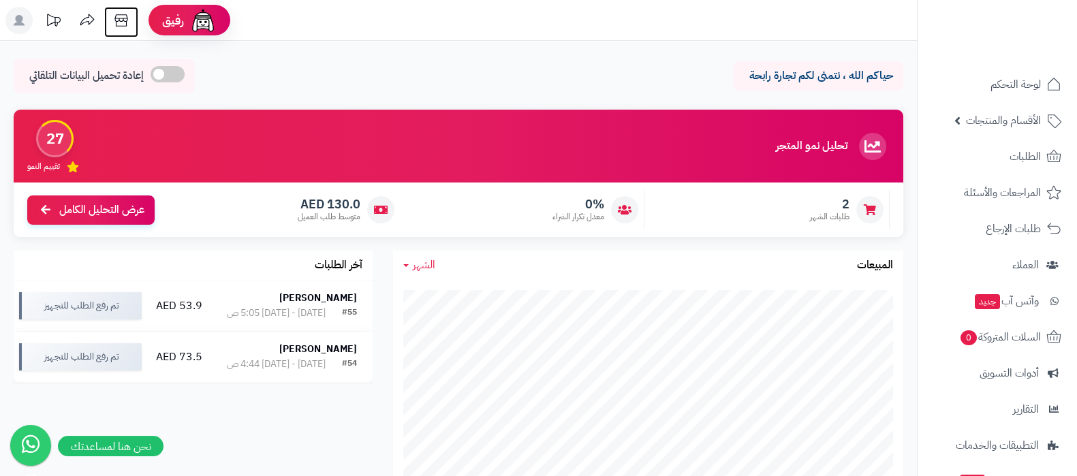
click at [121, 22] on icon at bounding box center [121, 20] width 27 height 27
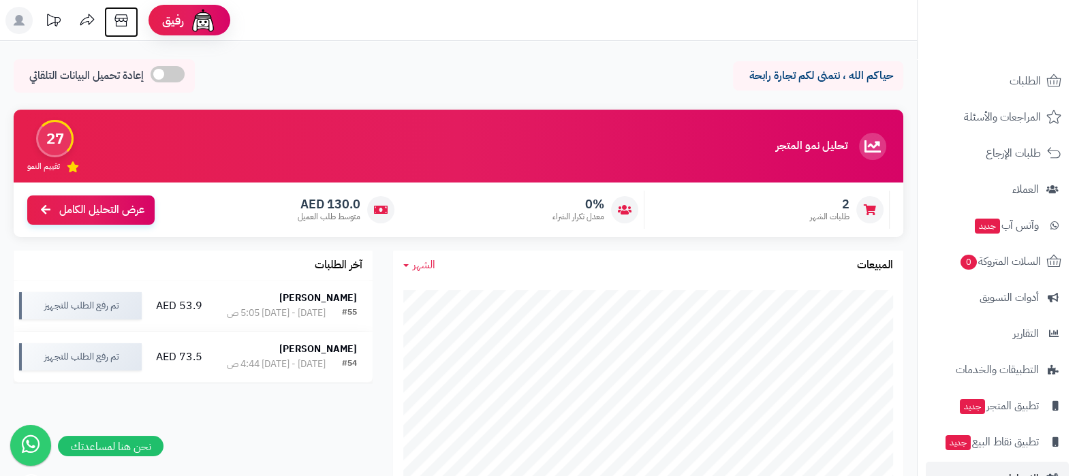
scroll to position [110, 0]
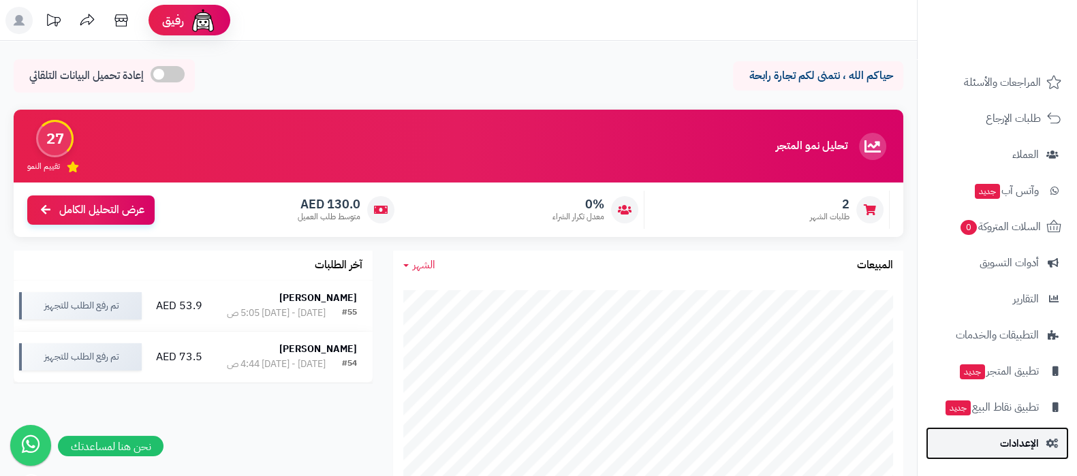
click at [1016, 434] on span "الإعدادات" at bounding box center [1019, 443] width 39 height 19
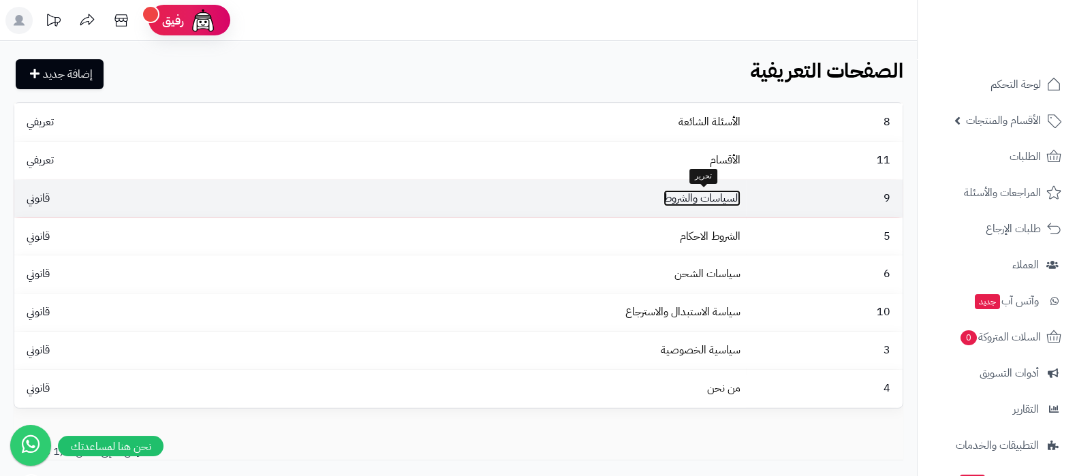
click at [691, 204] on link "السياسات والشروط" at bounding box center [701, 198] width 77 height 16
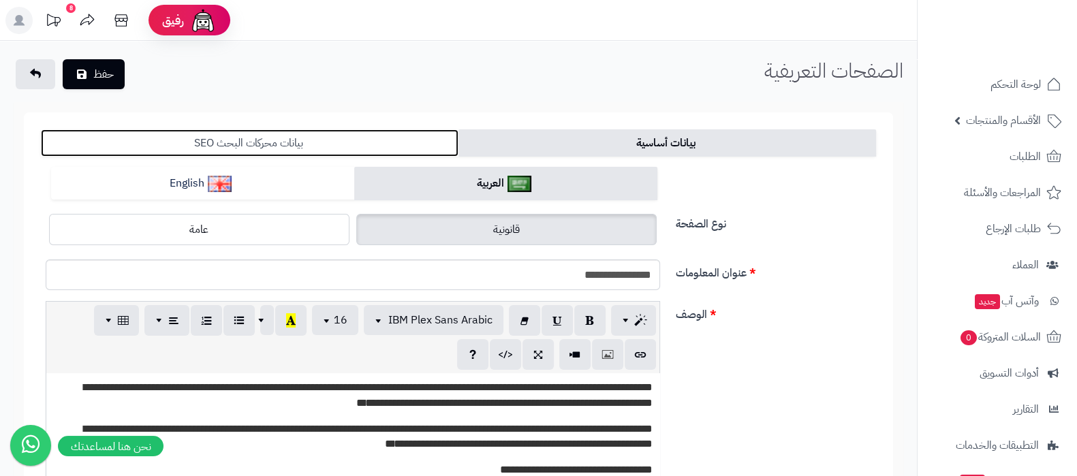
click at [298, 149] on link "بيانات محركات البحث SEO" at bounding box center [250, 142] width 418 height 27
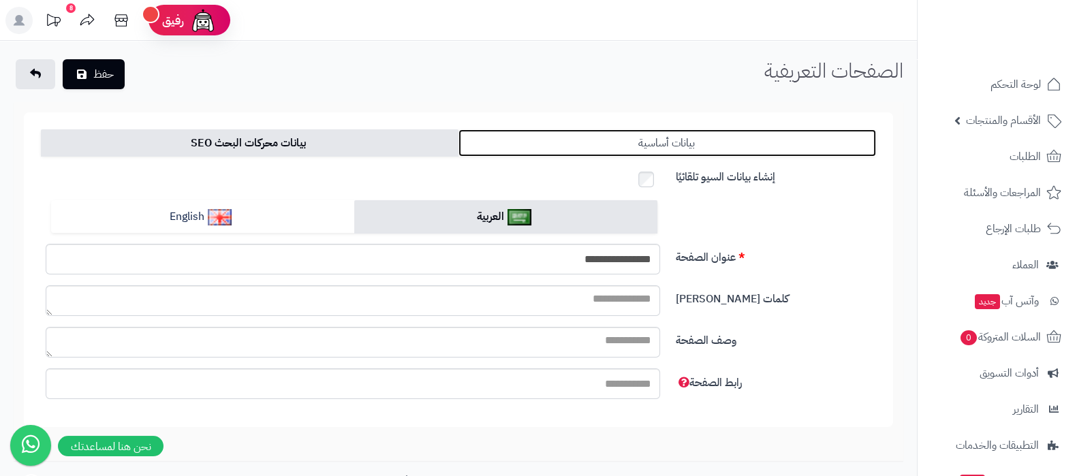
click at [797, 135] on link "بيانات أساسية" at bounding box center [667, 142] width 418 height 27
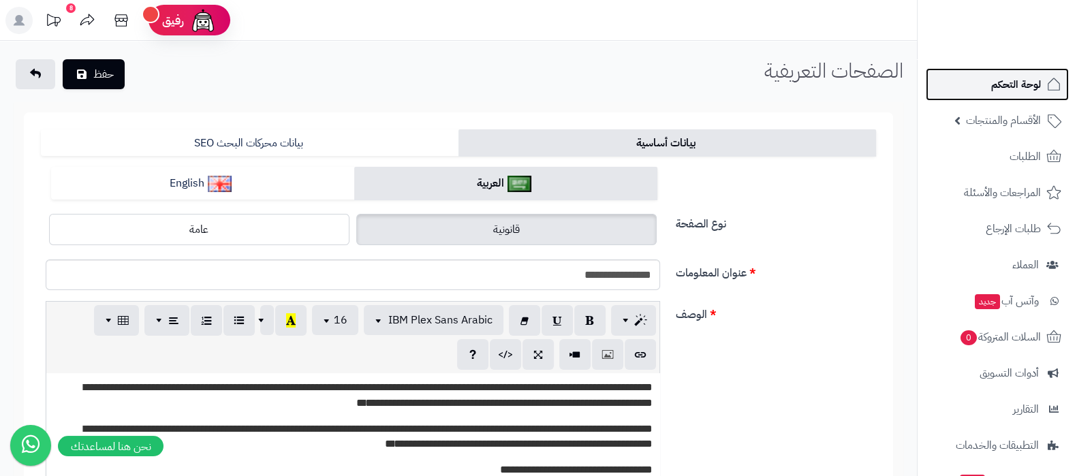
click at [1007, 89] on span "لوحة التحكم" at bounding box center [1016, 84] width 50 height 19
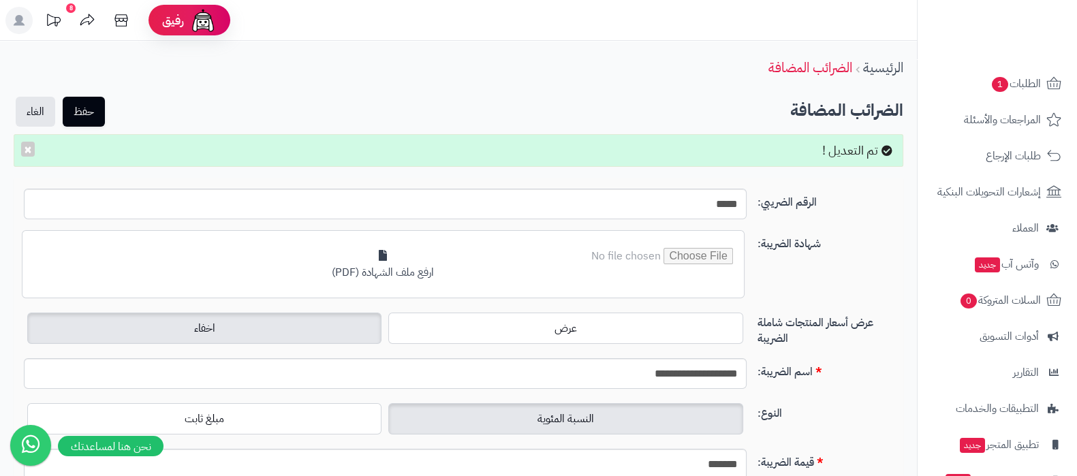
scroll to position [183, 0]
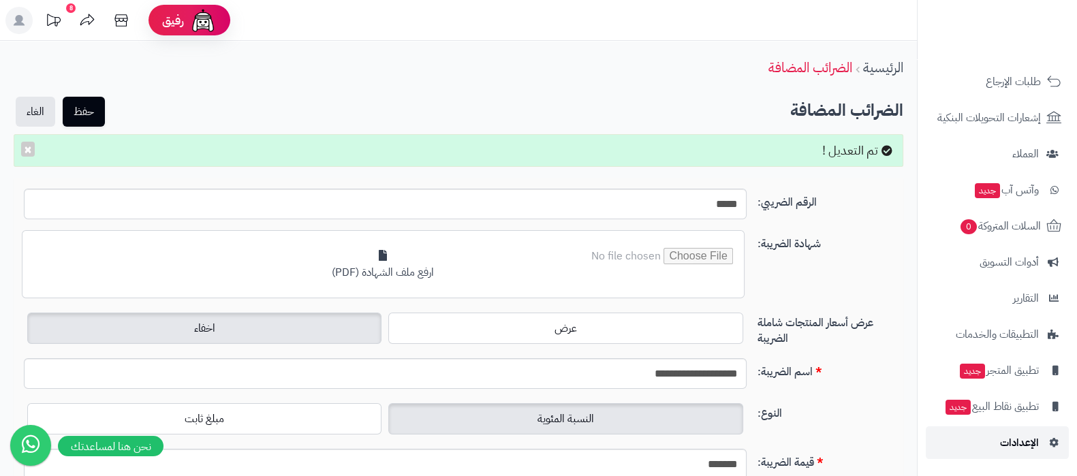
click at [1014, 448] on span "الإعدادات" at bounding box center [1019, 442] width 39 height 19
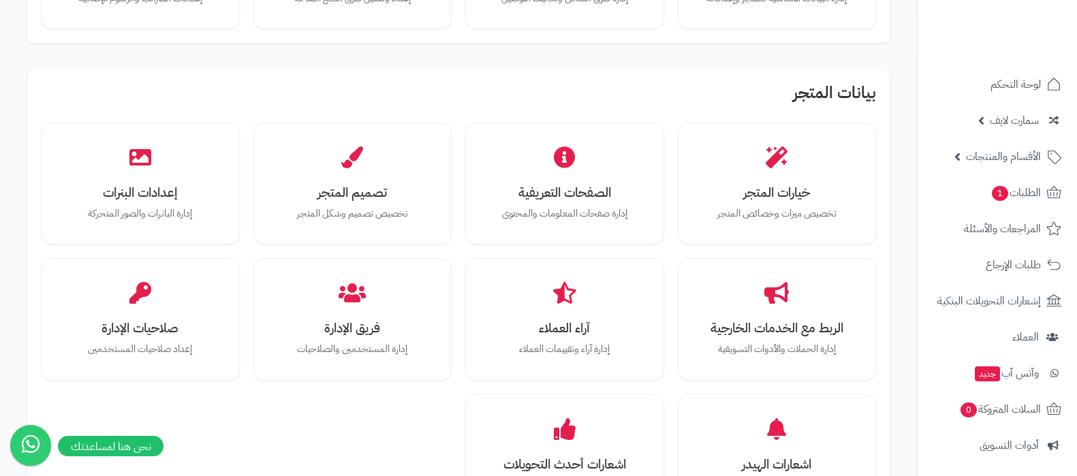
scroll to position [255, 0]
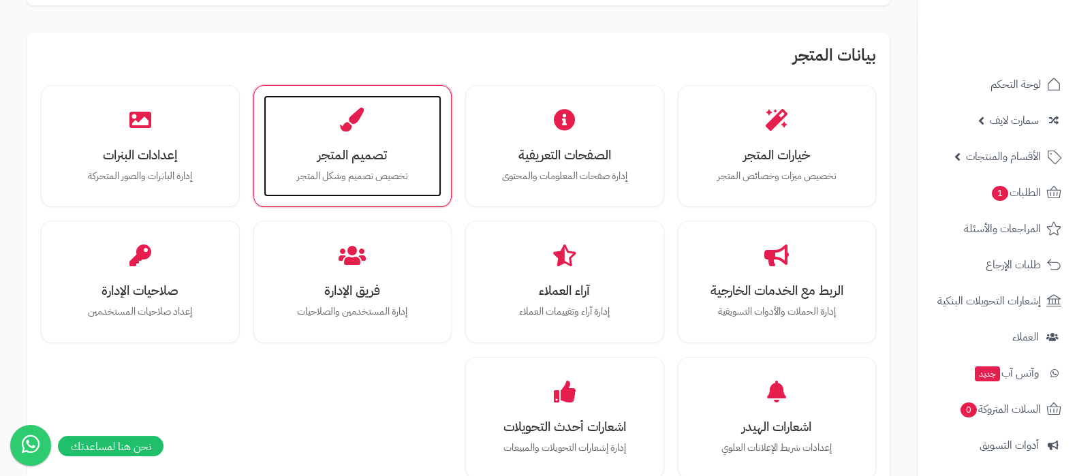
click at [330, 162] on h3 "تصميم المتجر" at bounding box center [352, 155] width 151 height 14
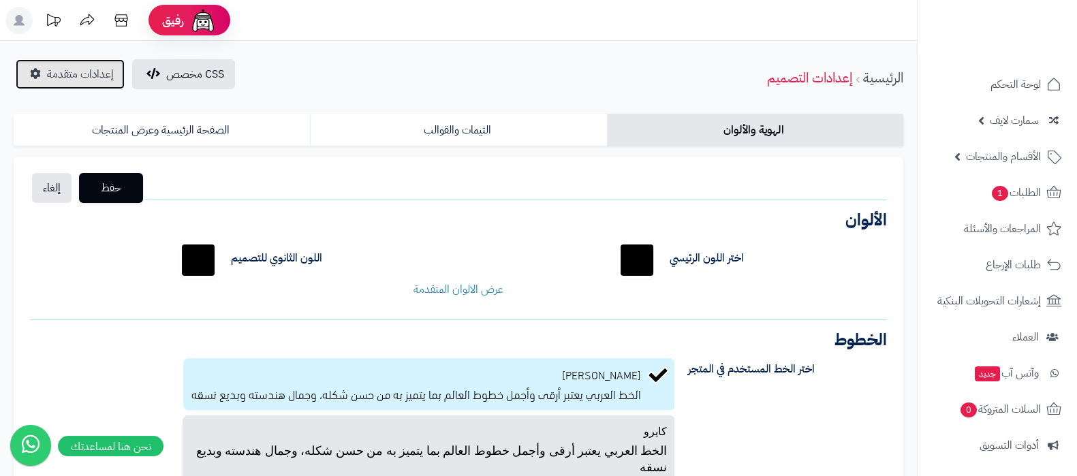
click at [70, 69] on span "إعدادات متقدمة" at bounding box center [80, 74] width 67 height 16
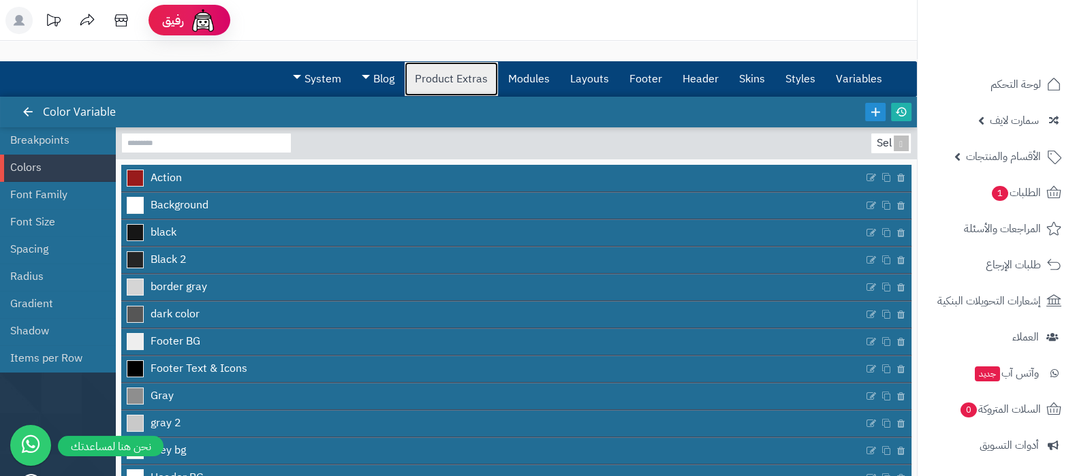
click at [450, 73] on link "Product Extras" at bounding box center [451, 79] width 93 height 34
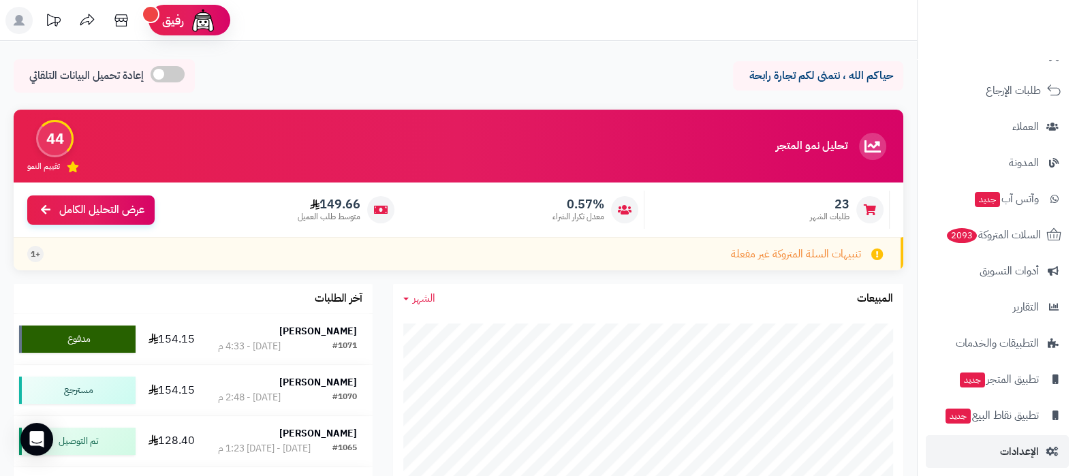
scroll to position [183, 0]
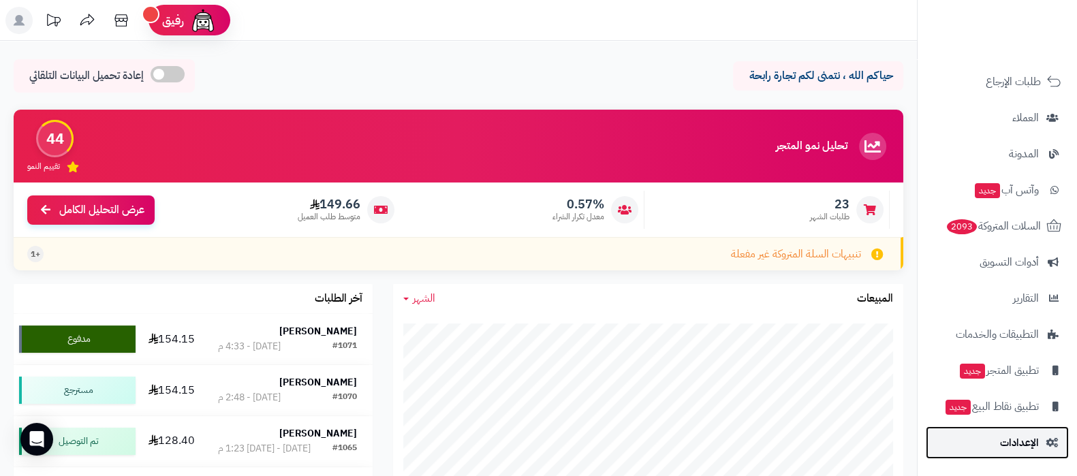
click at [1015, 445] on span "الإعدادات" at bounding box center [1019, 442] width 39 height 19
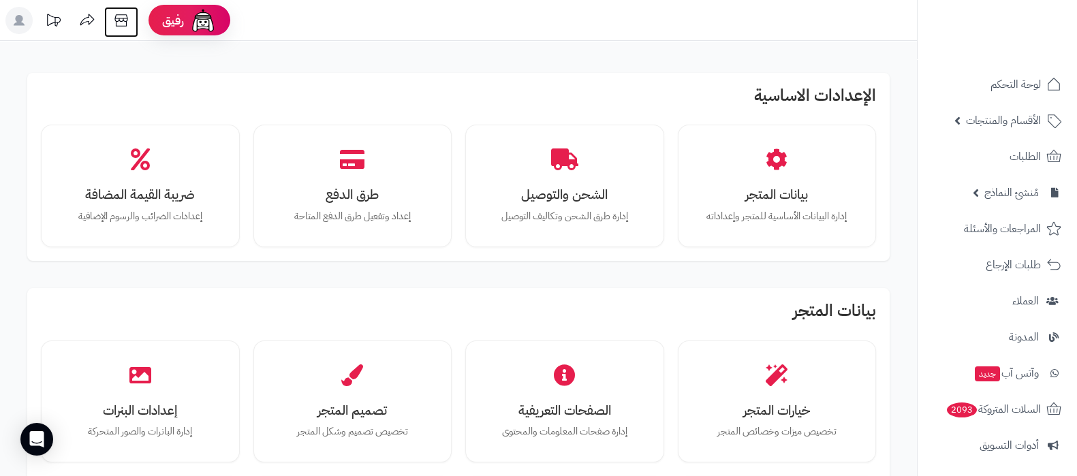
click at [122, 22] on icon at bounding box center [121, 20] width 27 height 27
click at [646, 79] on div "الإعدادات الاساسية بيانات المتجر إدارة البيانات الأساسية للمتجر وإعداداته الشحن…" at bounding box center [458, 167] width 862 height 188
click at [631, 85] on div "الإعدادات الاساسية بيانات المتجر إدارة البيانات الأساسية للمتجر وإعداداته الشحن…" at bounding box center [458, 167] width 862 height 188
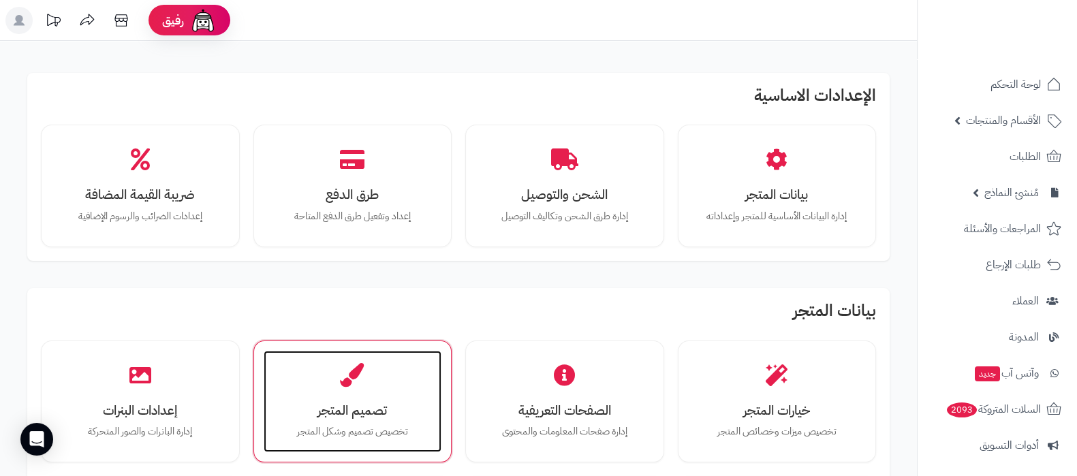
click at [356, 394] on div "تصميم المتجر تخصيص تصميم وشكل المتجر" at bounding box center [353, 402] width 178 height 102
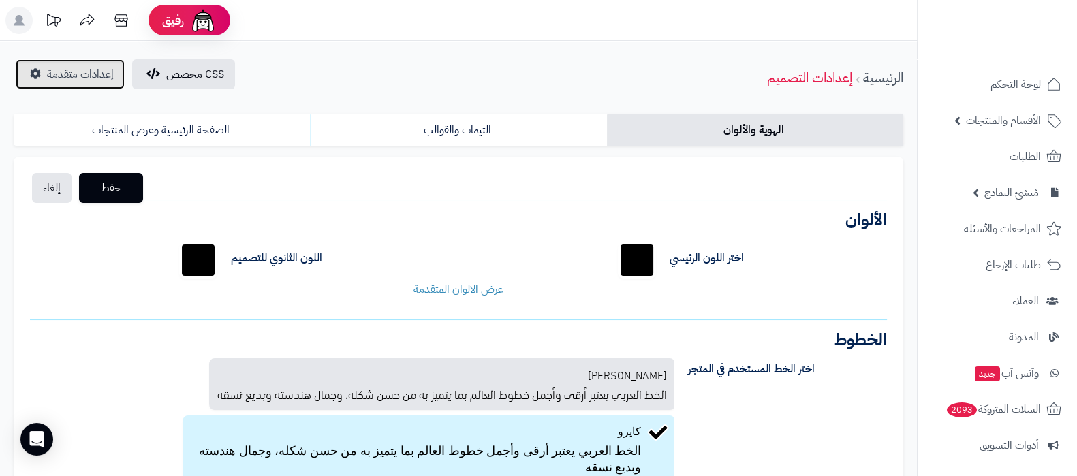
click at [75, 73] on span "إعدادات متقدمة" at bounding box center [80, 74] width 67 height 16
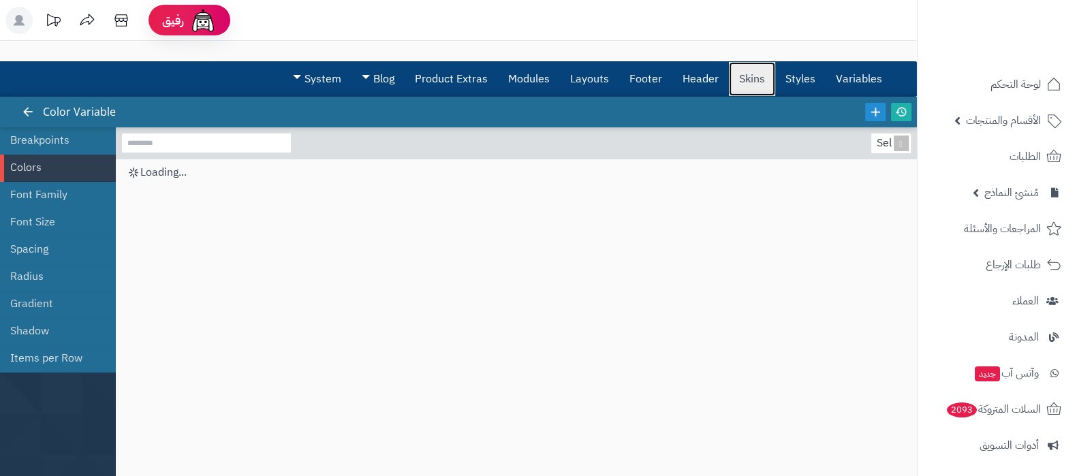
click at [753, 86] on link "Skins" at bounding box center [752, 79] width 46 height 34
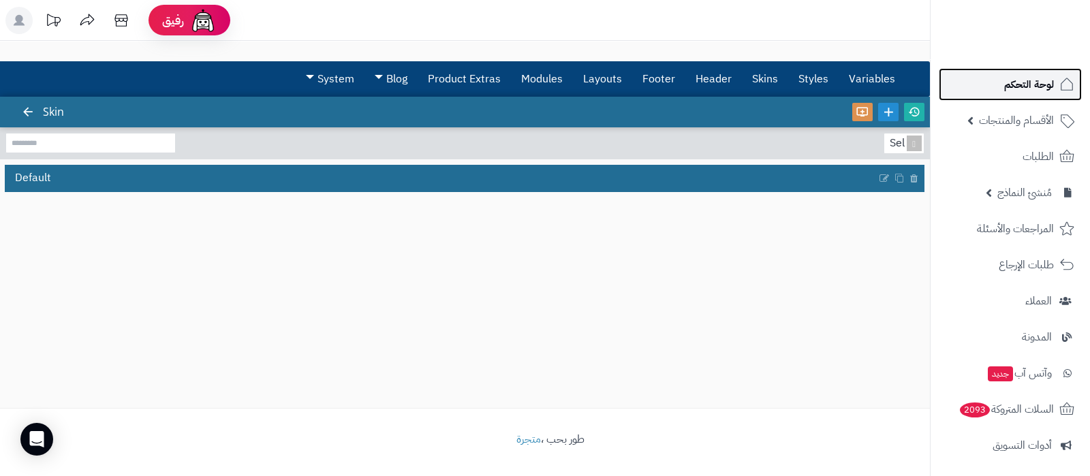
click at [1051, 86] on span "لوحة التحكم" at bounding box center [1029, 84] width 50 height 19
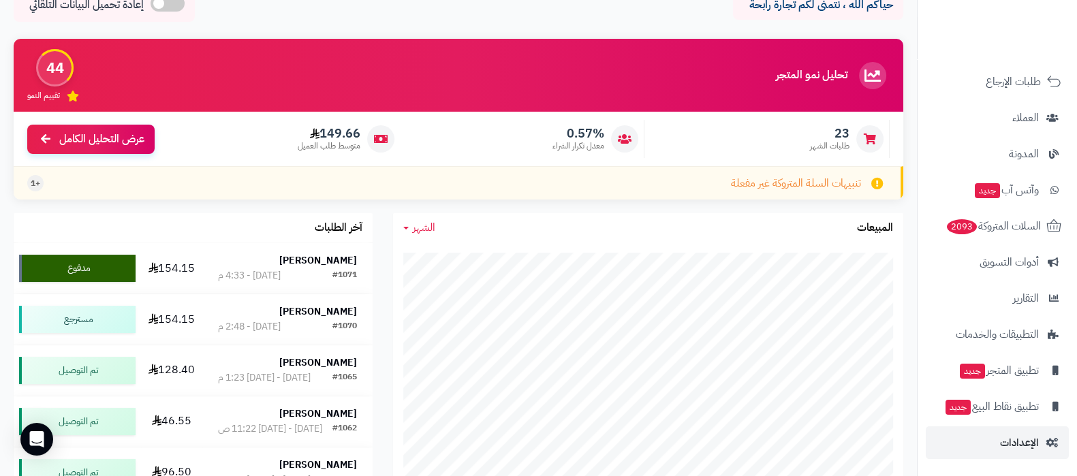
scroll to position [255, 0]
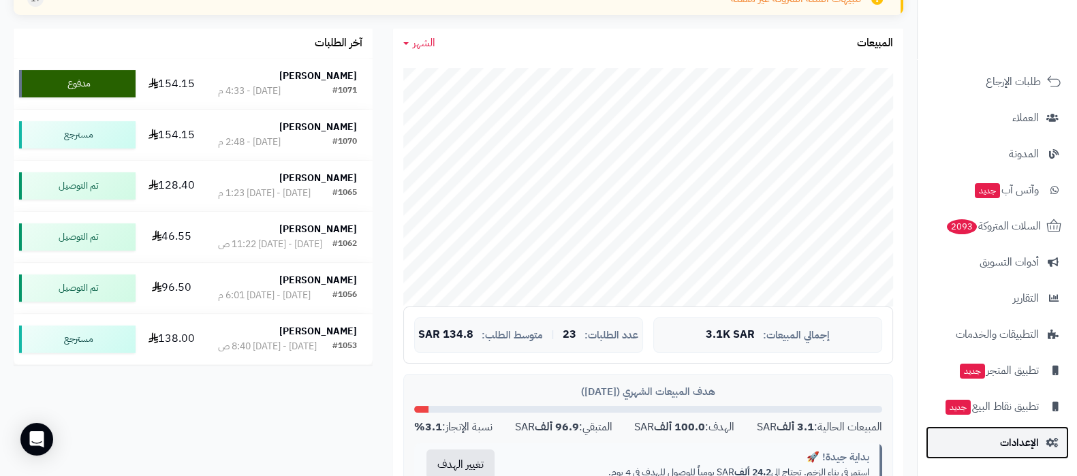
click at [994, 436] on link "الإعدادات" at bounding box center [997, 442] width 143 height 33
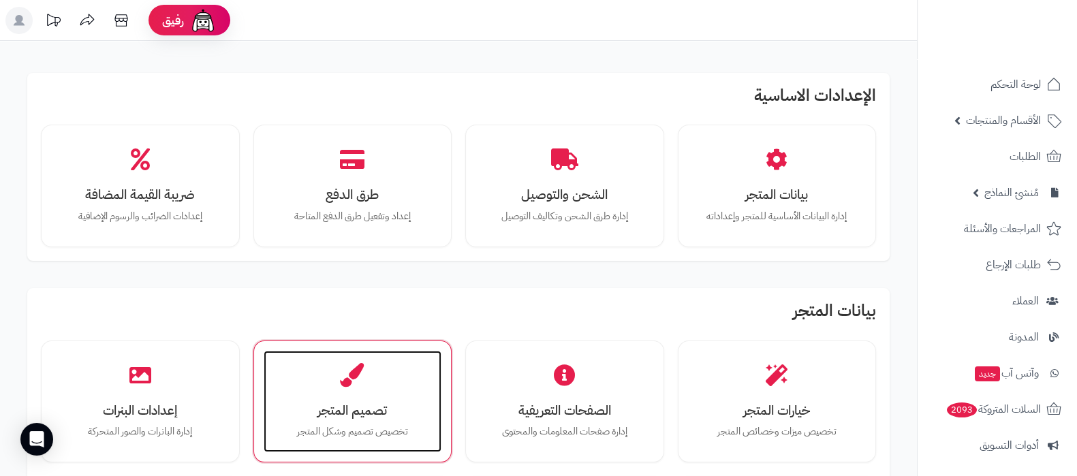
click at [352, 403] on h3 "تصميم المتجر" at bounding box center [352, 410] width 151 height 14
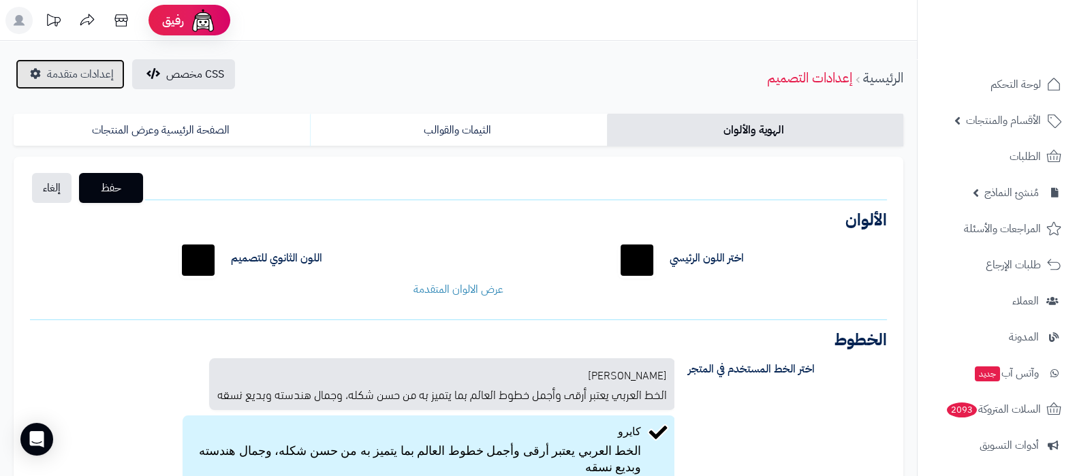
click at [80, 76] on span "إعدادات متقدمة" at bounding box center [80, 74] width 67 height 16
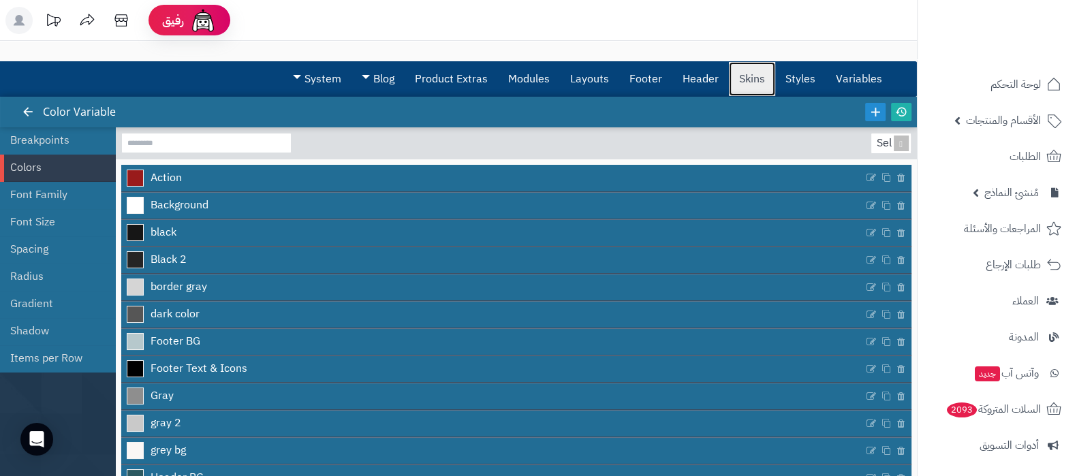
click at [746, 73] on link "Skins" at bounding box center [752, 79] width 46 height 34
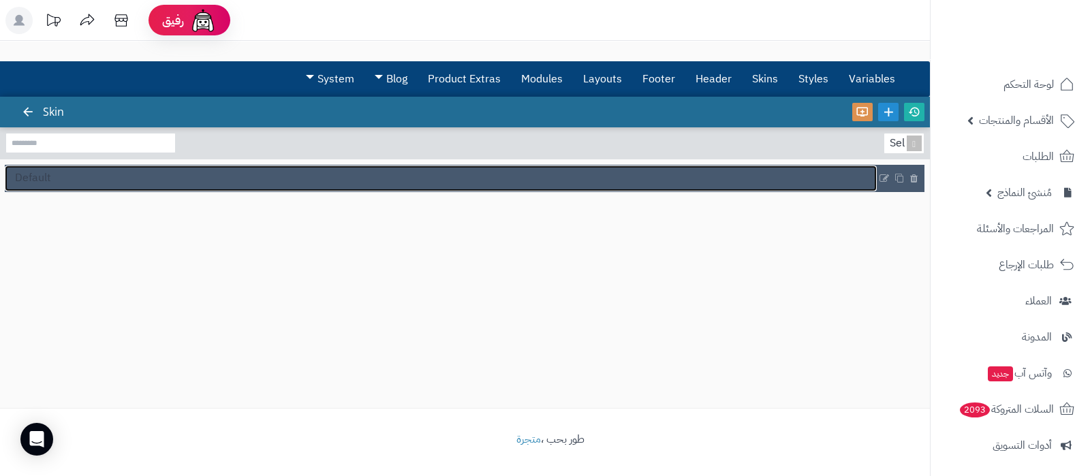
click at [42, 171] on span "Default" at bounding box center [33, 178] width 36 height 16
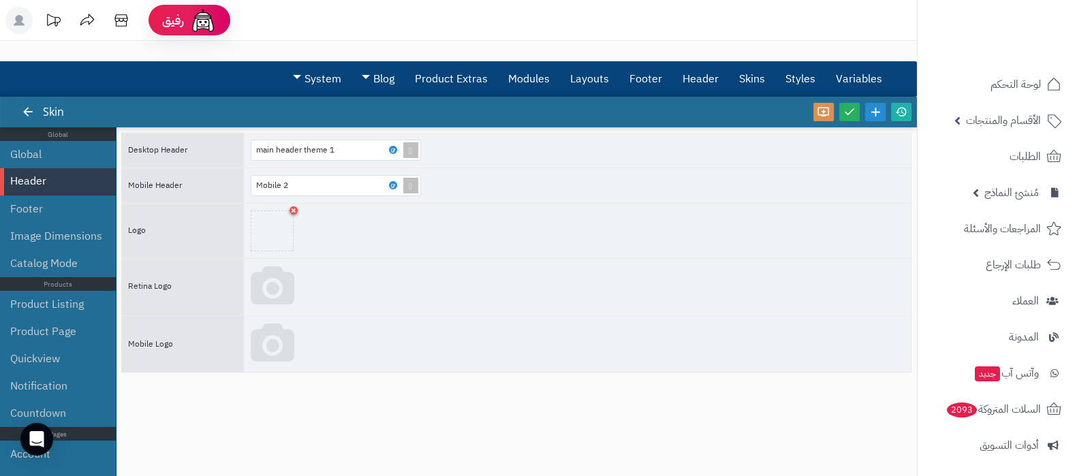
click at [20, 181] on li "Header" at bounding box center [58, 181] width 116 height 27
click at [394, 149] on icon at bounding box center [392, 150] width 4 height 6
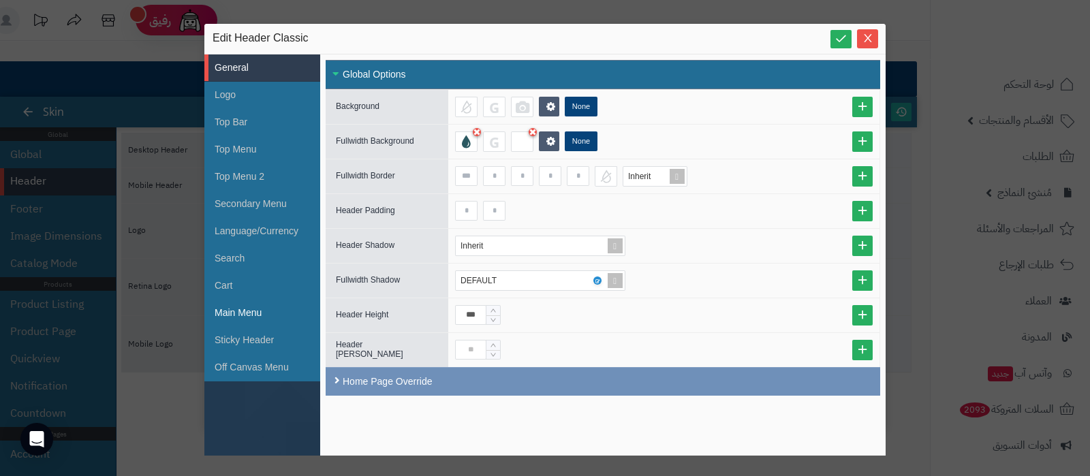
click at [240, 314] on li "Main Menu" at bounding box center [262, 313] width 116 height 27
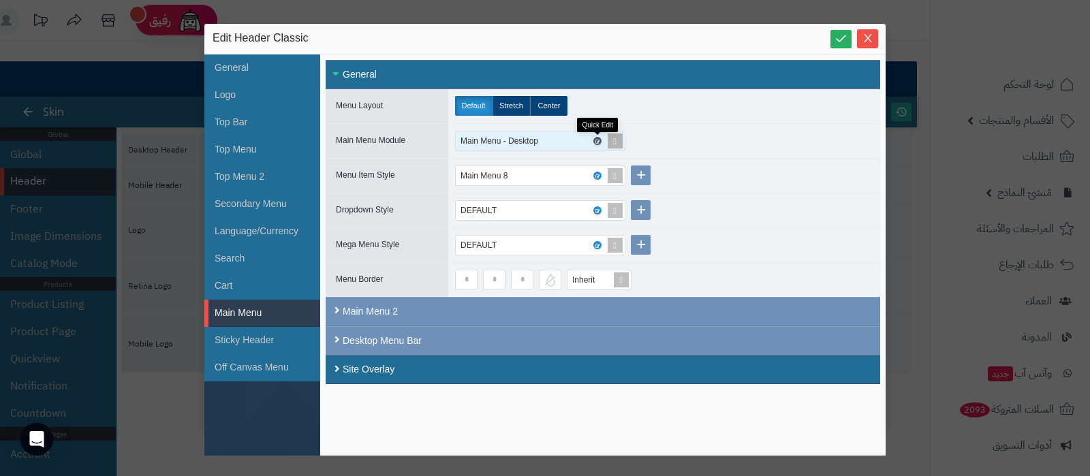
click at [595, 140] on icon at bounding box center [597, 141] width 4 height 6
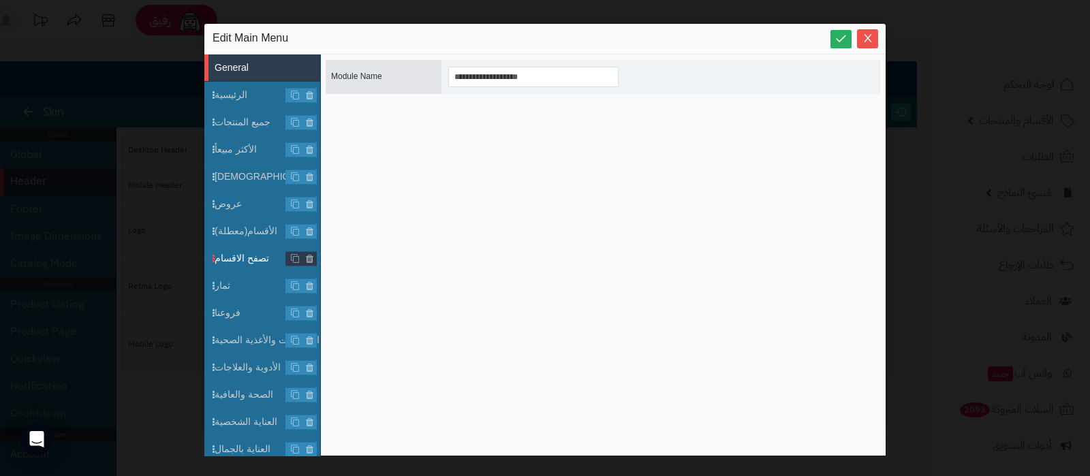
click at [244, 257] on span "تصفح الاقسام" at bounding box center [268, 258] width 106 height 14
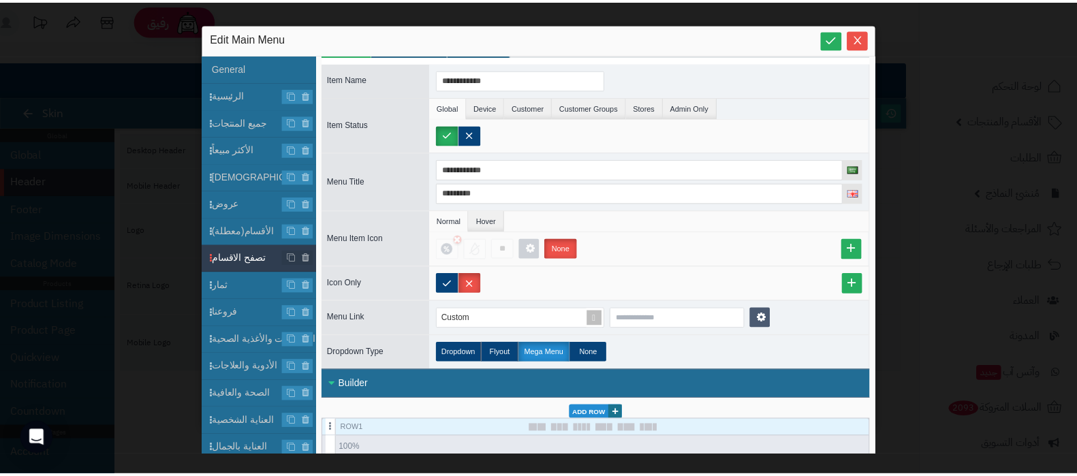
scroll to position [116, 0]
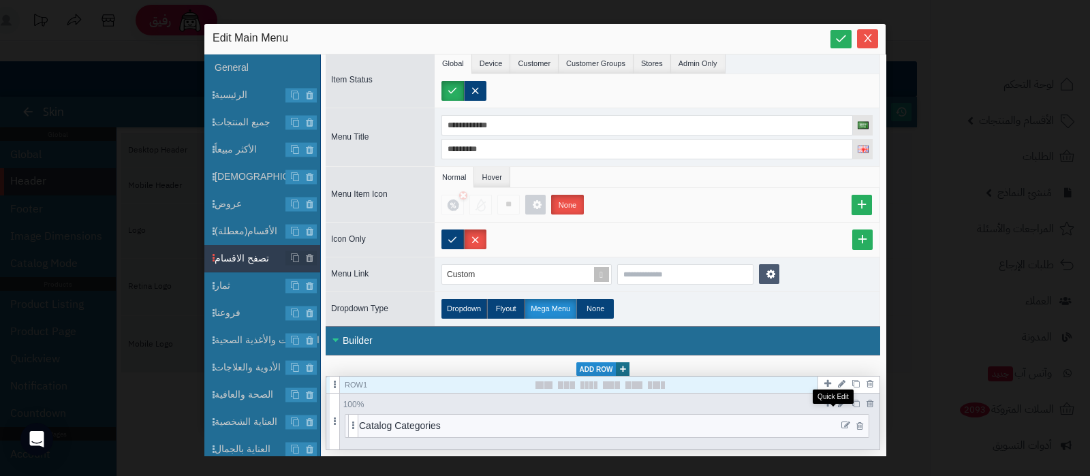
click at [841, 421] on icon at bounding box center [845, 426] width 9 height 10
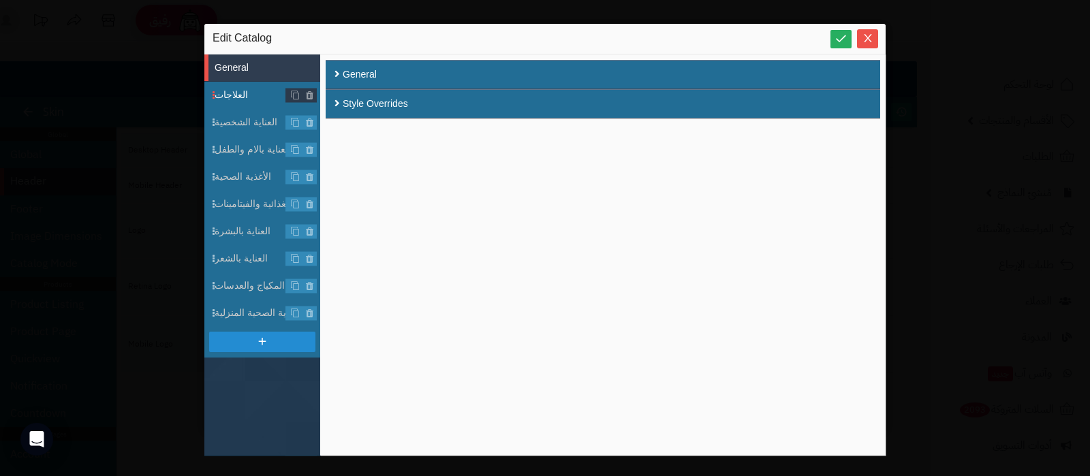
click at [242, 90] on span "العلاجات" at bounding box center [268, 95] width 106 height 14
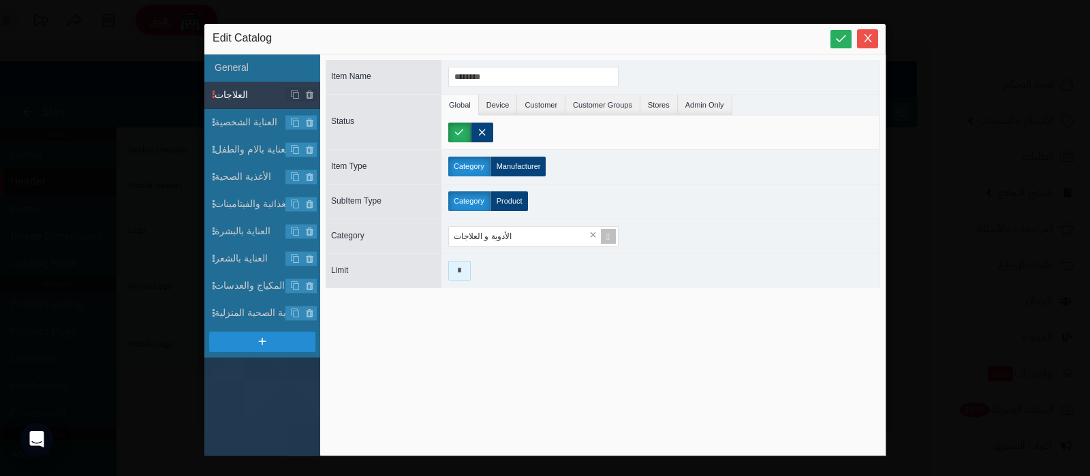
click at [454, 268] on input "*" at bounding box center [459, 271] width 22 height 20
click at [513, 287] on div "Item Name ******** Status Global Device Customer Customer Groups Stores Admin O…" at bounding box center [603, 255] width 554 height 390
click at [456, 274] on input "*" at bounding box center [459, 271] width 22 height 20
click at [450, 336] on div "Item Name ******** Status Global Device Customer Customer Groups Stores Admin O…" at bounding box center [603, 255] width 554 height 390
click at [258, 118] on span "العناية الشخصية" at bounding box center [268, 122] width 106 height 14
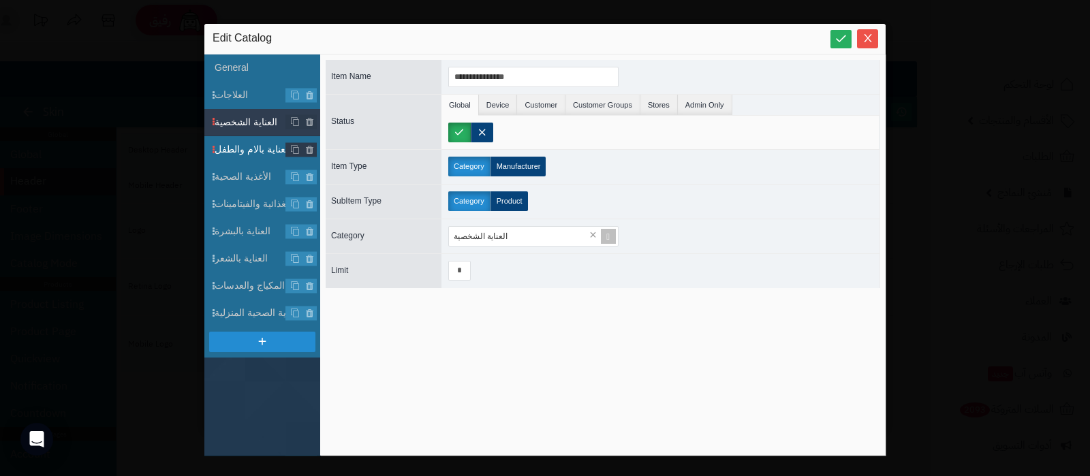
click at [249, 151] on span "العناية بالام والطفل" at bounding box center [268, 149] width 106 height 14
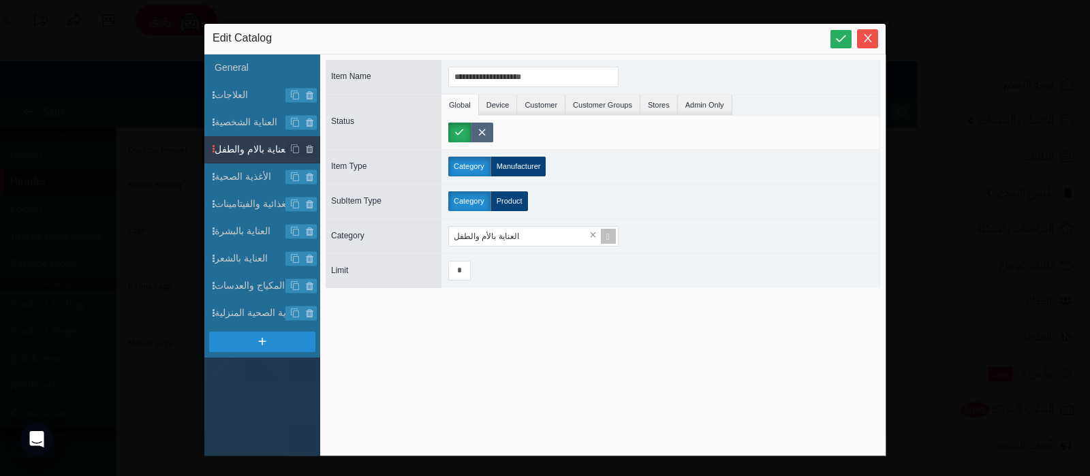
click at [488, 124] on label at bounding box center [482, 133] width 22 height 20
click at [464, 131] on label at bounding box center [459, 133] width 22 height 20
click at [480, 131] on label at bounding box center [482, 133] width 22 height 20
click at [463, 130] on label at bounding box center [459, 133] width 22 height 20
click at [868, 40] on icon "Close" at bounding box center [867, 38] width 7 height 8
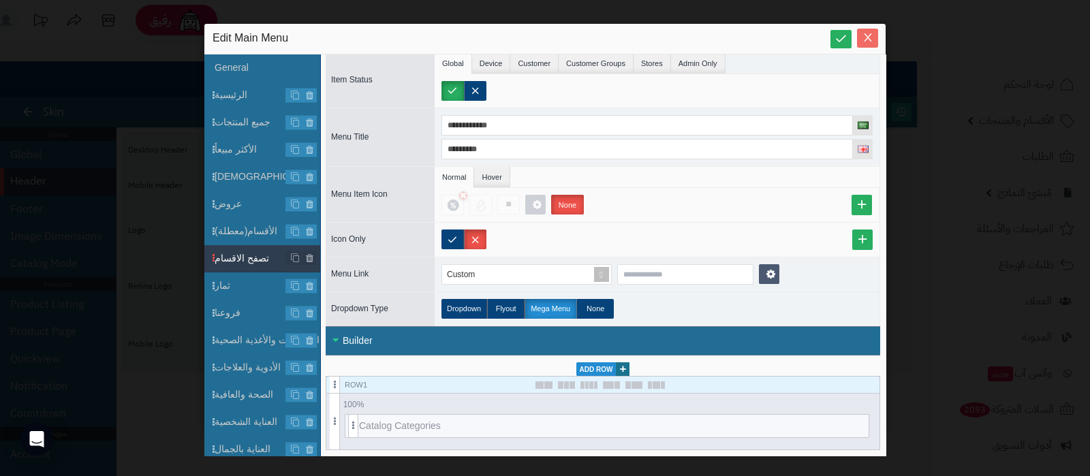
click at [870, 39] on icon "Close" at bounding box center [867, 37] width 11 height 11
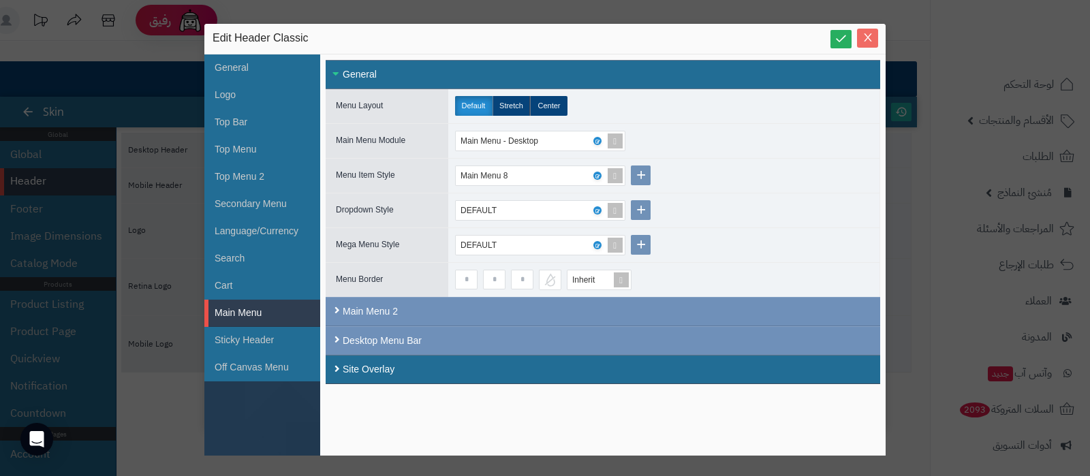
click at [870, 39] on icon "Close" at bounding box center [867, 37] width 11 height 11
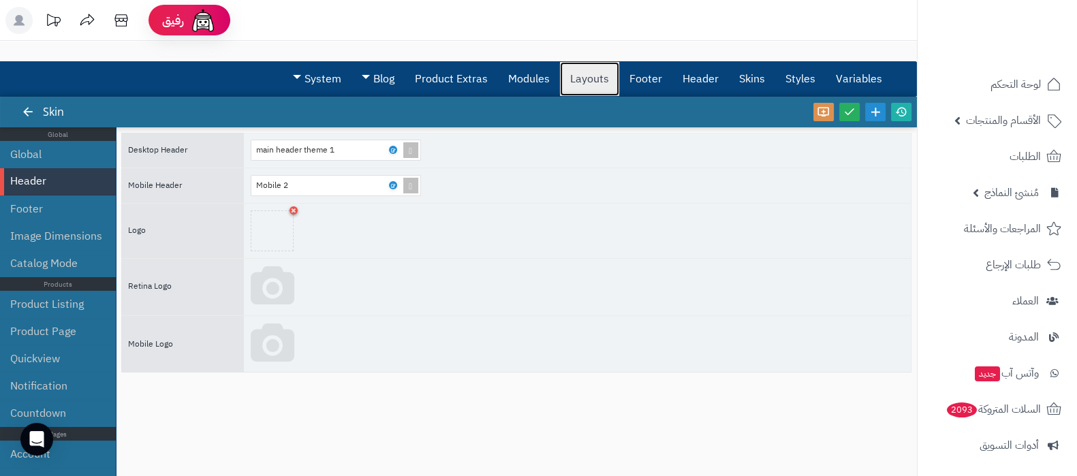
click at [587, 80] on link "Layouts" at bounding box center [589, 79] width 59 height 34
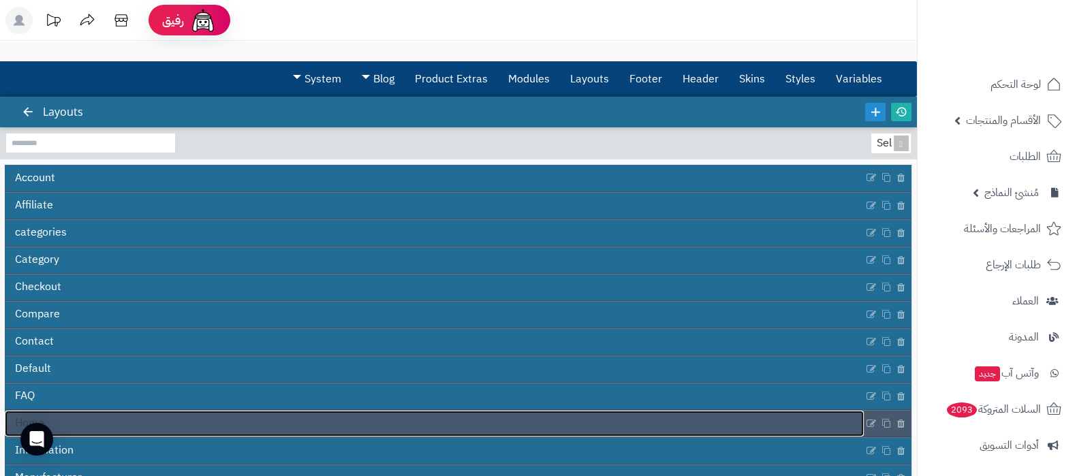
click at [238, 424] on link "Home" at bounding box center [434, 424] width 859 height 26
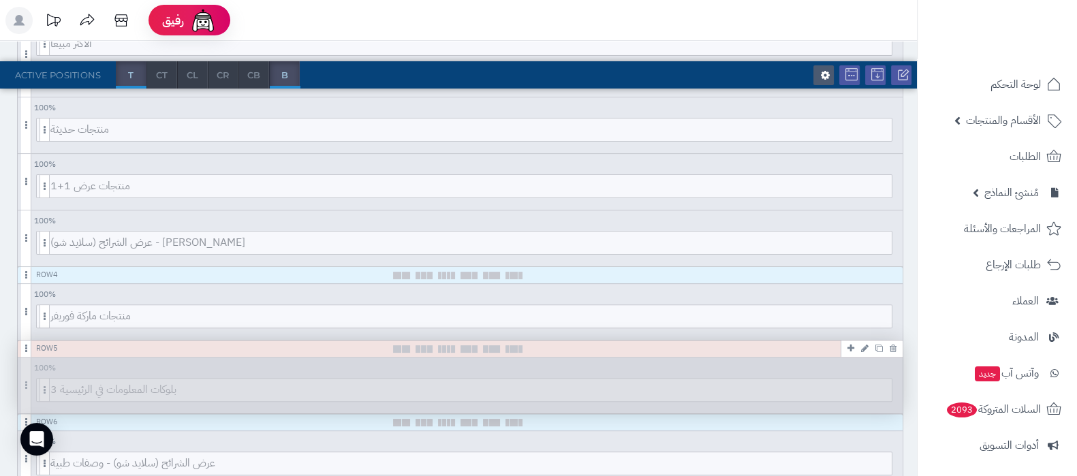
scroll to position [595, 0]
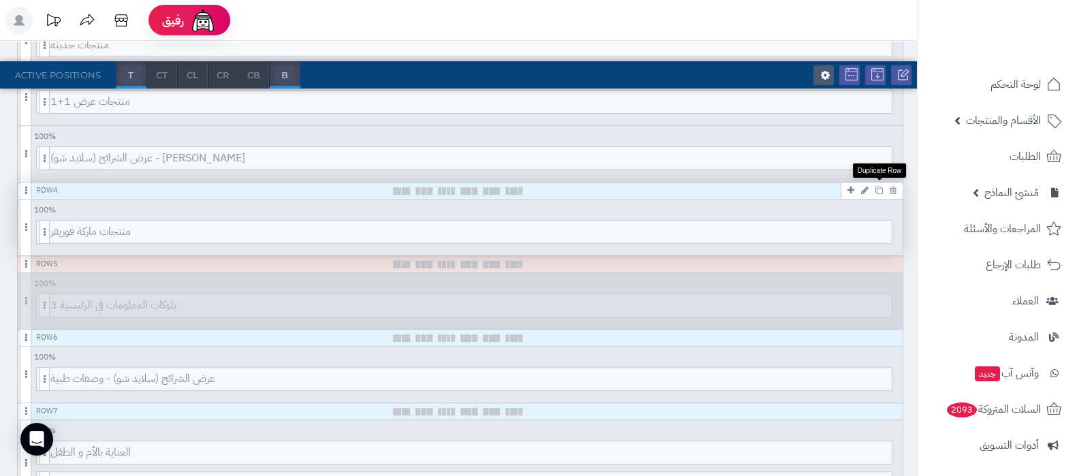
click at [880, 187] on icon at bounding box center [878, 190] width 7 height 7
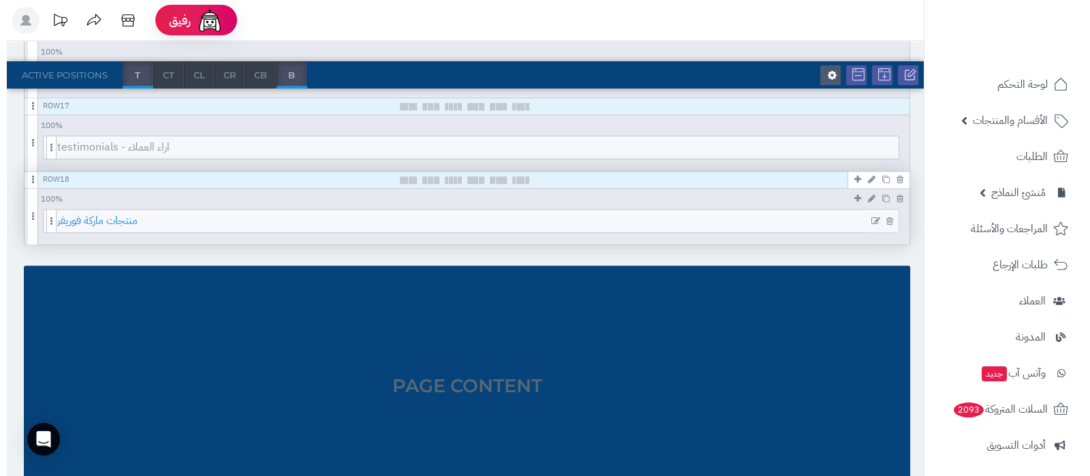
scroll to position [1788, 0]
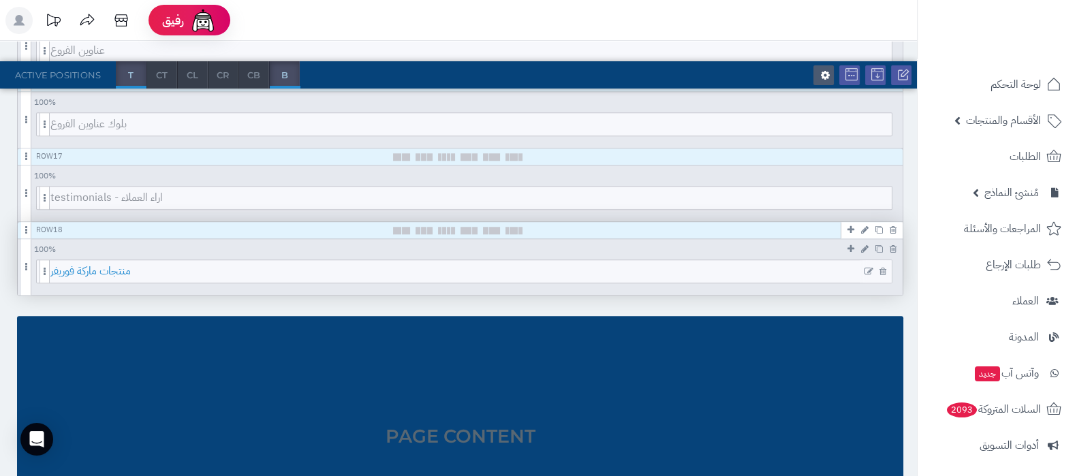
click at [482, 264] on span "منتجات ماركة فوريفر" at bounding box center [470, 271] width 841 height 22
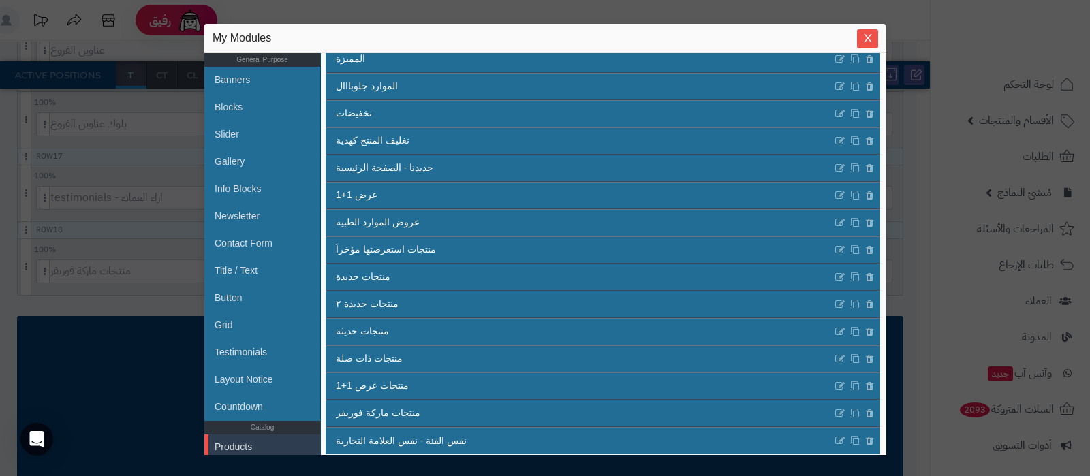
scroll to position [430, 0]
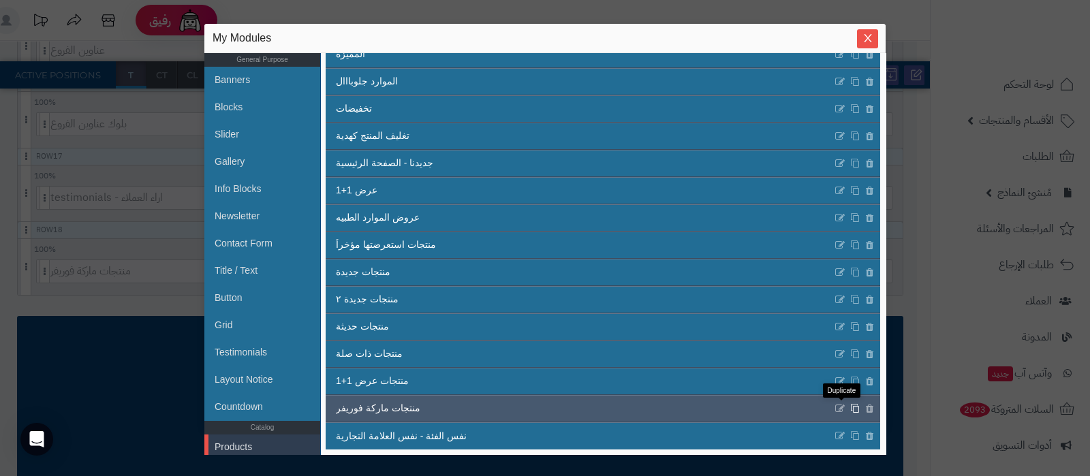
click at [850, 407] on icon at bounding box center [855, 408] width 10 height 10
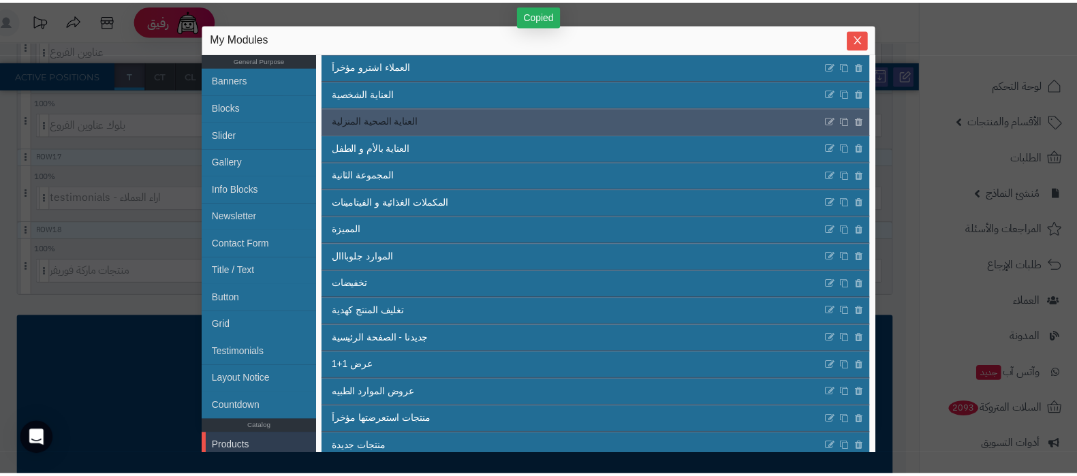
scroll to position [458, 0]
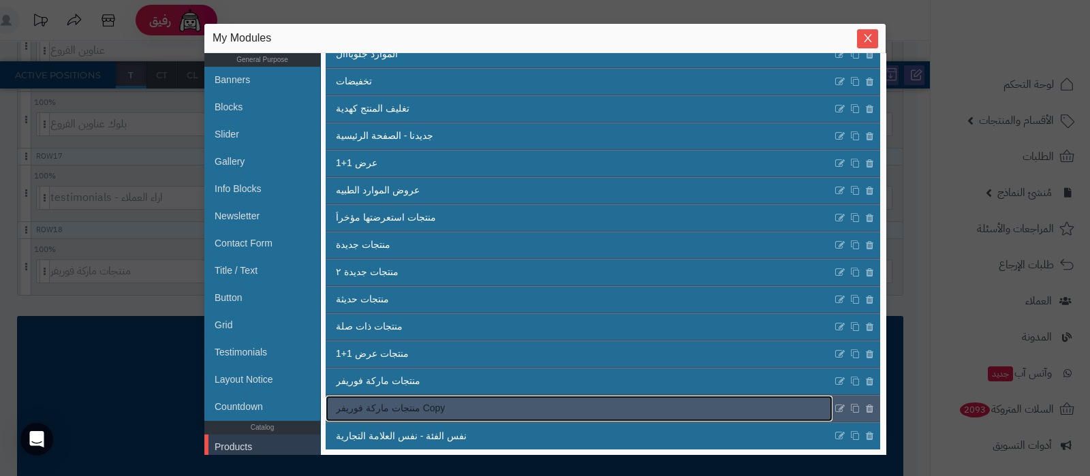
click at [453, 409] on link "منتجات ماركة فوريفر Copy" at bounding box center [579, 409] width 507 height 26
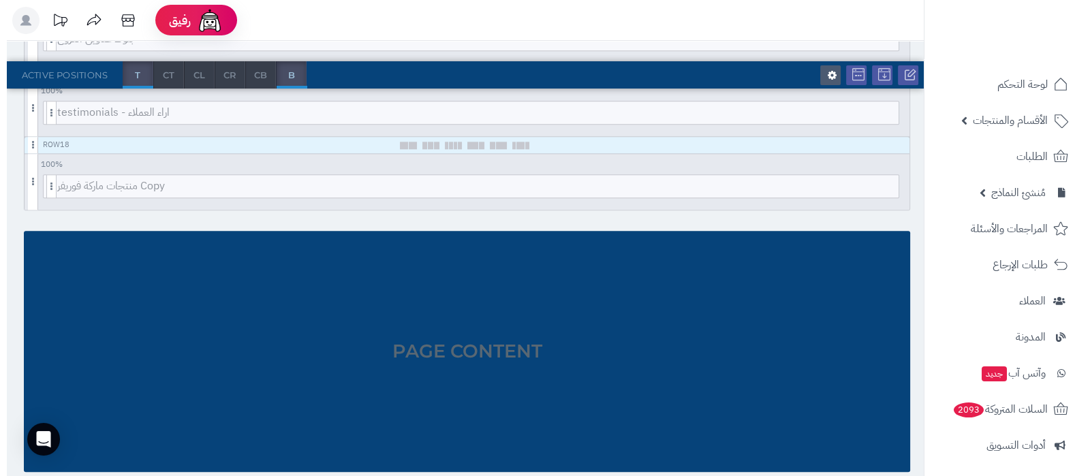
scroll to position [1788, 0]
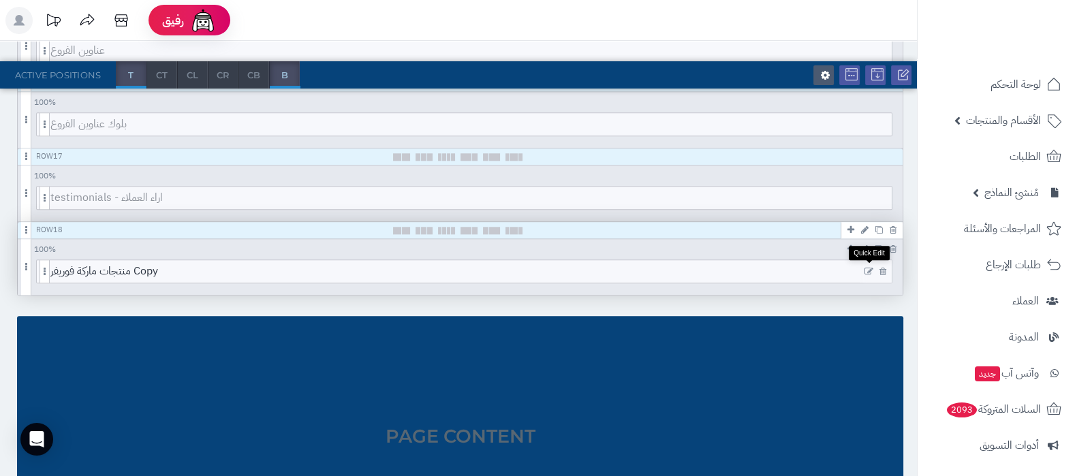
click at [868, 268] on icon at bounding box center [868, 272] width 9 height 10
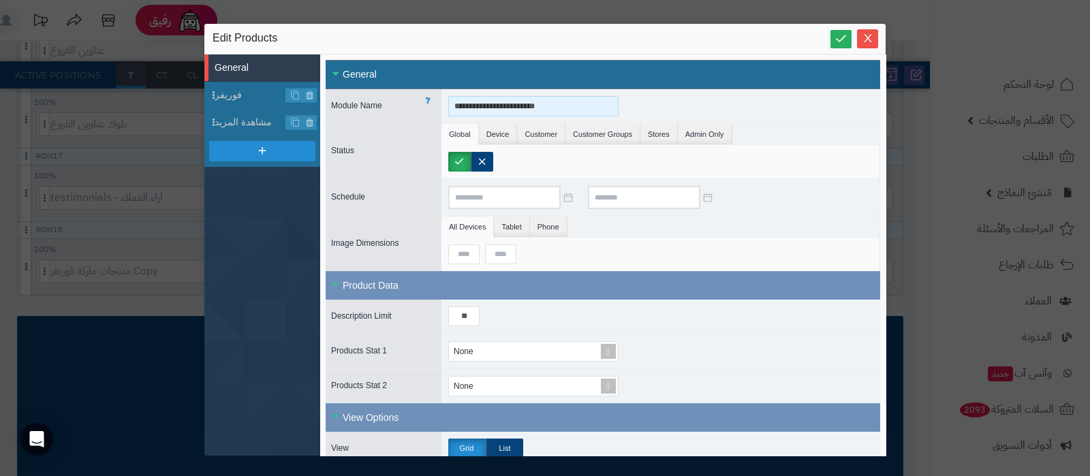
drag, startPoint x: 558, startPoint y: 103, endPoint x: 453, endPoint y: 98, distance: 105.0
click at [453, 98] on input "**********" at bounding box center [533, 106] width 170 height 20
click at [228, 95] on span "فوريفر" at bounding box center [251, 95] width 72 height 14
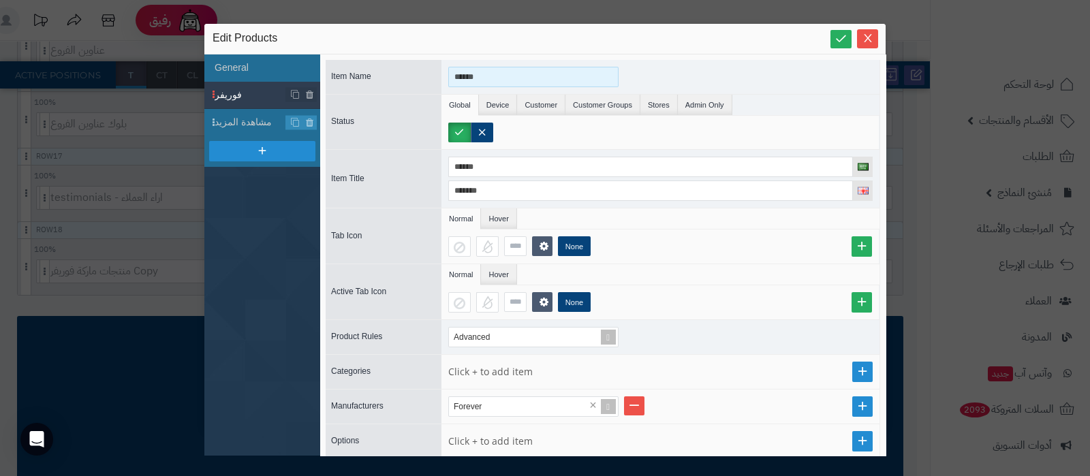
drag, startPoint x: 484, startPoint y: 78, endPoint x: 459, endPoint y: 76, distance: 24.6
click at [459, 76] on input "******" at bounding box center [533, 77] width 170 height 20
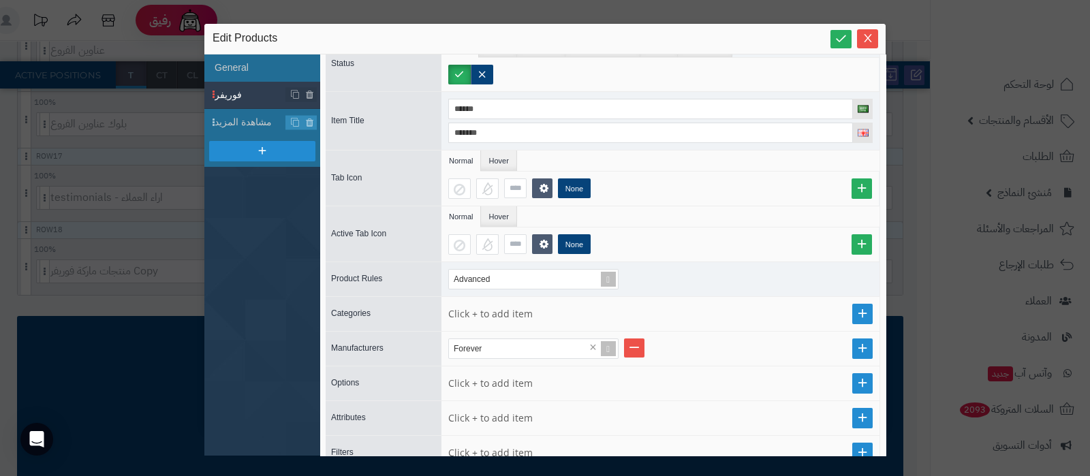
scroll to position [84, 0]
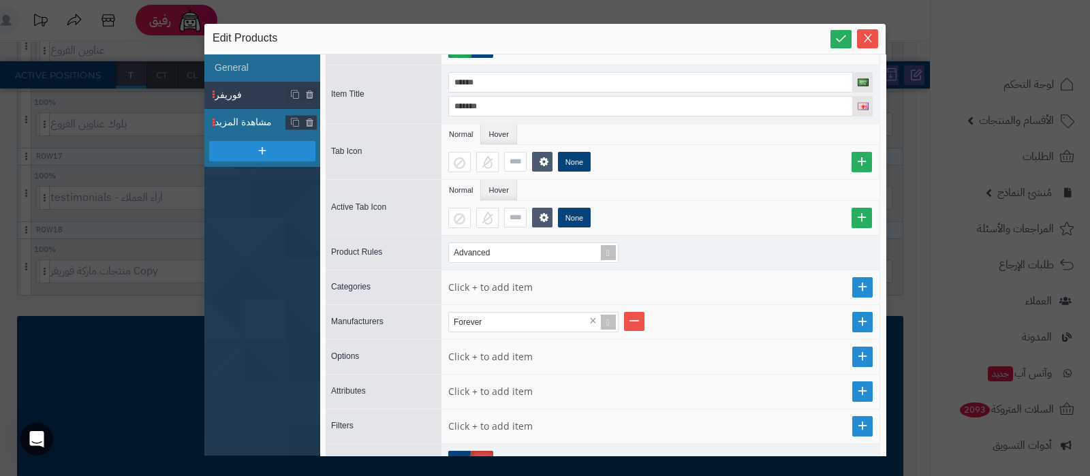
click at [259, 122] on span "مشاهدة المزيد" at bounding box center [251, 122] width 72 height 14
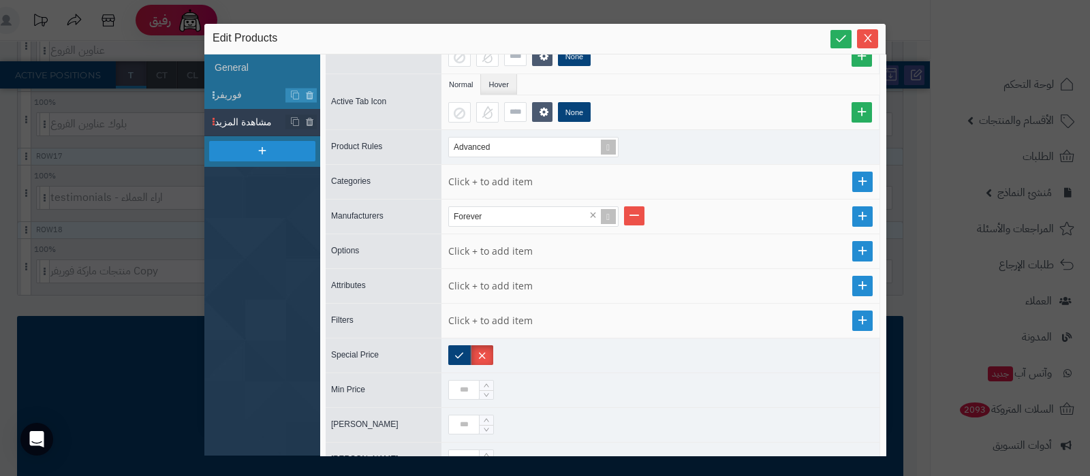
scroll to position [105, 0]
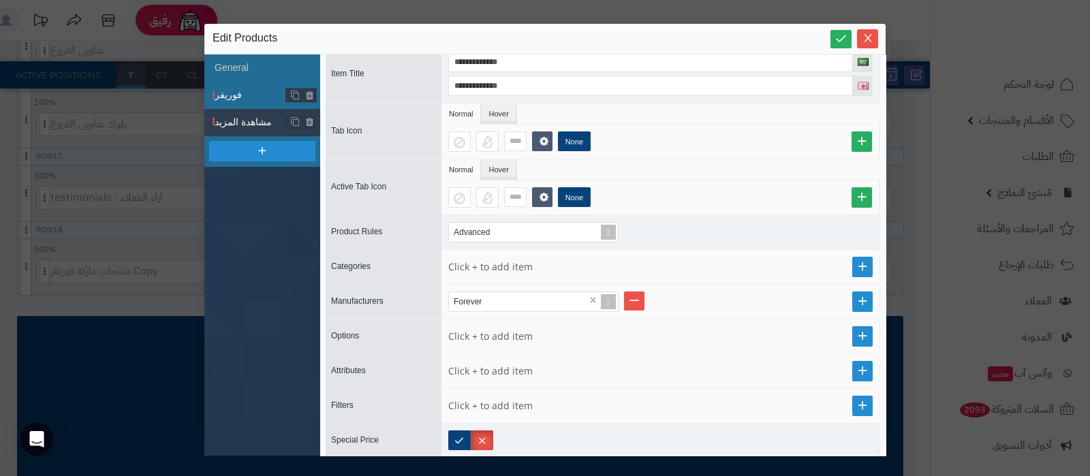
click at [238, 86] on li "فوريفر" at bounding box center [262, 95] width 116 height 27
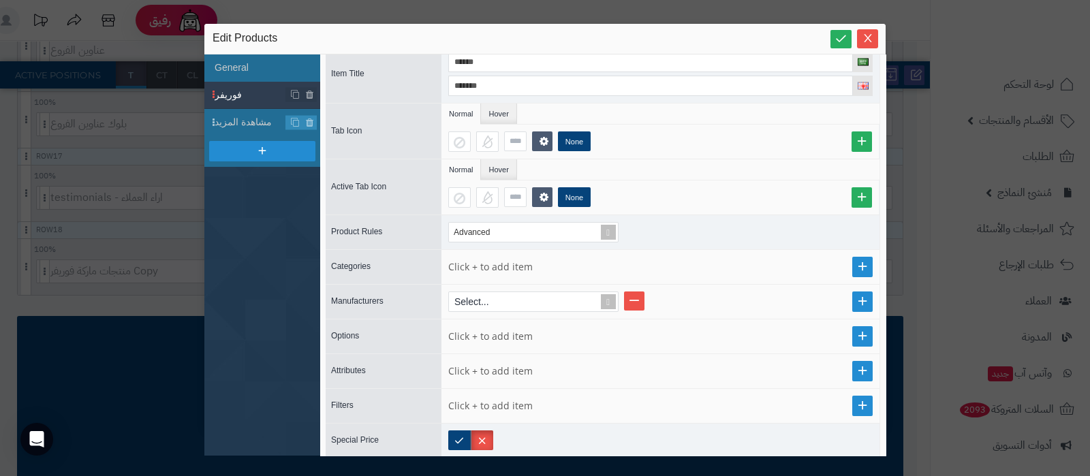
scroll to position [125, 0]
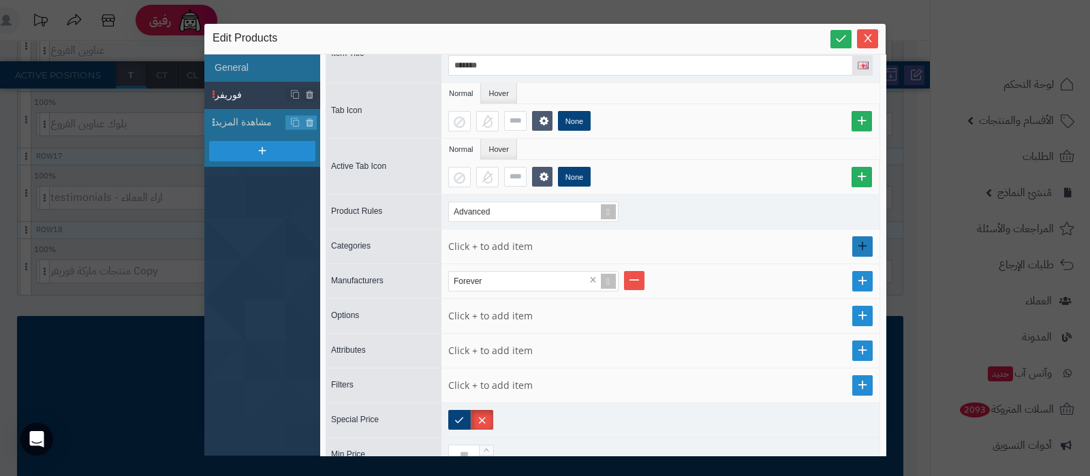
click at [852, 245] on link at bounding box center [862, 246] width 20 height 20
click at [633, 241] on link at bounding box center [634, 245] width 20 height 19
click at [872, 42] on span "Close" at bounding box center [867, 38] width 21 height 12
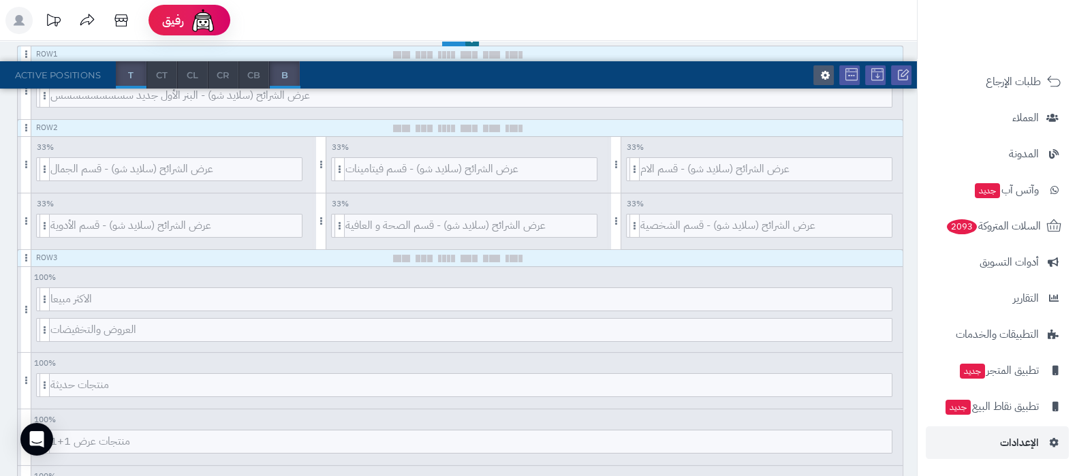
scroll to position [680, 0]
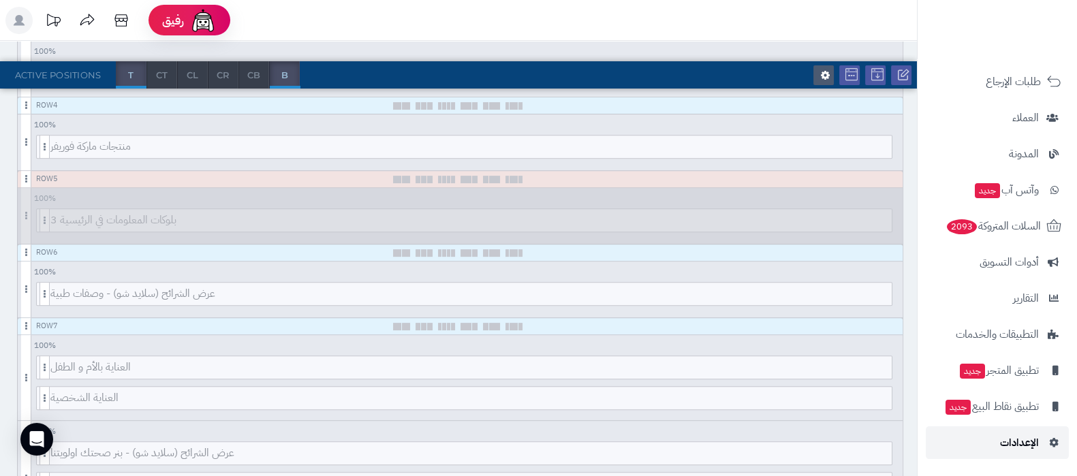
click at [1005, 453] on link "الإعدادات" at bounding box center [997, 442] width 143 height 33
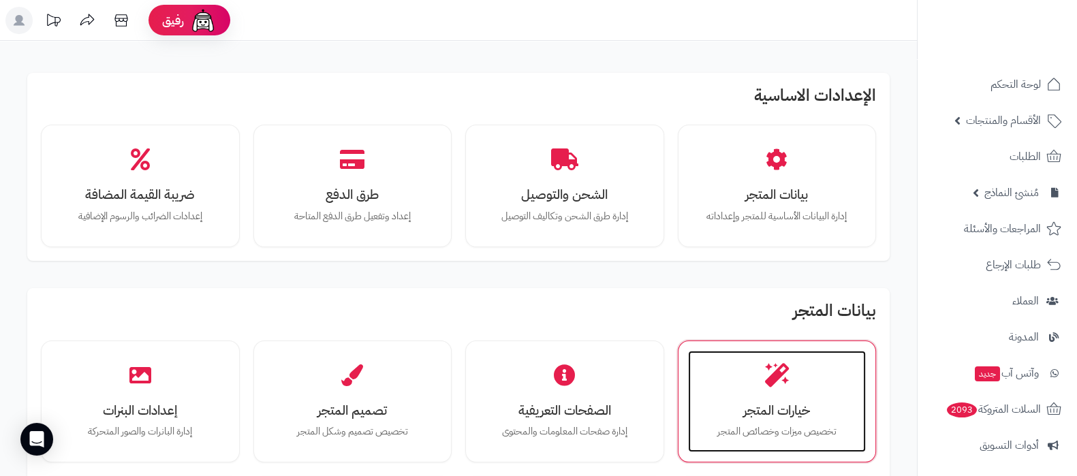
click at [751, 398] on div "خيارات المتجر تخصيص ميزات وخصائص المتجر" at bounding box center [777, 402] width 178 height 102
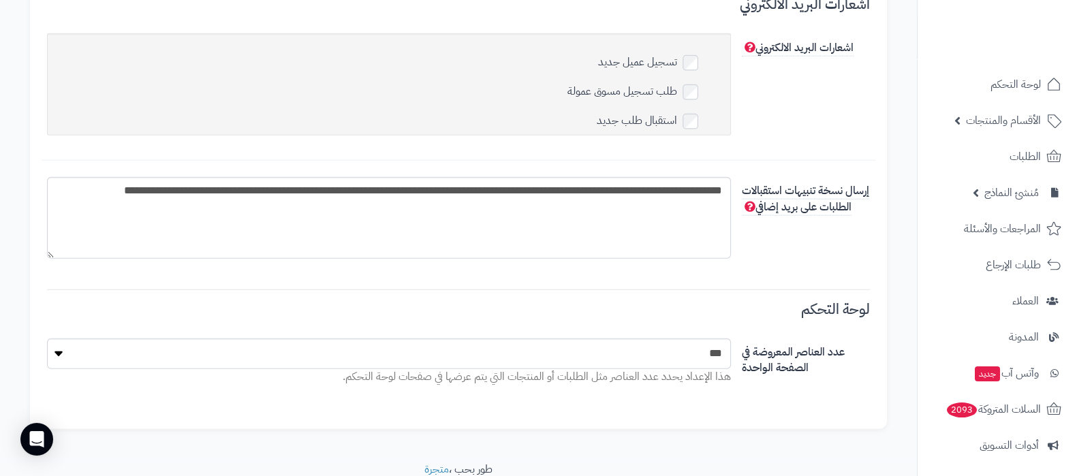
scroll to position [4279, 0]
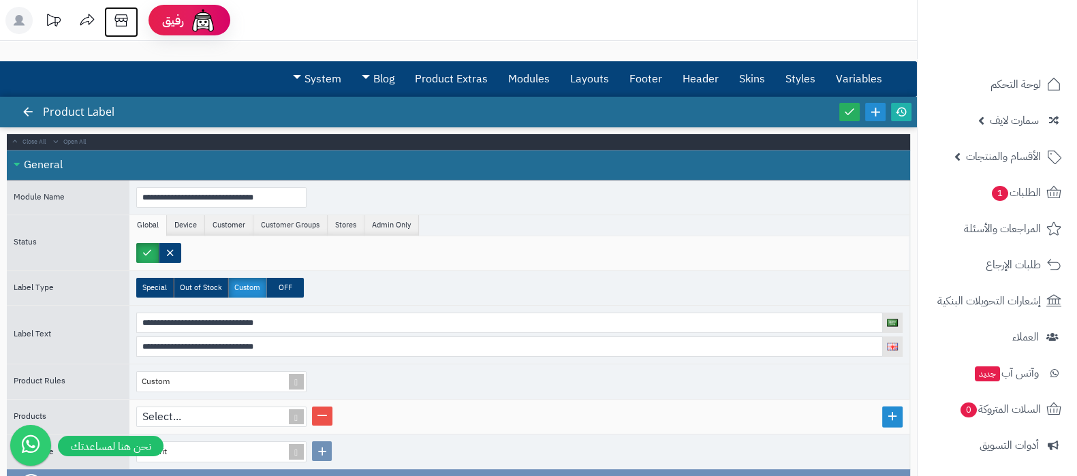
click at [116, 22] on icon at bounding box center [120, 20] width 13 height 12
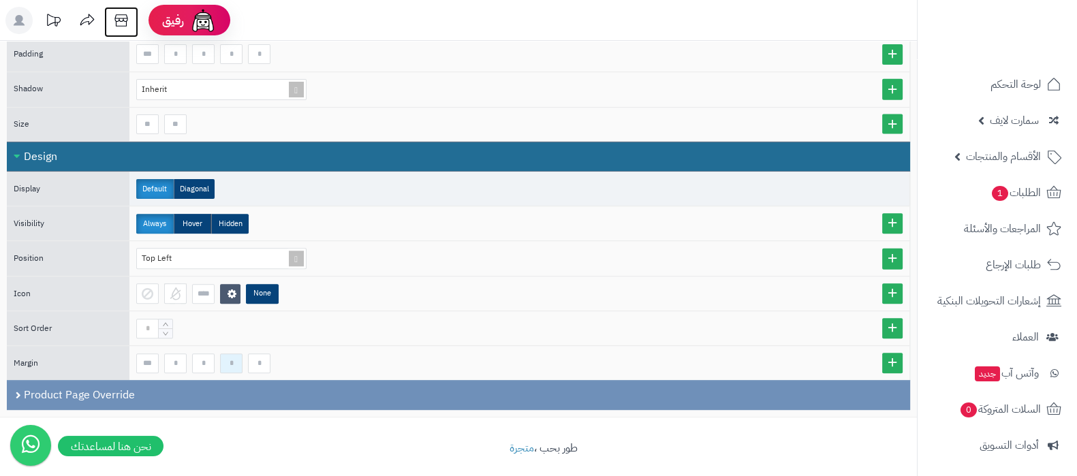
scroll to position [603, 0]
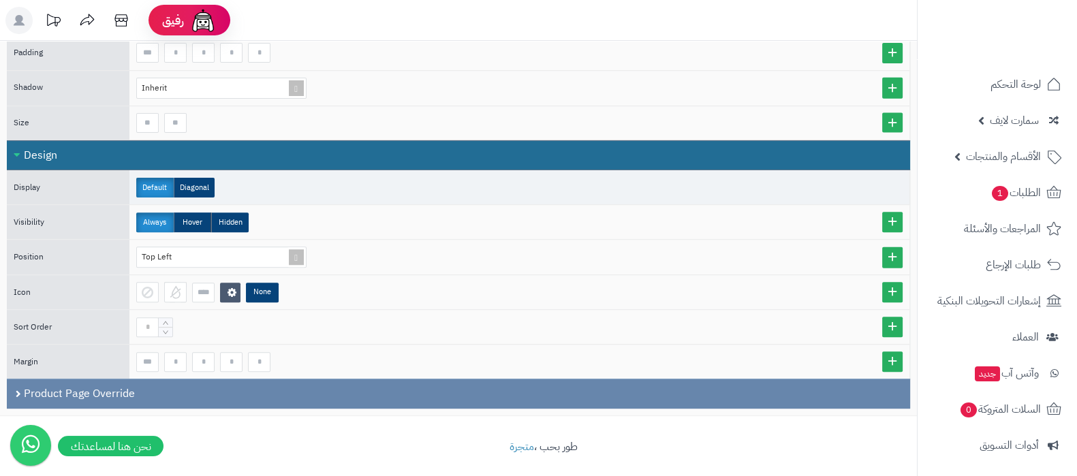
click at [145, 389] on div "Product Page Override" at bounding box center [458, 394] width 903 height 30
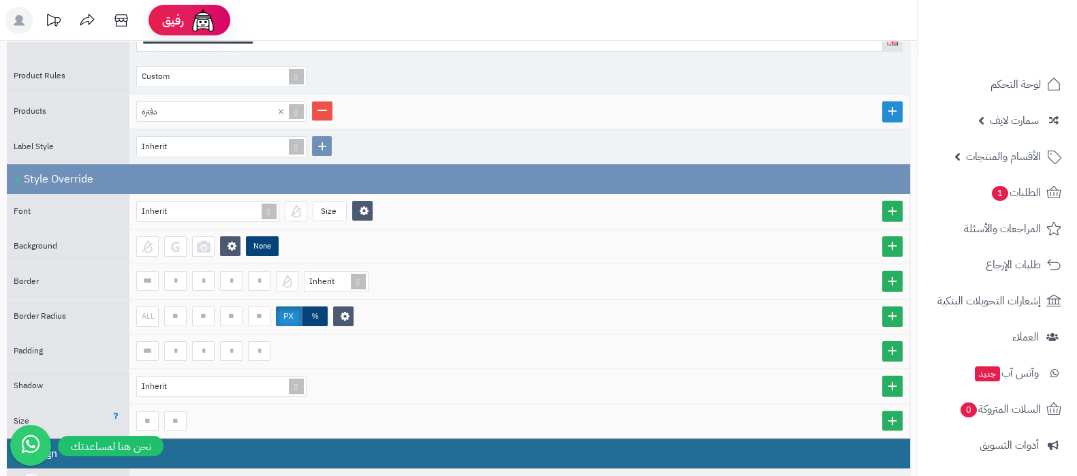
scroll to position [340, 0]
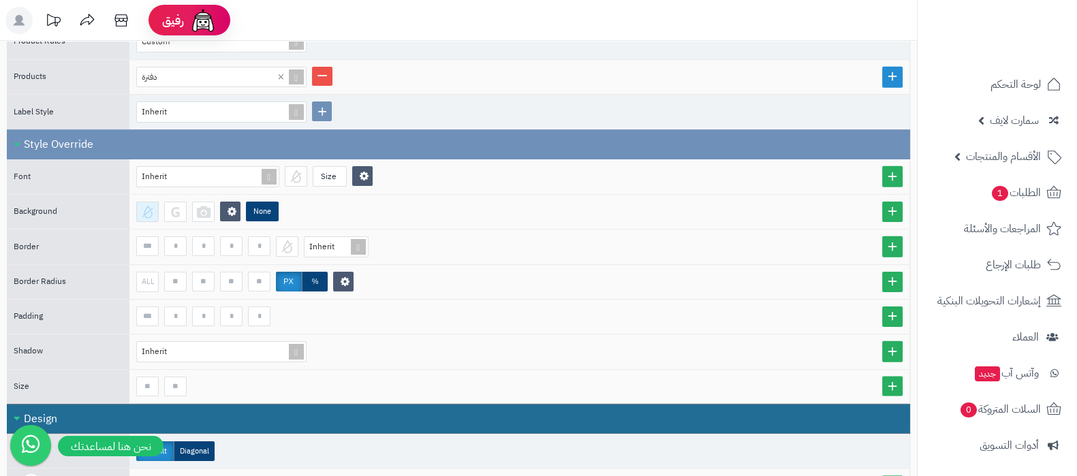
click at [143, 206] on div at bounding box center [147, 212] width 22 height 20
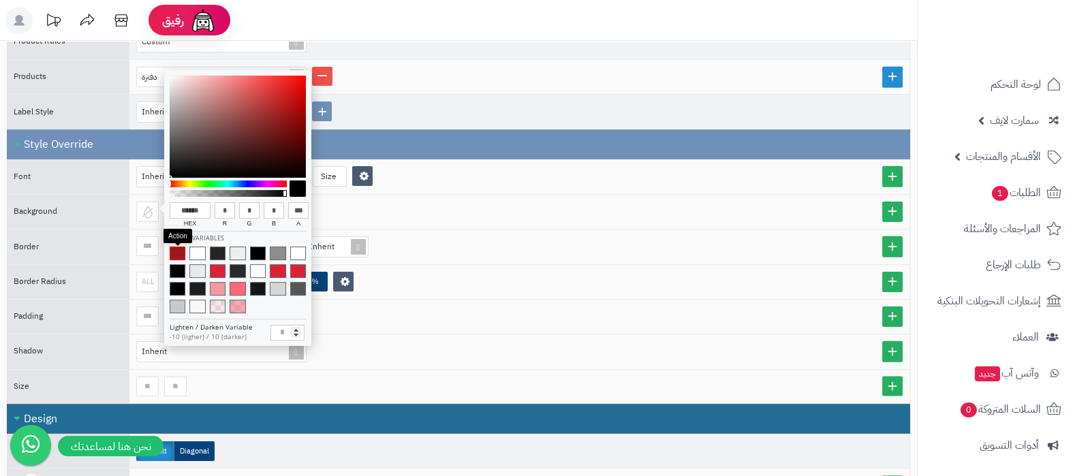
click at [181, 253] on span at bounding box center [178, 254] width 16 height 14
type input "******"
type input "***"
type input "**"
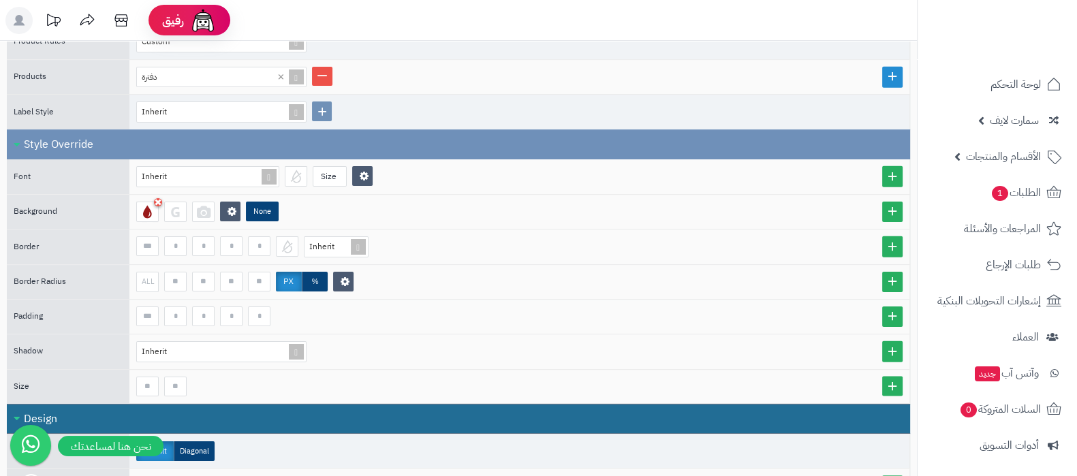
click at [514, 214] on div "None" at bounding box center [519, 212] width 766 height 20
click at [301, 170] on div at bounding box center [296, 176] width 22 height 20
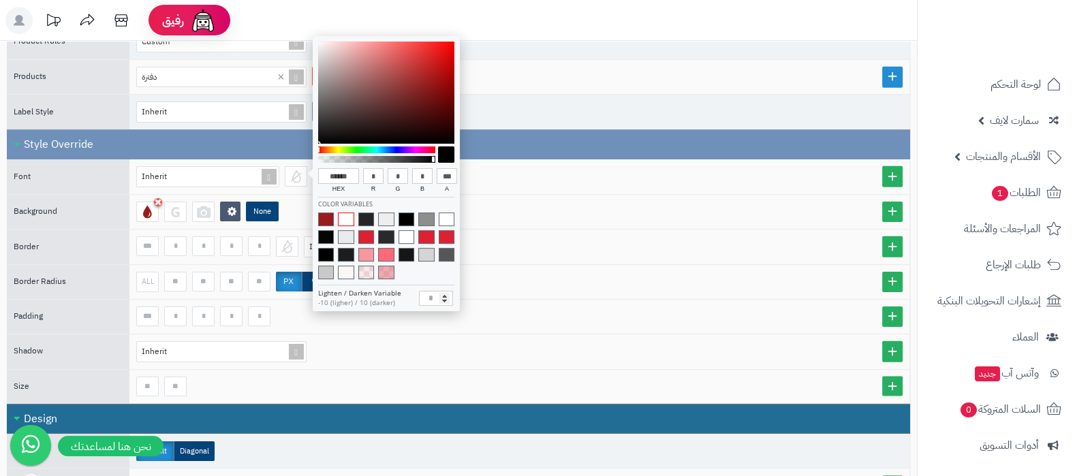
click at [339, 215] on span at bounding box center [346, 219] width 16 height 14
type input "******"
type input "***"
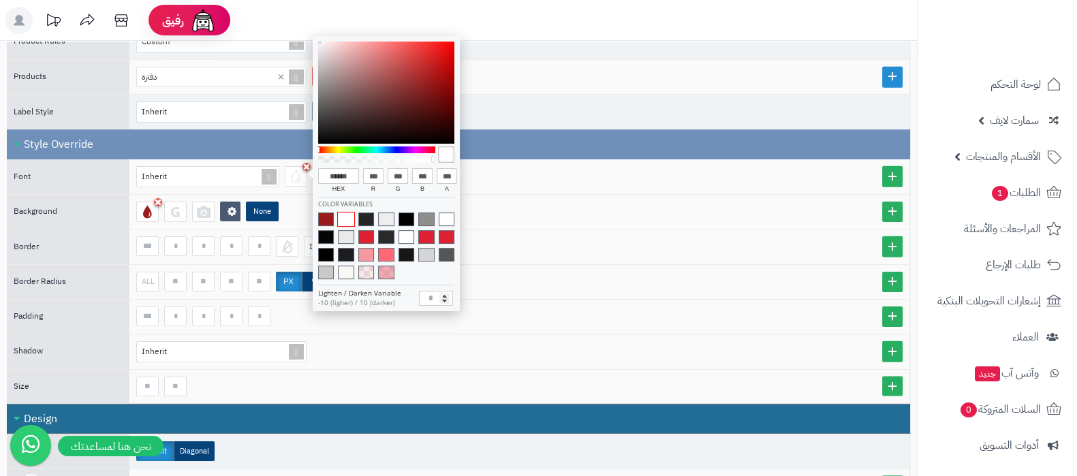
click at [630, 212] on div "None" at bounding box center [519, 212] width 766 height 20
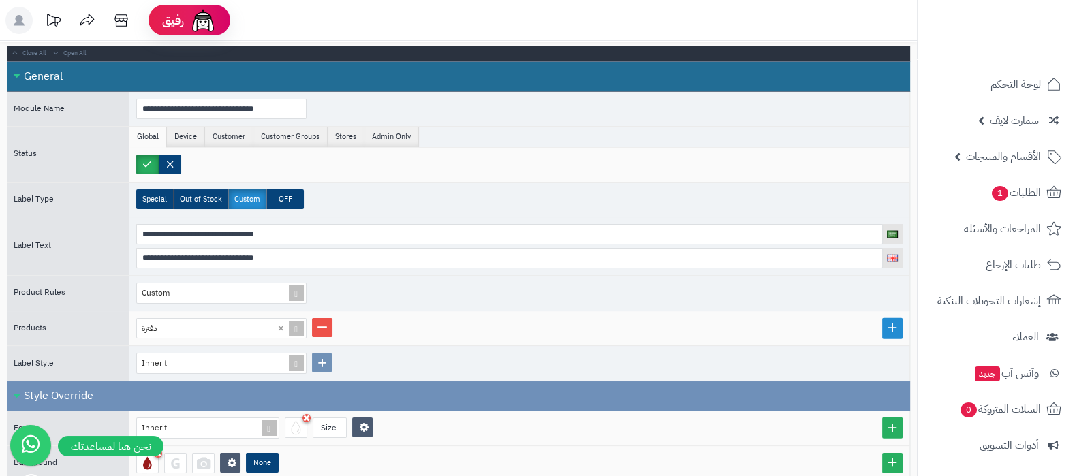
scroll to position [0, 0]
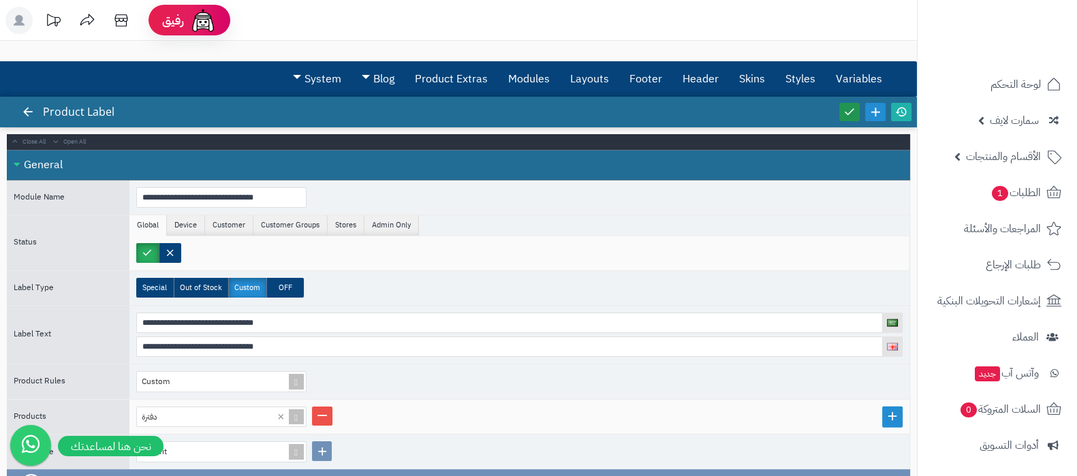
click at [851, 119] on link at bounding box center [849, 112] width 20 height 18
click at [896, 116] on icon at bounding box center [901, 112] width 12 height 12
click at [170, 253] on label at bounding box center [170, 253] width 22 height 20
click at [844, 106] on icon at bounding box center [849, 112] width 12 height 12
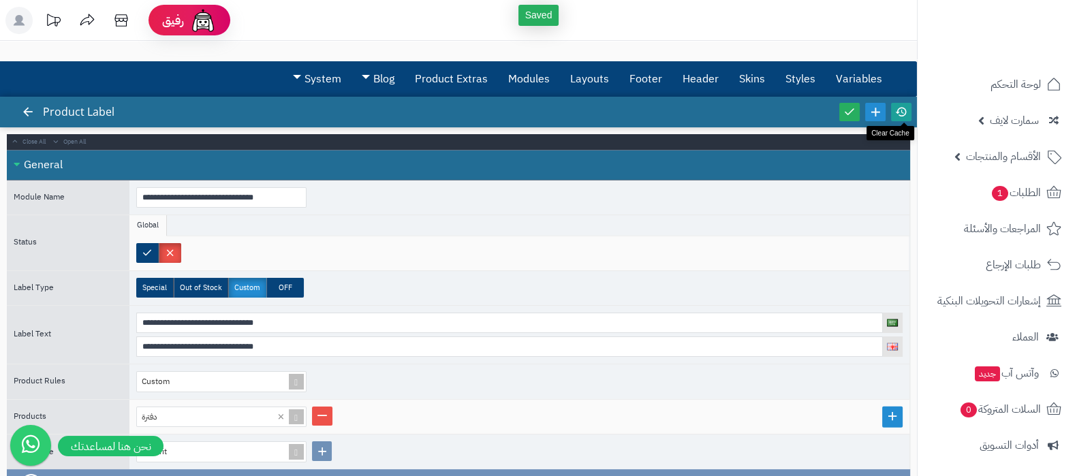
click at [902, 106] on icon at bounding box center [901, 112] width 12 height 12
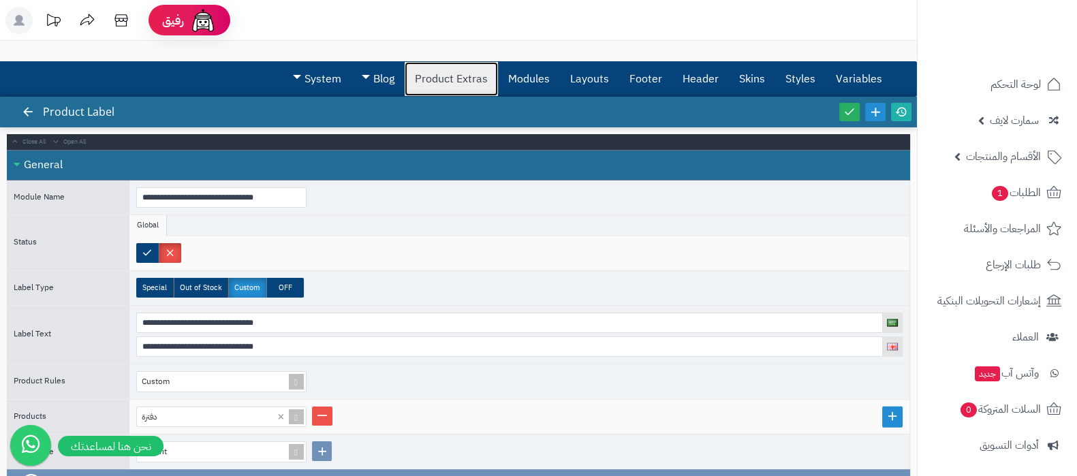
click at [435, 74] on link "Product Extras" at bounding box center [451, 79] width 93 height 34
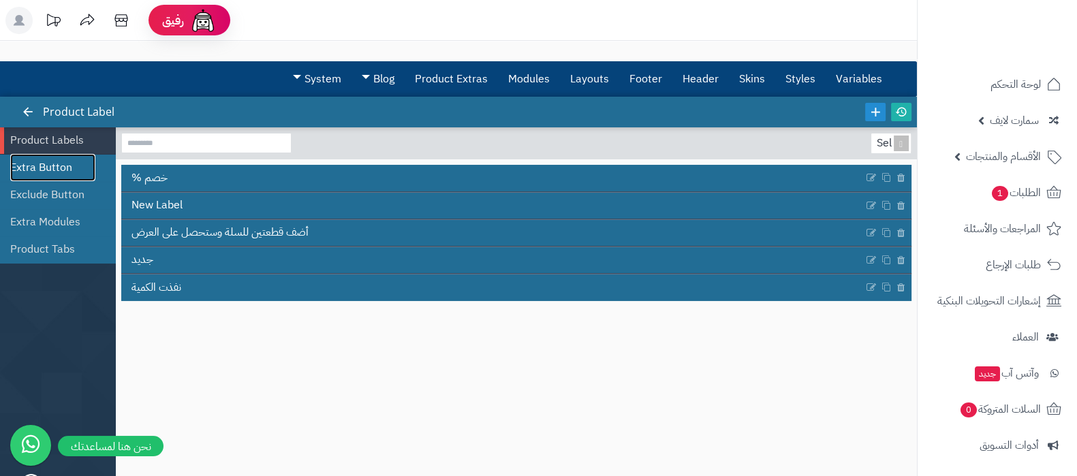
click at [57, 168] on link "Extra Button" at bounding box center [52, 167] width 85 height 27
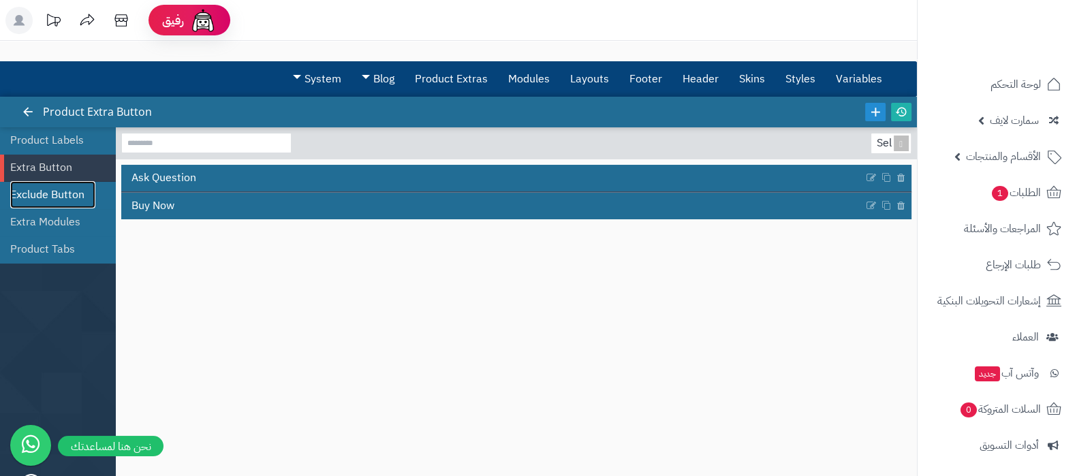
click at [53, 187] on link "Exclude Button" at bounding box center [52, 194] width 85 height 27
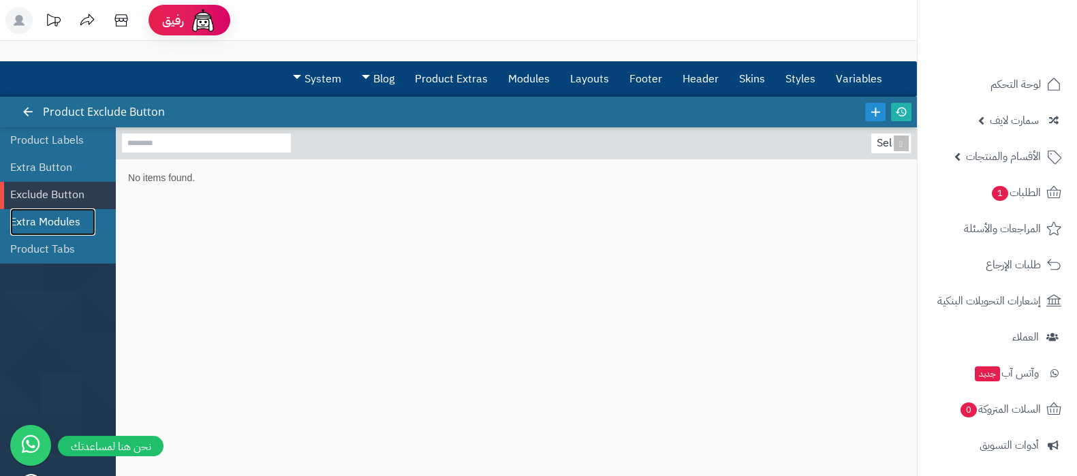
click at [45, 216] on link "Extra Modules" at bounding box center [52, 221] width 85 height 27
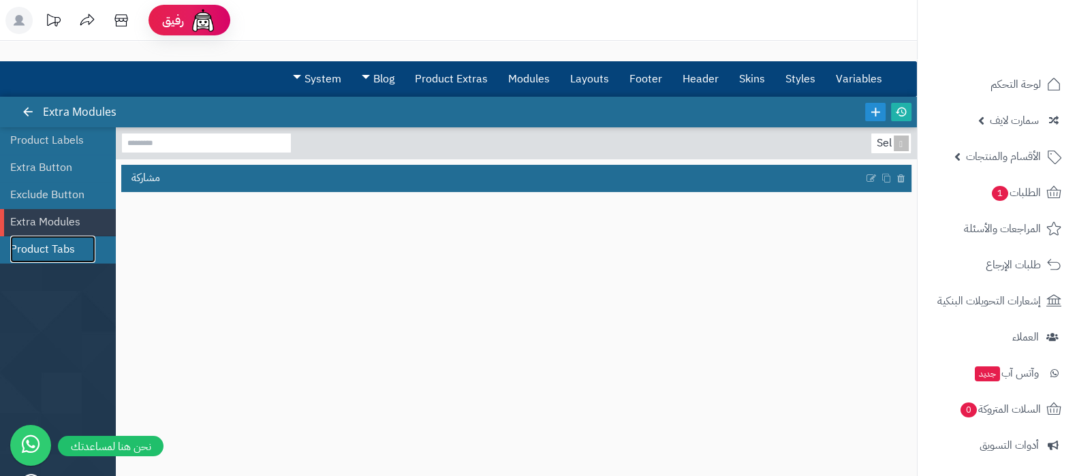
click at [42, 236] on link "Product Tabs" at bounding box center [52, 249] width 85 height 27
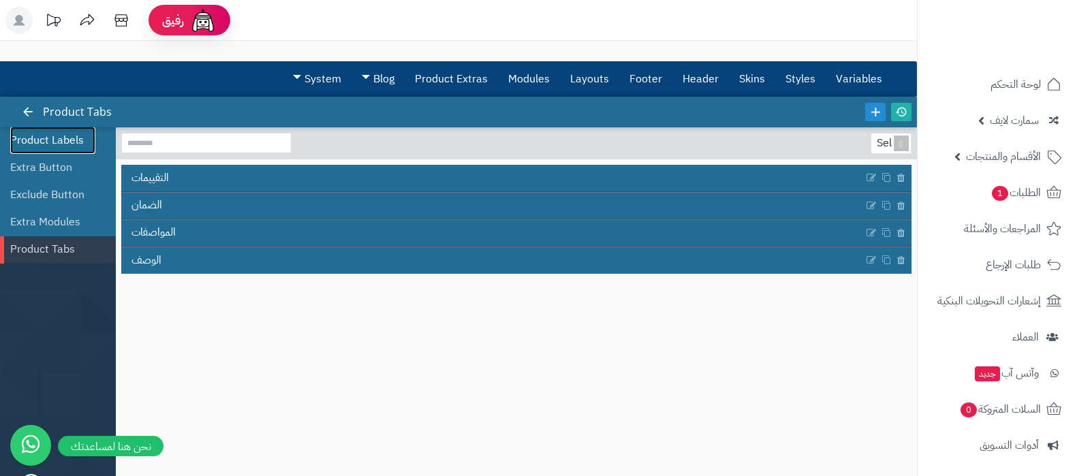
click at [48, 135] on link "Product Labels" at bounding box center [52, 140] width 85 height 27
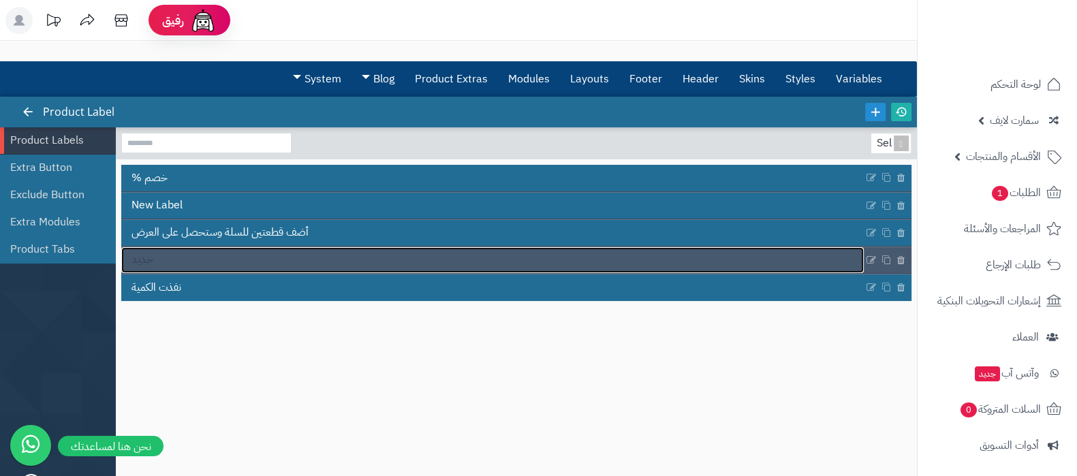
click at [708, 266] on link "جديد" at bounding box center [492, 260] width 742 height 26
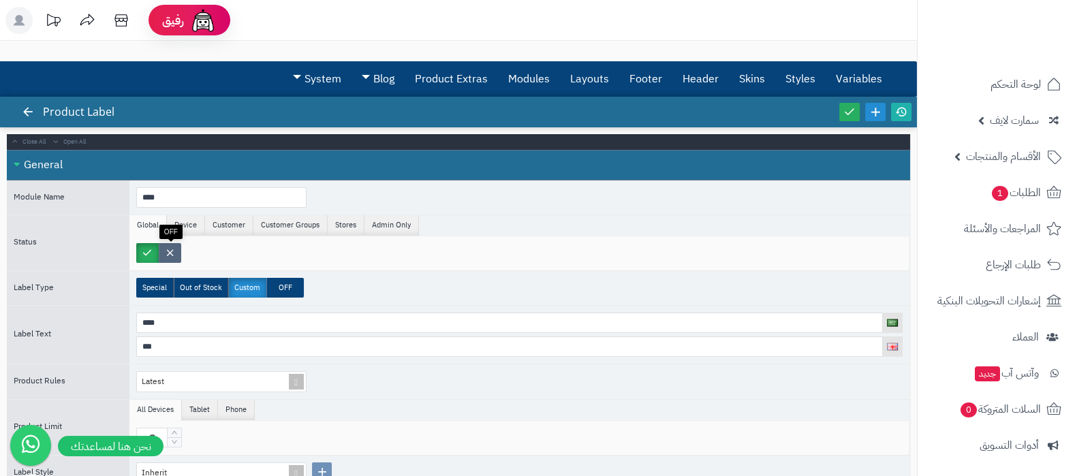
click at [175, 253] on label at bounding box center [170, 253] width 22 height 20
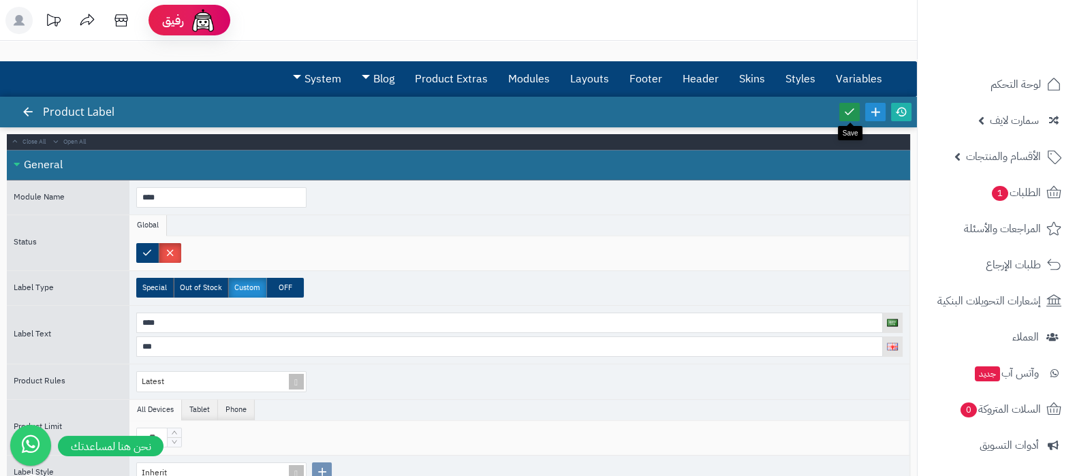
click at [848, 110] on icon at bounding box center [849, 112] width 12 height 12
click at [898, 114] on icon at bounding box center [901, 112] width 12 height 12
click at [149, 247] on label at bounding box center [147, 253] width 22 height 20
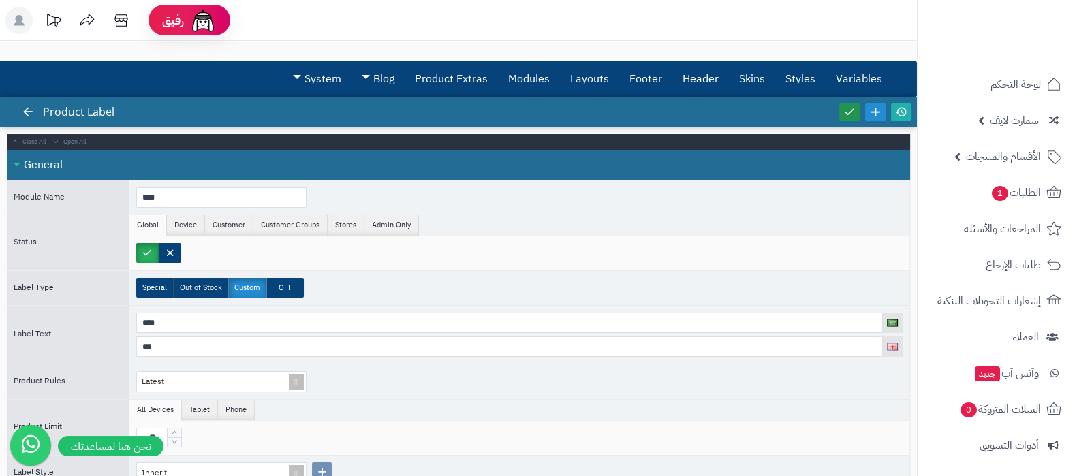
click at [843, 107] on icon at bounding box center [849, 112] width 12 height 12
click at [902, 116] on icon at bounding box center [901, 112] width 12 height 12
click at [851, 117] on icon at bounding box center [849, 112] width 12 height 12
click at [902, 114] on icon at bounding box center [901, 112] width 12 height 12
click at [998, 154] on span "الأقسام والمنتجات" at bounding box center [1003, 156] width 75 height 19
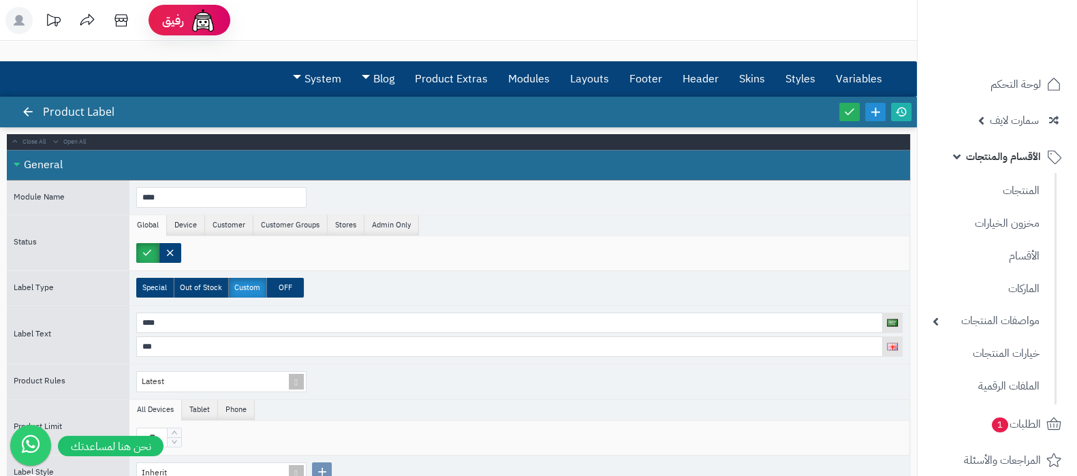
click at [987, 174] on ul "المنتجات مخزون الخيارات الأقسام الماركات مواصفات المنتجات مواصفات المنتجات أنوا…" at bounding box center [986, 289] width 139 height 232
click at [989, 185] on link "المنتجات" at bounding box center [986, 190] width 121 height 28
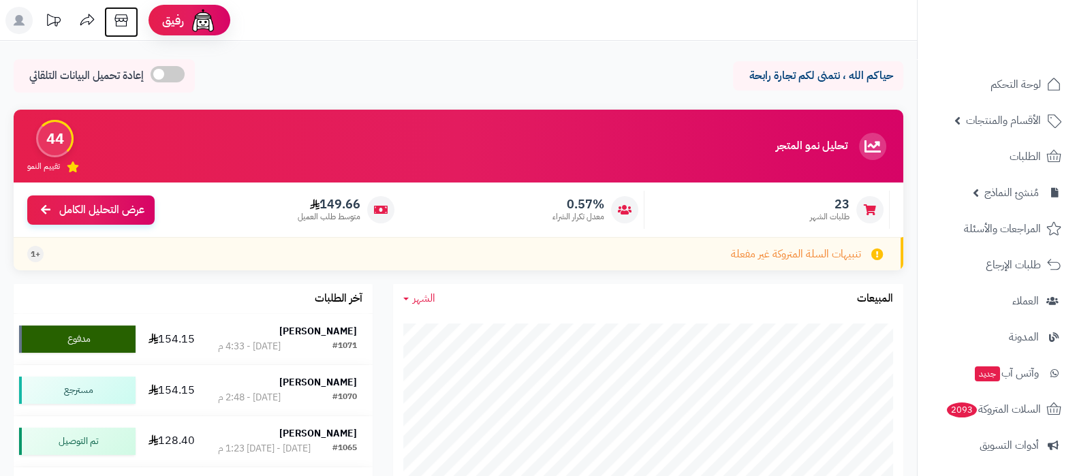
click at [126, 26] on icon at bounding box center [120, 20] width 13 height 12
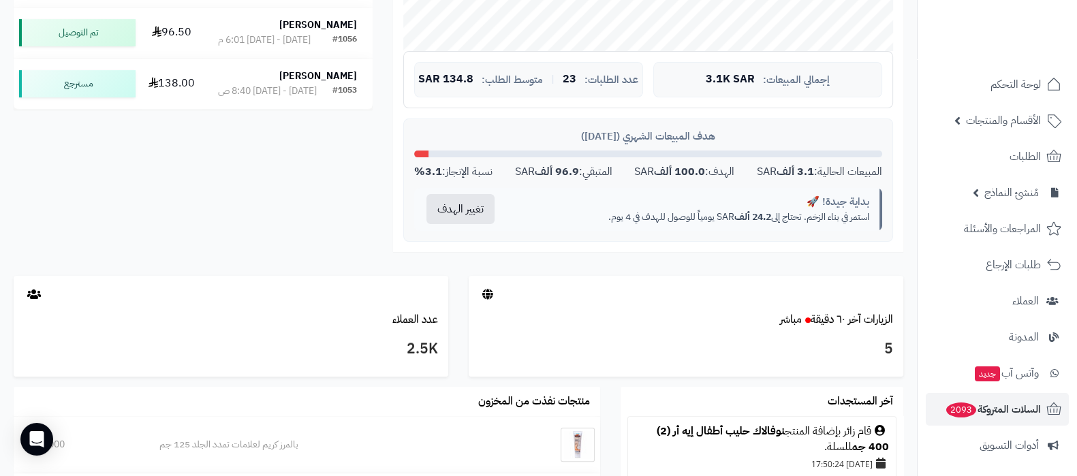
scroll to position [183, 0]
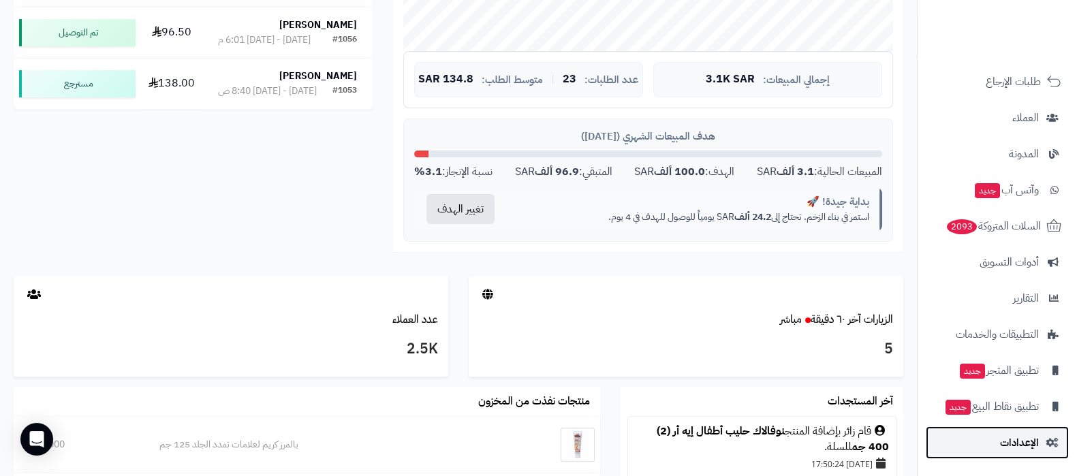
click at [997, 441] on link "الإعدادات" at bounding box center [997, 442] width 143 height 33
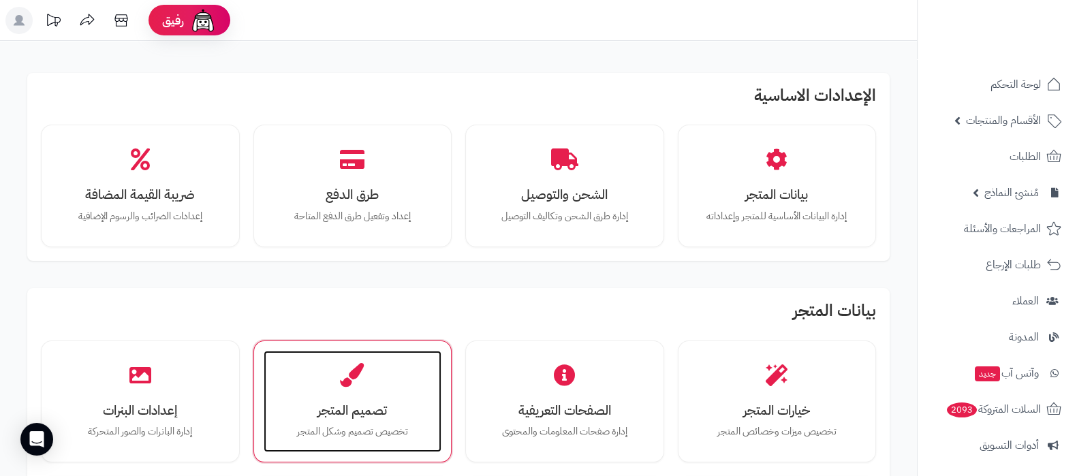
click at [334, 432] on p "تخصيص تصميم وشكل المتجر" at bounding box center [352, 431] width 151 height 15
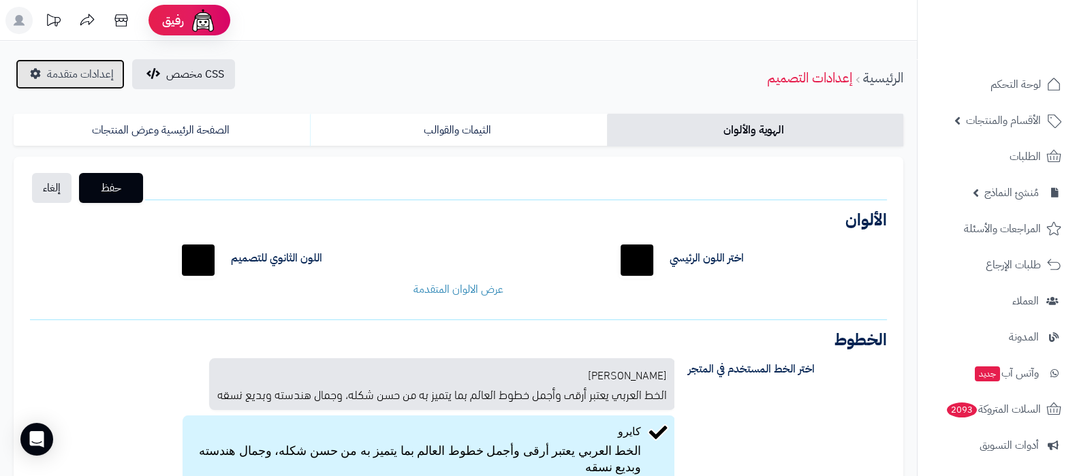
click at [83, 69] on span "إعدادات متقدمة" at bounding box center [80, 74] width 67 height 16
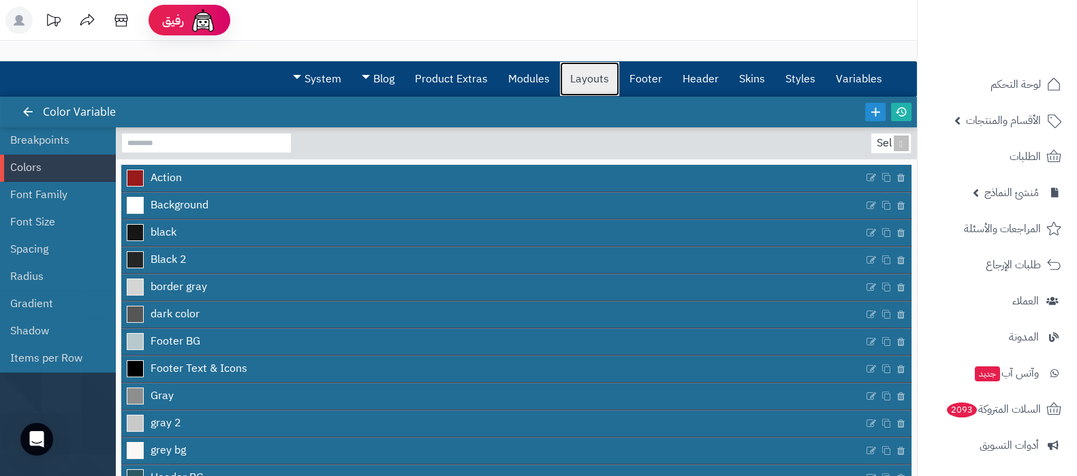
click at [586, 80] on link "Layouts" at bounding box center [589, 79] width 59 height 34
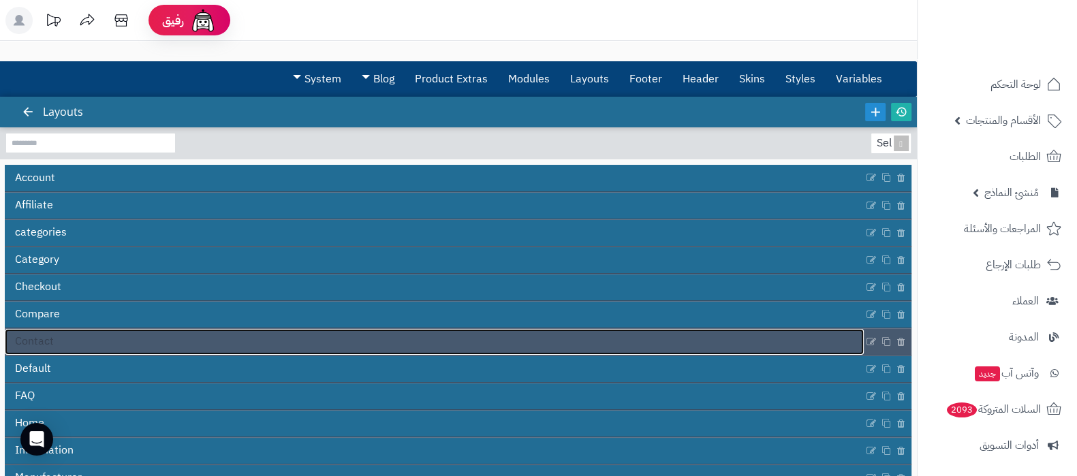
click at [218, 333] on link "Contact" at bounding box center [434, 342] width 859 height 26
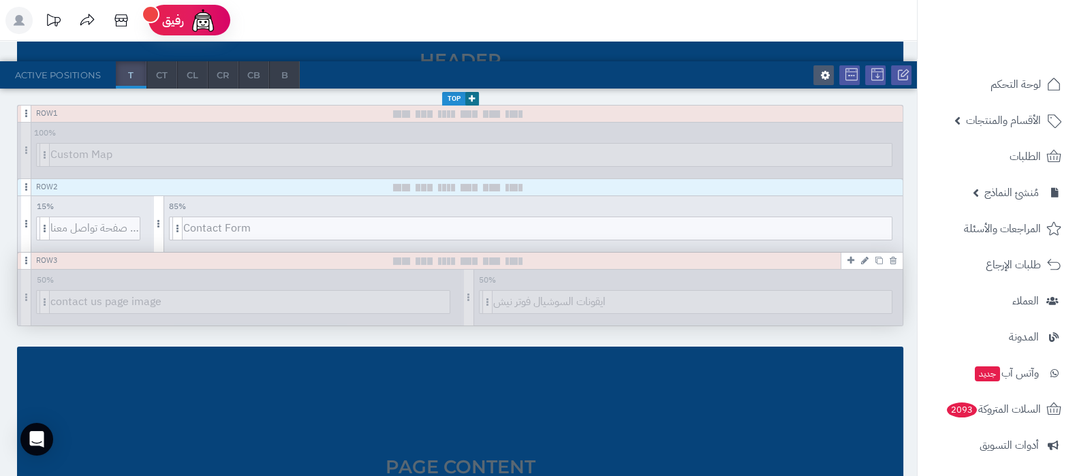
scroll to position [170, 0]
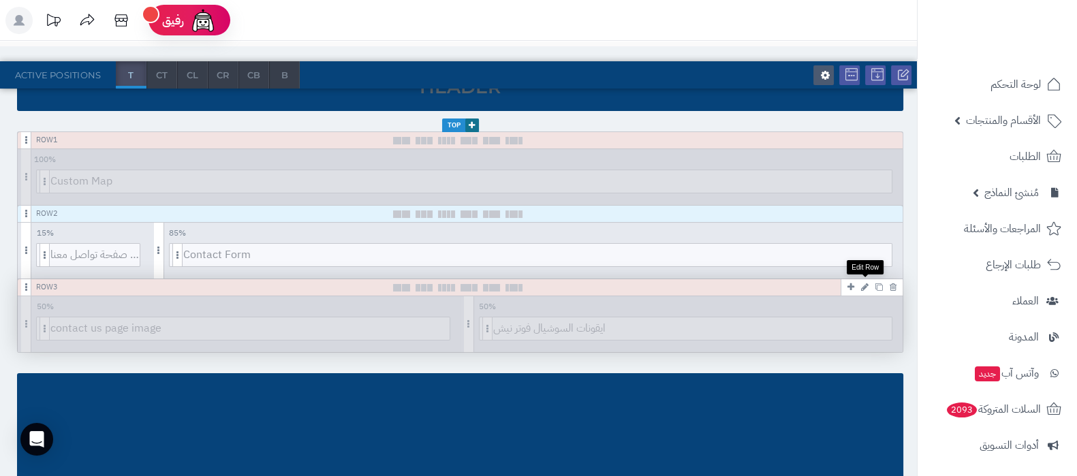
click at [862, 285] on icon at bounding box center [864, 287] width 7 height 9
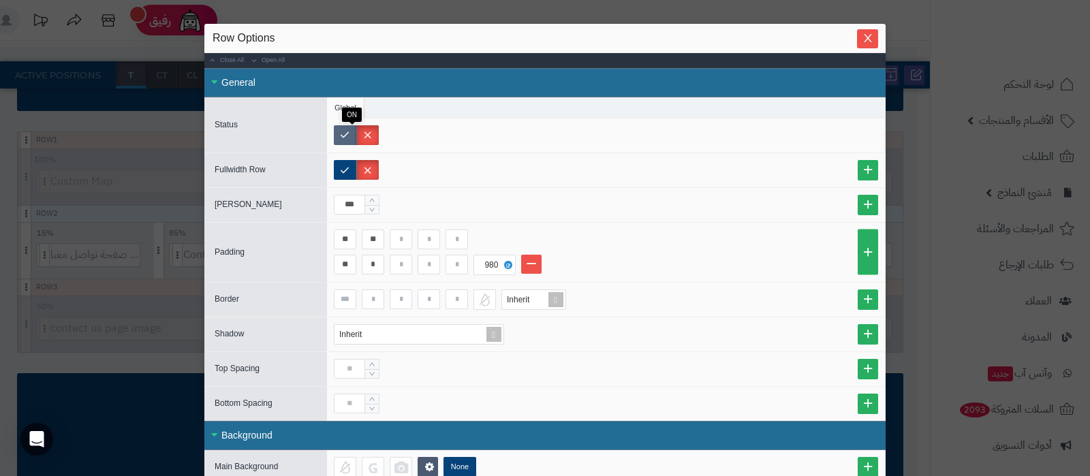
click at [344, 128] on label at bounding box center [345, 135] width 22 height 20
click at [864, 39] on span "Close" at bounding box center [867, 38] width 21 height 12
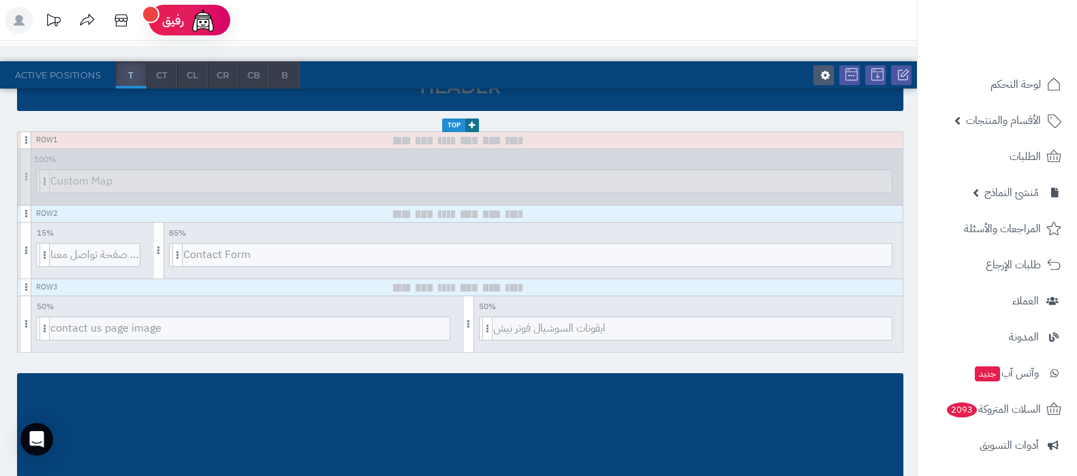
scroll to position [0, 0]
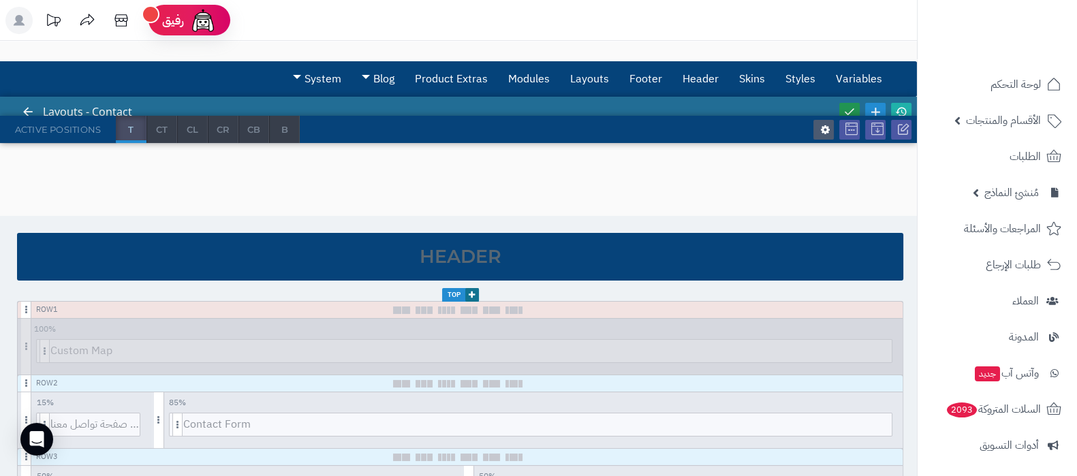
click at [851, 104] on link at bounding box center [849, 112] width 20 height 18
click at [905, 107] on icon at bounding box center [901, 112] width 12 height 12
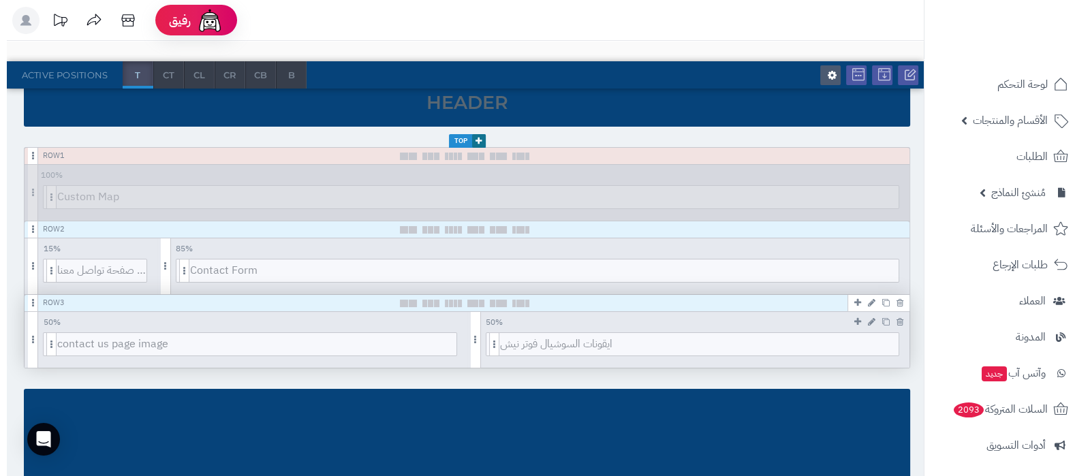
scroll to position [170, 0]
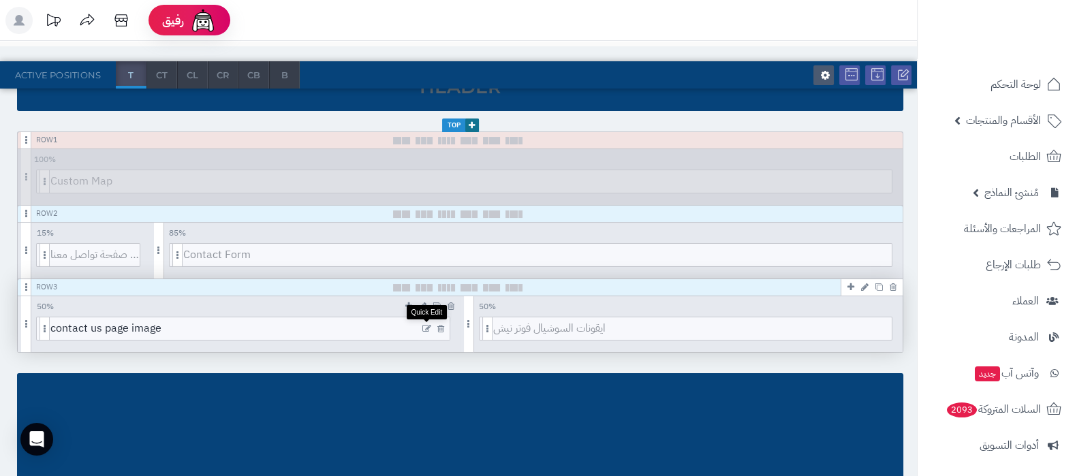
click at [426, 324] on icon at bounding box center [426, 329] width 9 height 10
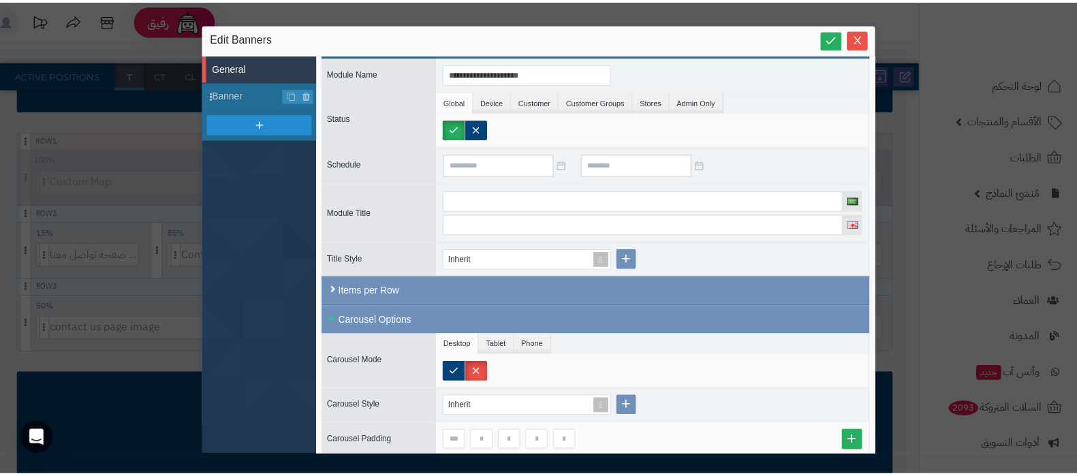
scroll to position [0, 0]
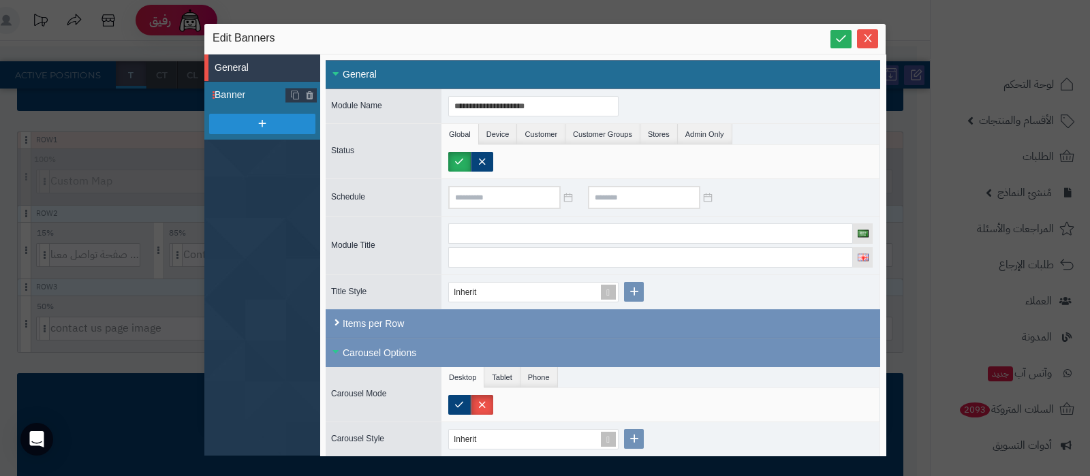
click at [245, 92] on span "Banner" at bounding box center [251, 95] width 72 height 14
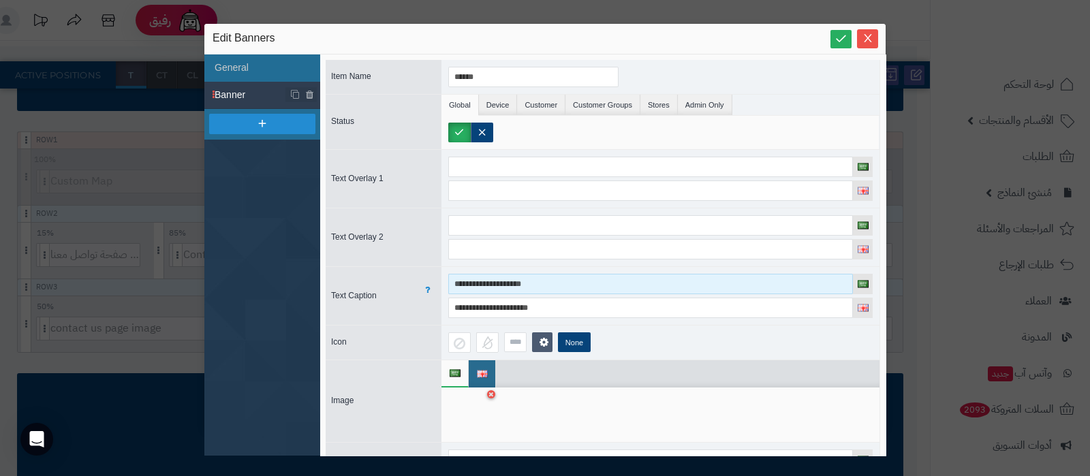
click at [501, 284] on input "**********" at bounding box center [650, 284] width 405 height 20
click at [497, 280] on input "**********" at bounding box center [650, 284] width 405 height 20
type input "**********"
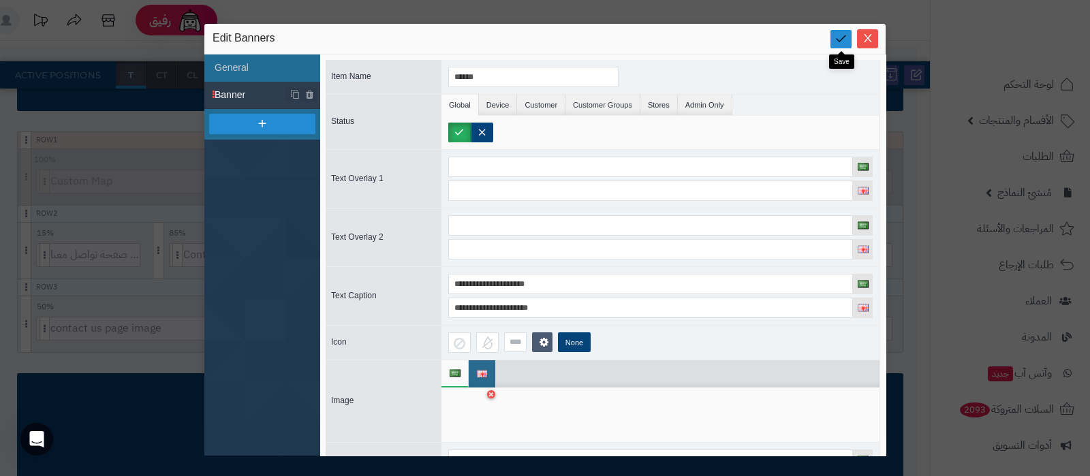
click at [842, 39] on icon at bounding box center [840, 38] width 13 height 13
click at [865, 37] on icon "Close" at bounding box center [867, 37] width 11 height 11
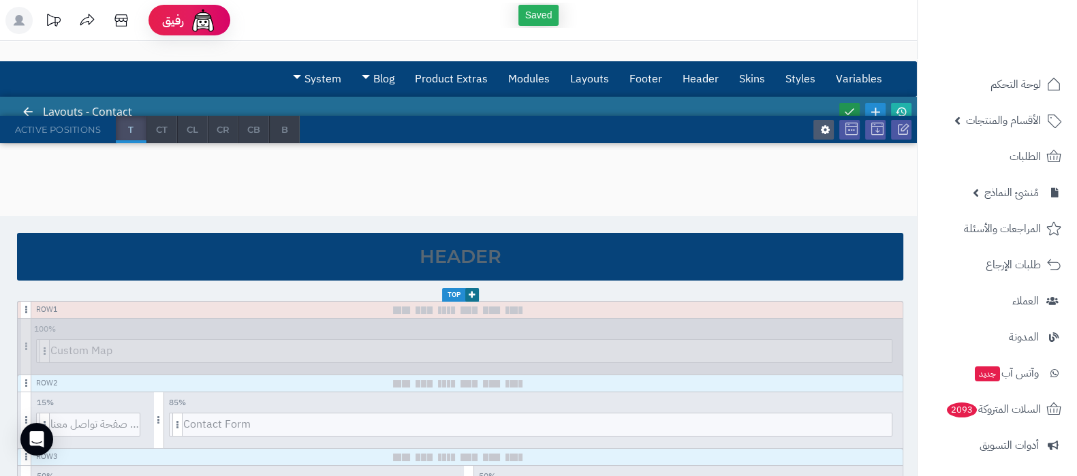
click at [851, 109] on icon at bounding box center [849, 112] width 12 height 12
click at [900, 107] on icon at bounding box center [901, 112] width 12 height 12
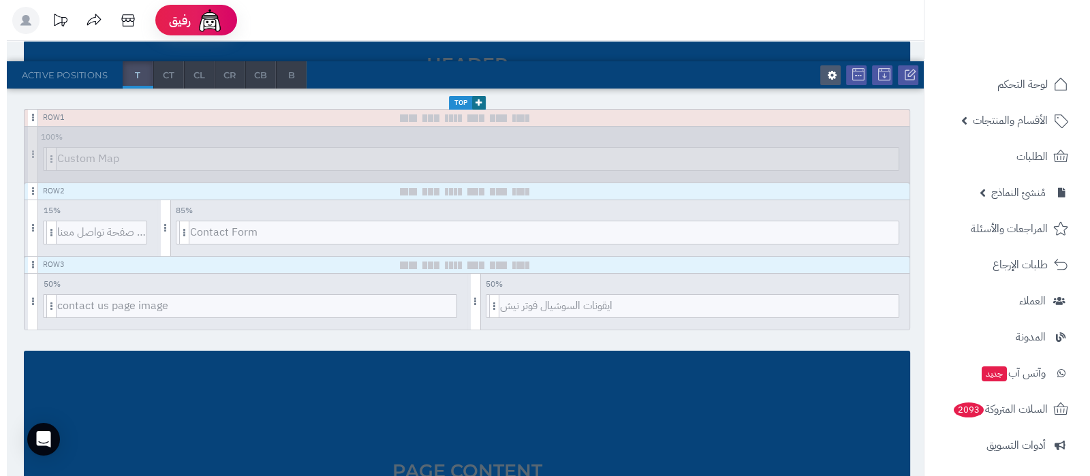
scroll to position [255, 0]
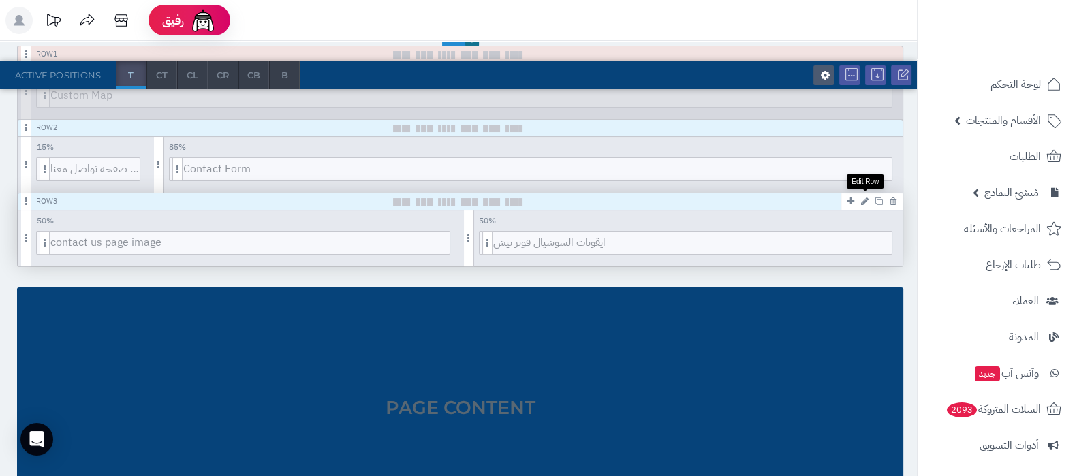
click at [863, 199] on icon at bounding box center [864, 201] width 7 height 9
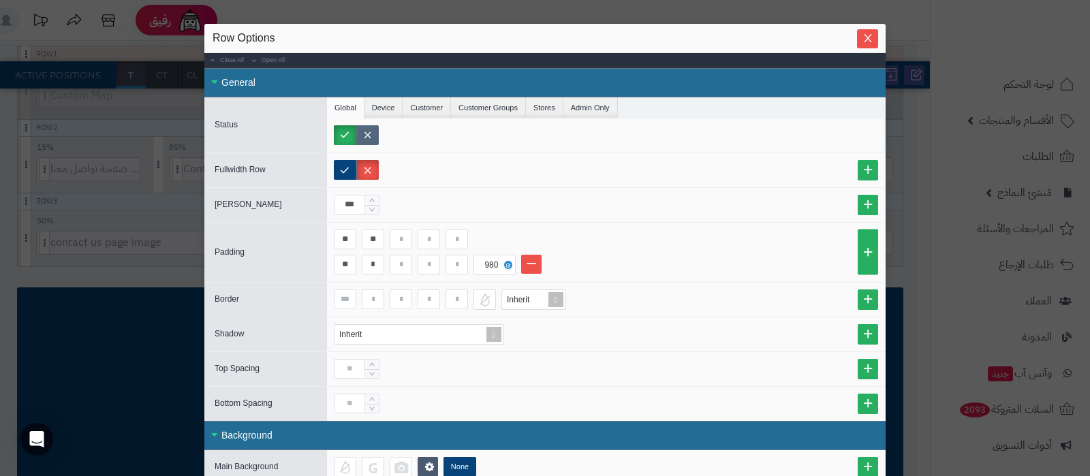
click at [374, 128] on label at bounding box center [367, 135] width 22 height 20
click at [873, 35] on icon "Close" at bounding box center [867, 37] width 11 height 11
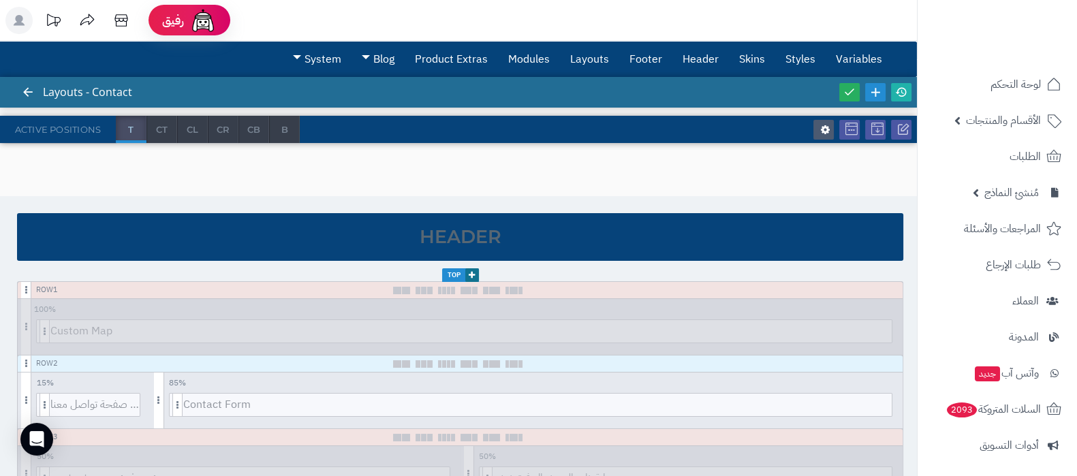
scroll to position [0, 0]
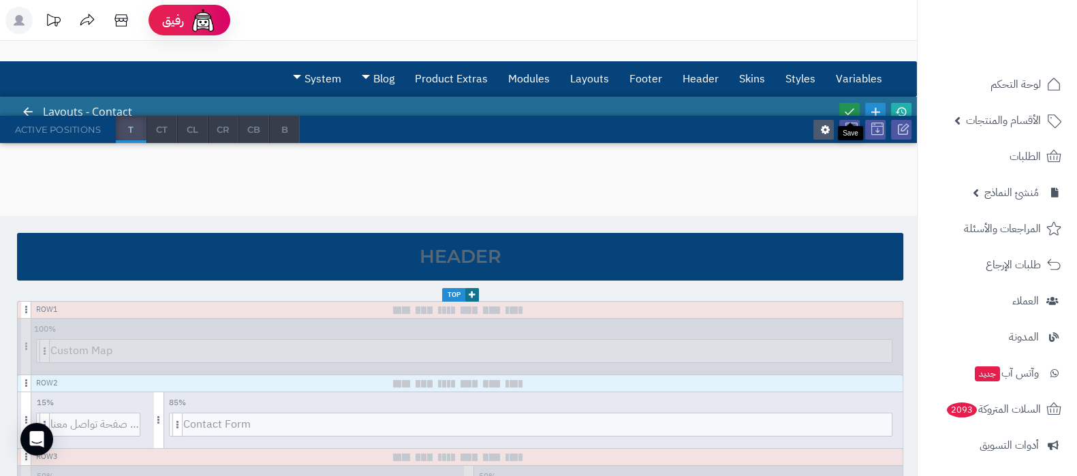
click at [849, 107] on icon at bounding box center [849, 112] width 12 height 12
click at [900, 107] on icon at bounding box center [901, 112] width 12 height 12
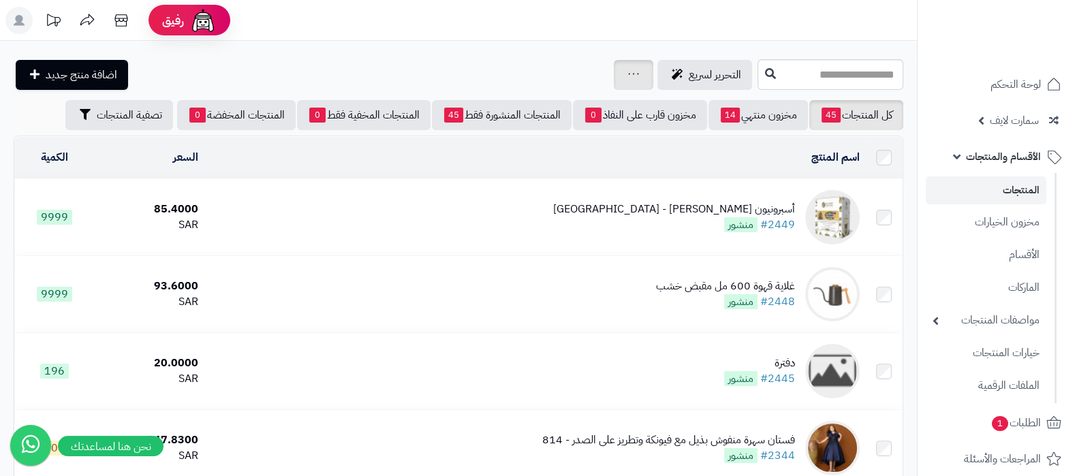
click at [628, 78] on link at bounding box center [633, 75] width 11 height 16
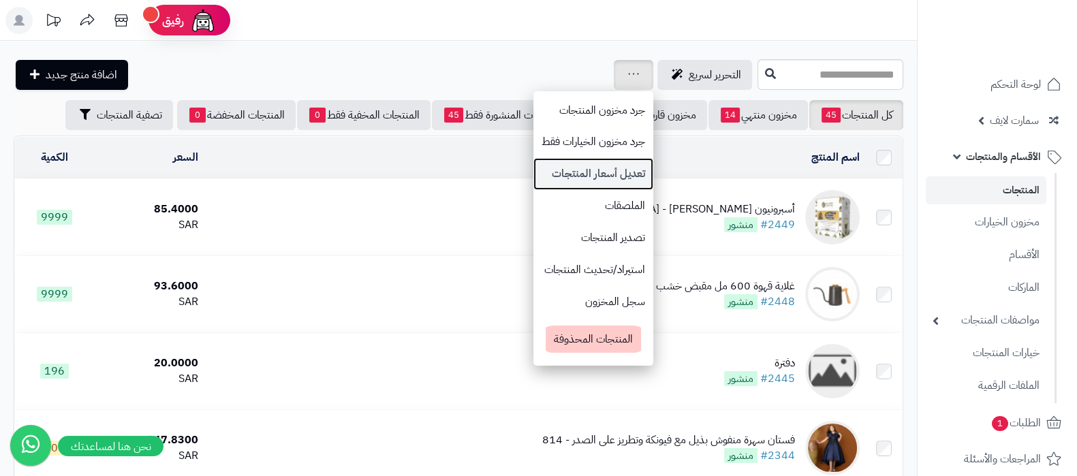
click at [533, 171] on link "تعديل أسعار المنتجات" at bounding box center [593, 174] width 120 height 32
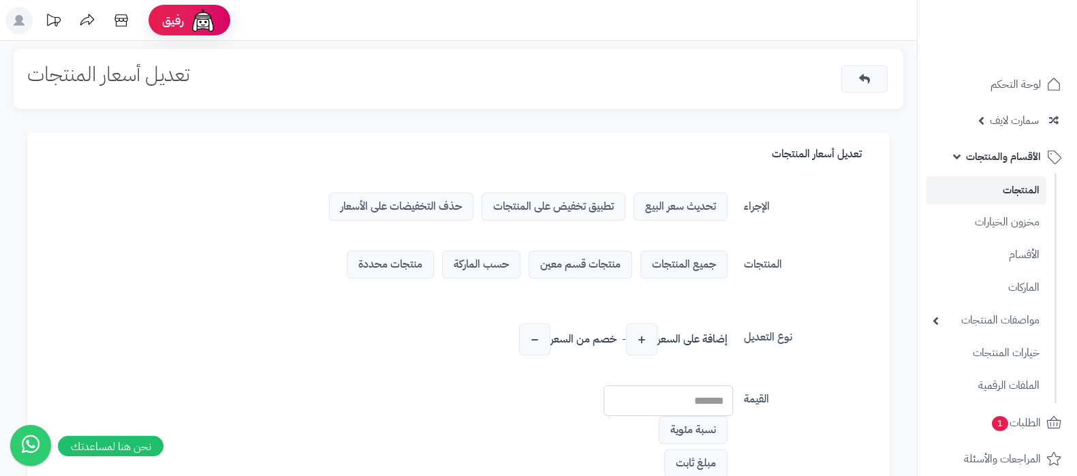
click at [581, 202] on span "تطبيق تخفيض على المنتجات" at bounding box center [554, 207] width 144 height 28
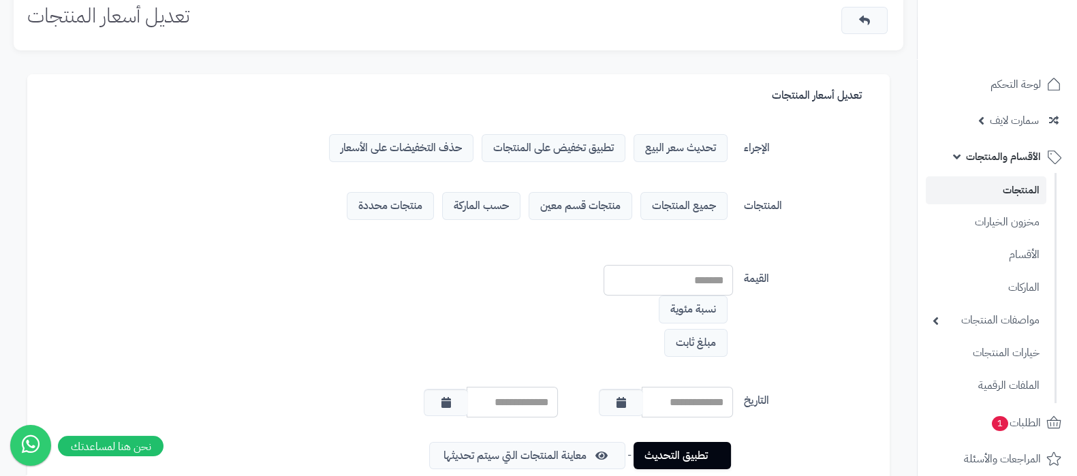
scroll to position [84, 0]
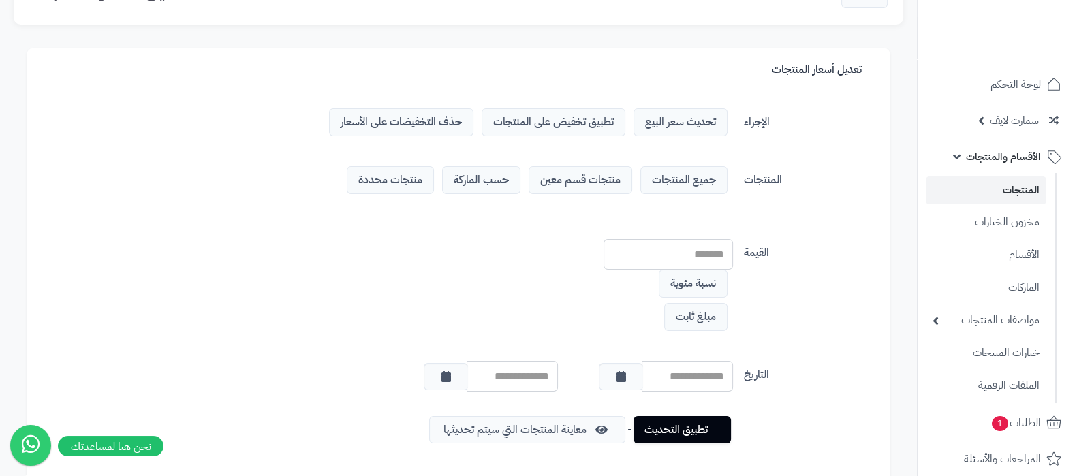
click at [584, 185] on span "منتجات قسم معين" at bounding box center [581, 180] width 104 height 28
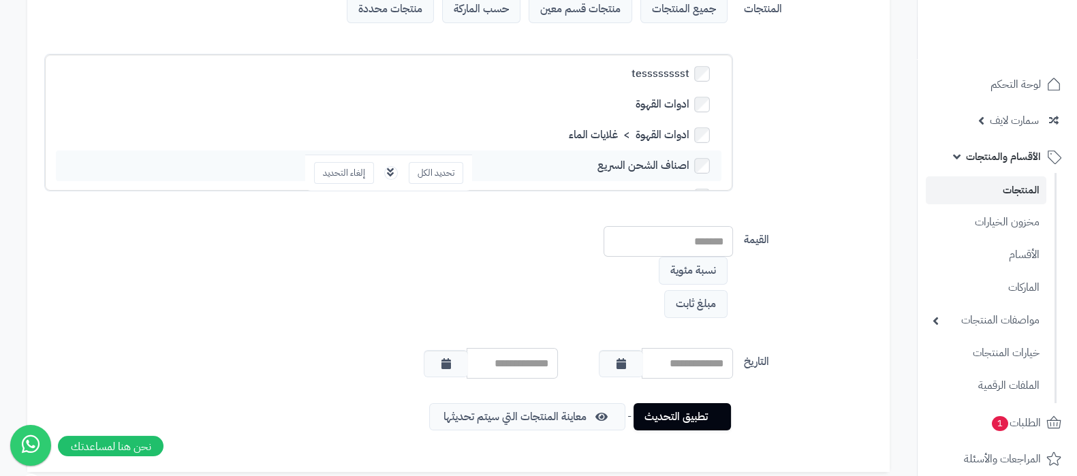
scroll to position [0, 0]
click at [699, 238] on input "number" at bounding box center [667, 241] width 129 height 31
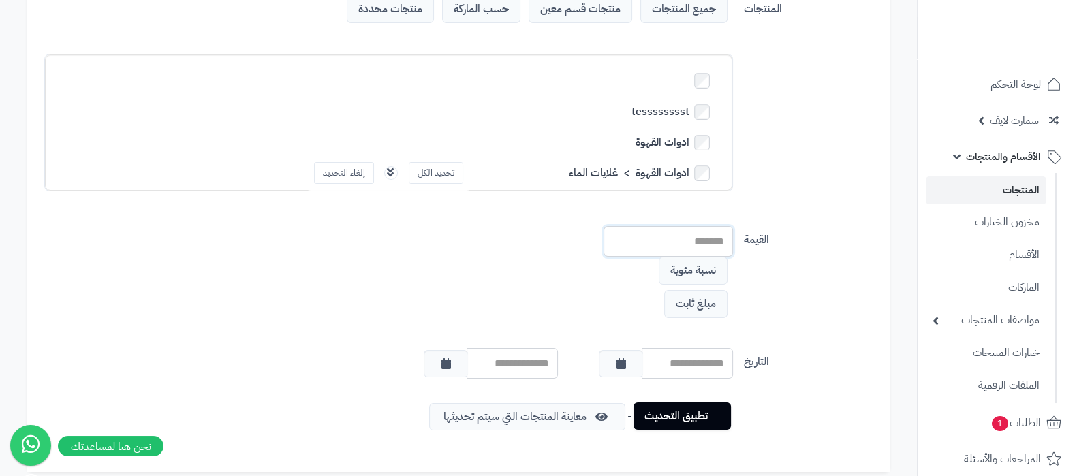
type input "**"
click at [678, 415] on link "تطبيق التحديث" at bounding box center [681, 416] width 97 height 27
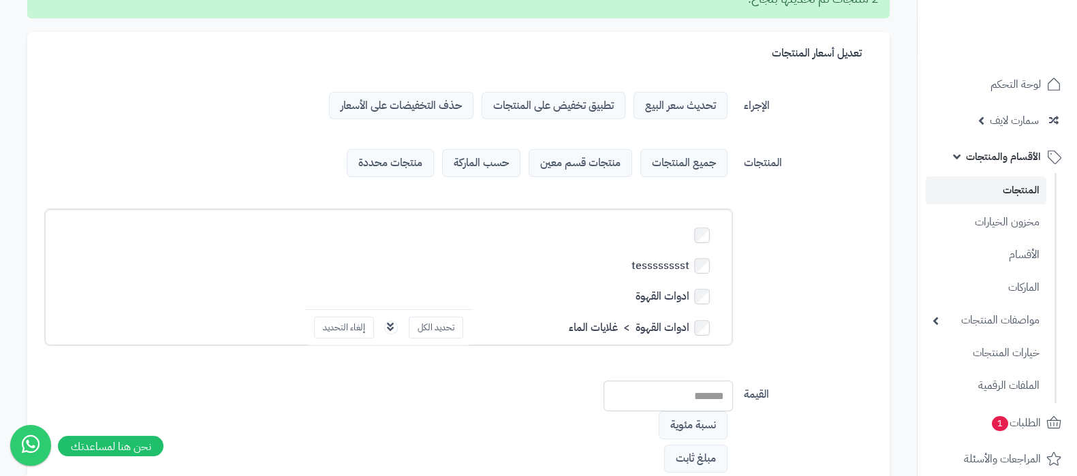
scroll to position [52, 0]
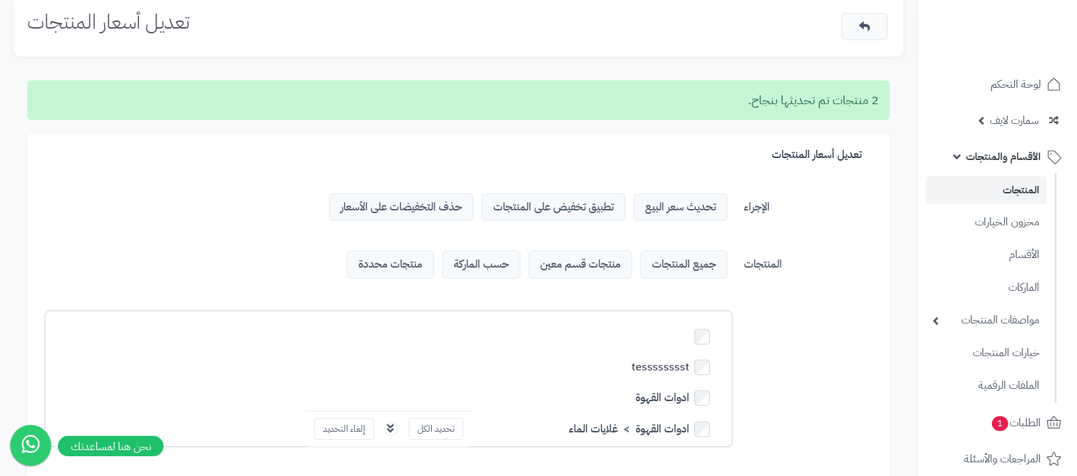
click at [981, 195] on link "المنتجات" at bounding box center [986, 190] width 121 height 28
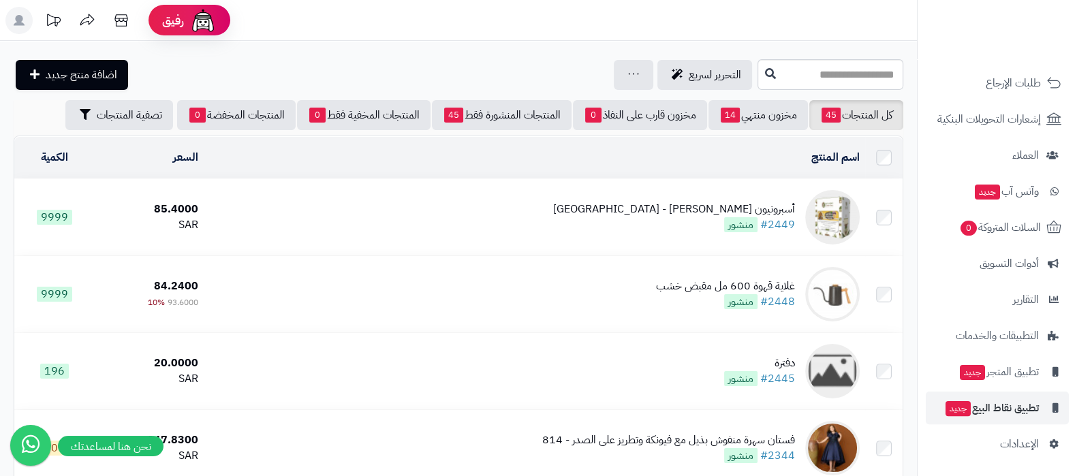
scroll to position [413, 0]
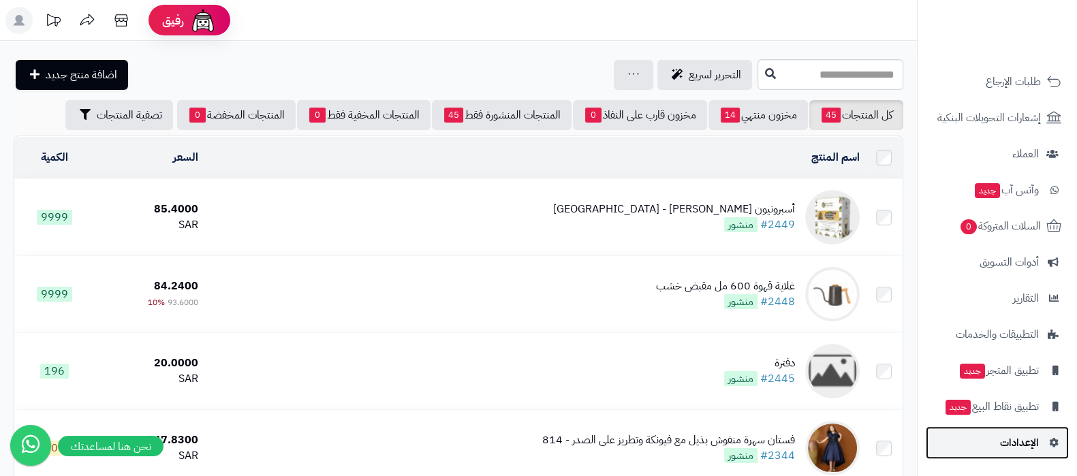
click at [1006, 451] on span "الإعدادات" at bounding box center [1019, 442] width 39 height 19
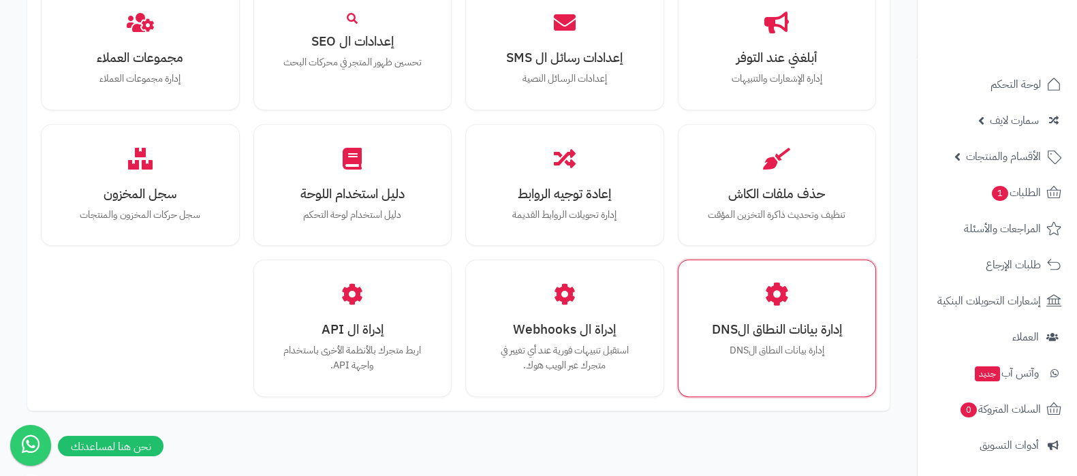
scroll to position [1259, 0]
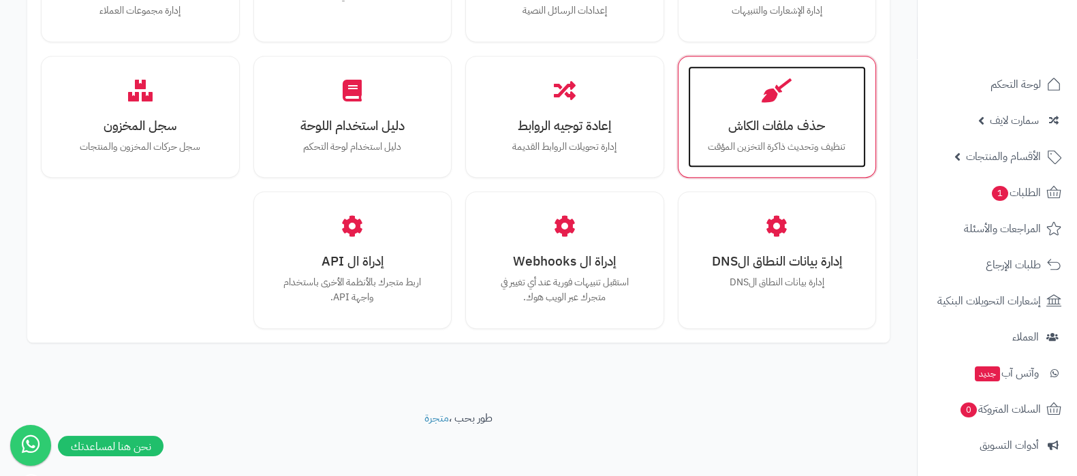
click at [807, 83] on div "حذف ملفات الكاش تنظيف وتحديث ذاكرة التخزين المؤقت" at bounding box center [777, 117] width 178 height 102
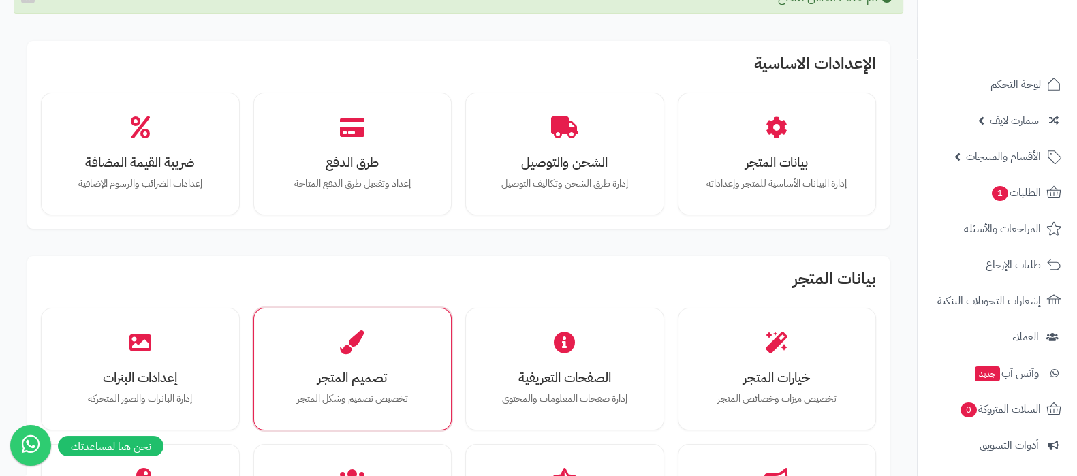
scroll to position [170, 0]
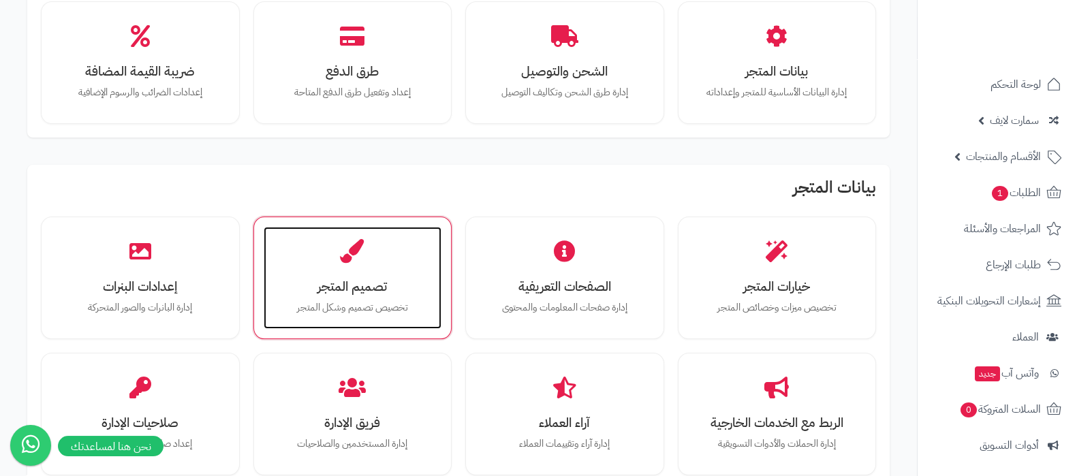
click at [366, 307] on p "تخصيص تصميم وشكل المتجر" at bounding box center [352, 307] width 151 height 15
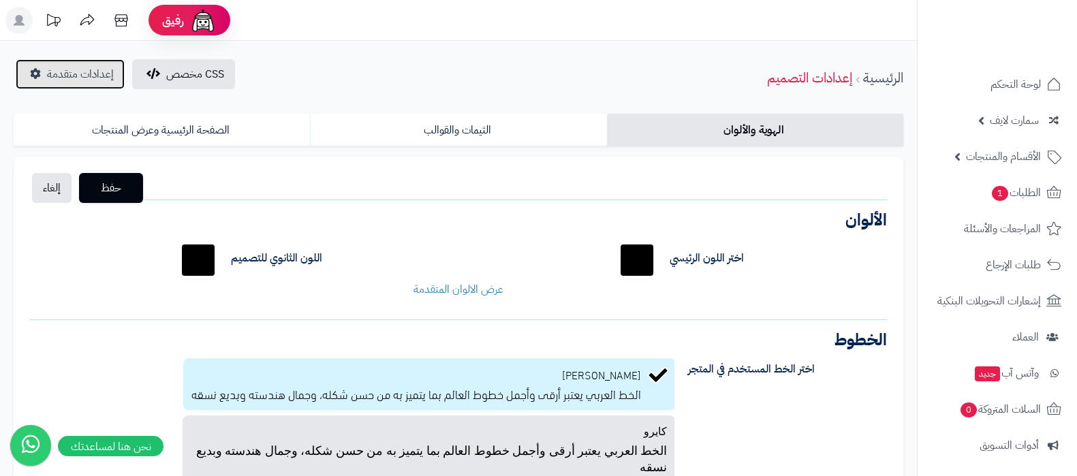
click at [55, 67] on span "إعدادات متقدمة" at bounding box center [80, 74] width 67 height 16
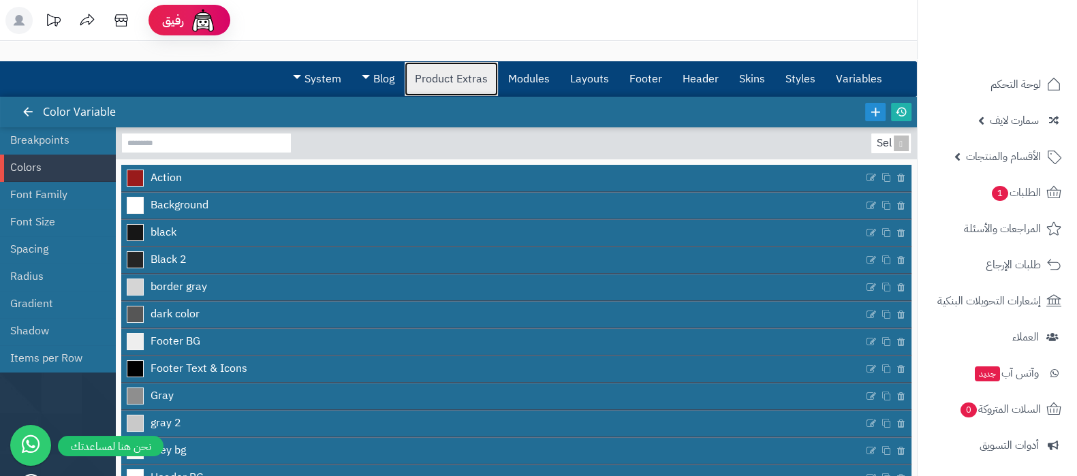
click at [443, 79] on link "Product Extras" at bounding box center [451, 79] width 93 height 34
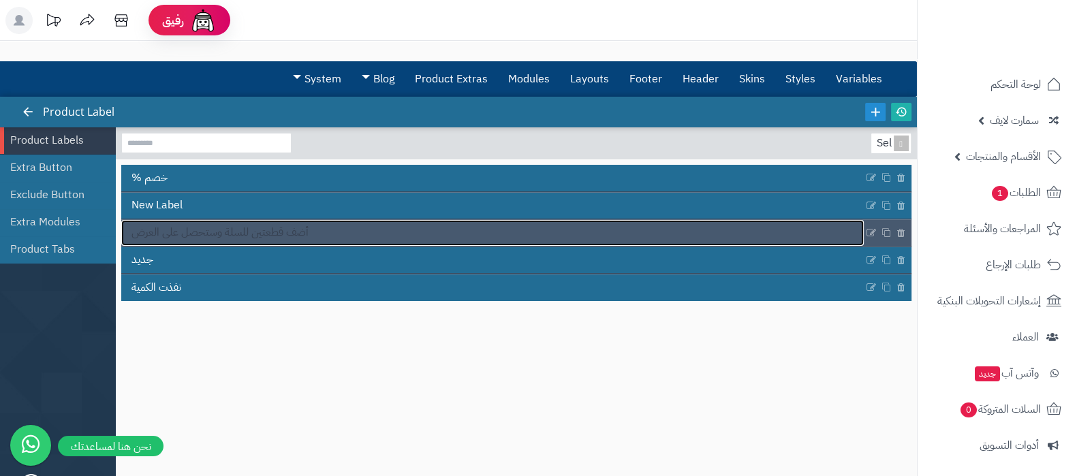
click at [284, 227] on span "أضف قطعتين للسلة وستحصل على العرض" at bounding box center [219, 233] width 177 height 16
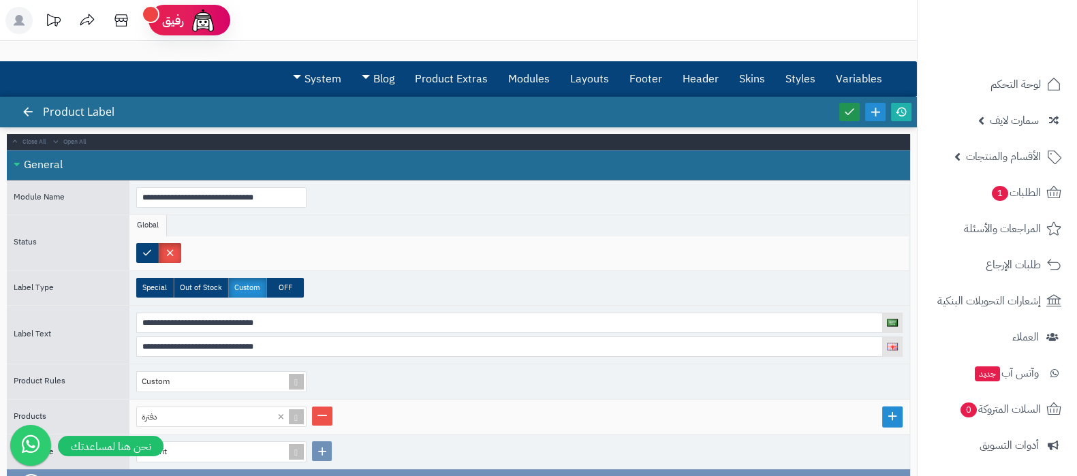
click at [848, 110] on icon at bounding box center [849, 112] width 12 height 12
click at [899, 110] on icon at bounding box center [901, 112] width 12 height 12
